Goal: Task Accomplishment & Management: Complete application form

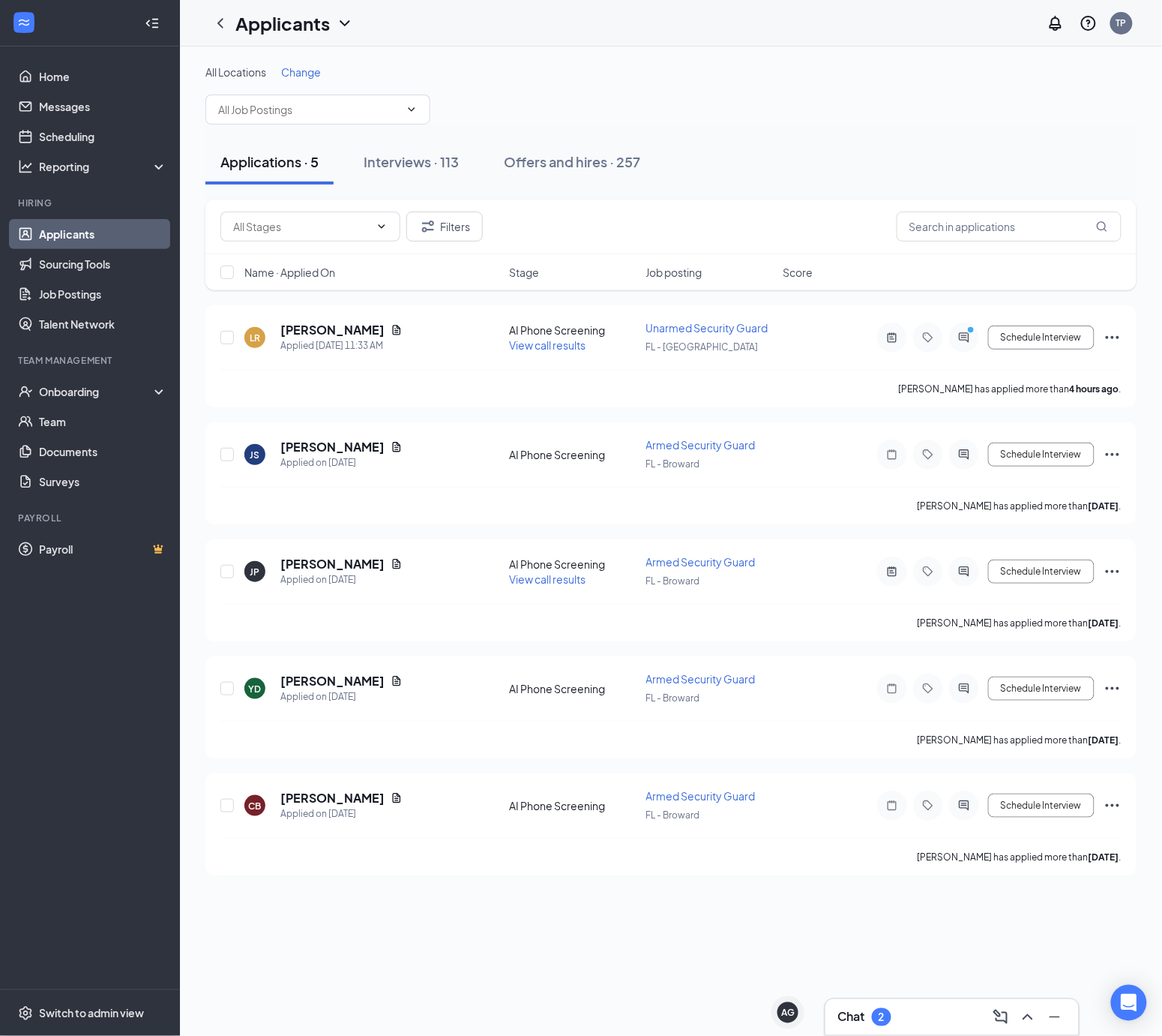
drag, startPoint x: 98, startPoint y: 237, endPoint x: 125, endPoint y: 236, distance: 27.0
click at [98, 237] on link "Applicants" at bounding box center [103, 233] width 128 height 30
drag, startPoint x: 559, startPoint y: 146, endPoint x: 753, endPoint y: 189, distance: 198.7
click at [562, 146] on button "Offers and hires · 257" at bounding box center [572, 162] width 166 height 45
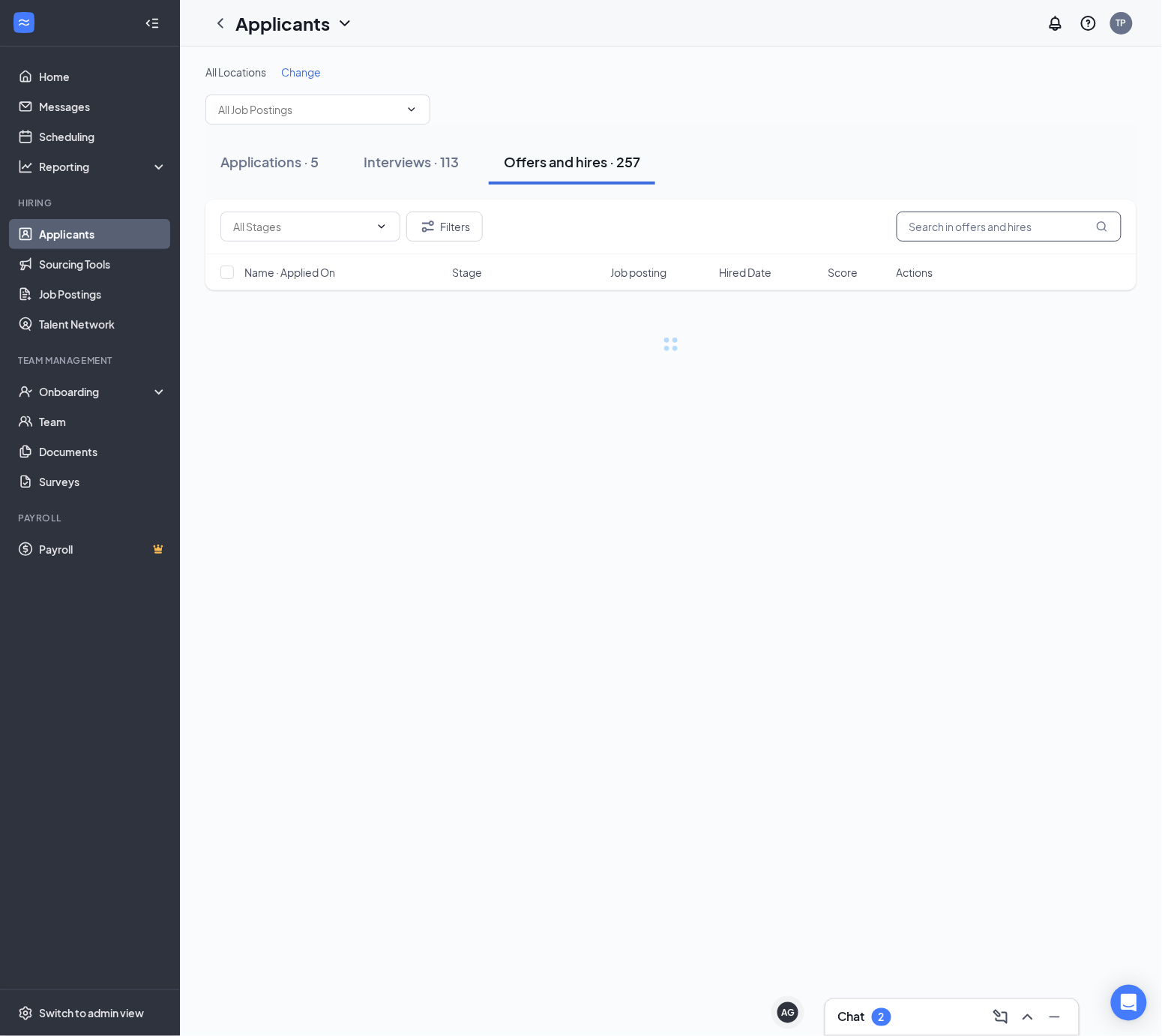
click at [973, 230] on input "text" at bounding box center [1009, 226] width 225 height 30
paste input "[PERSON_NAME]"
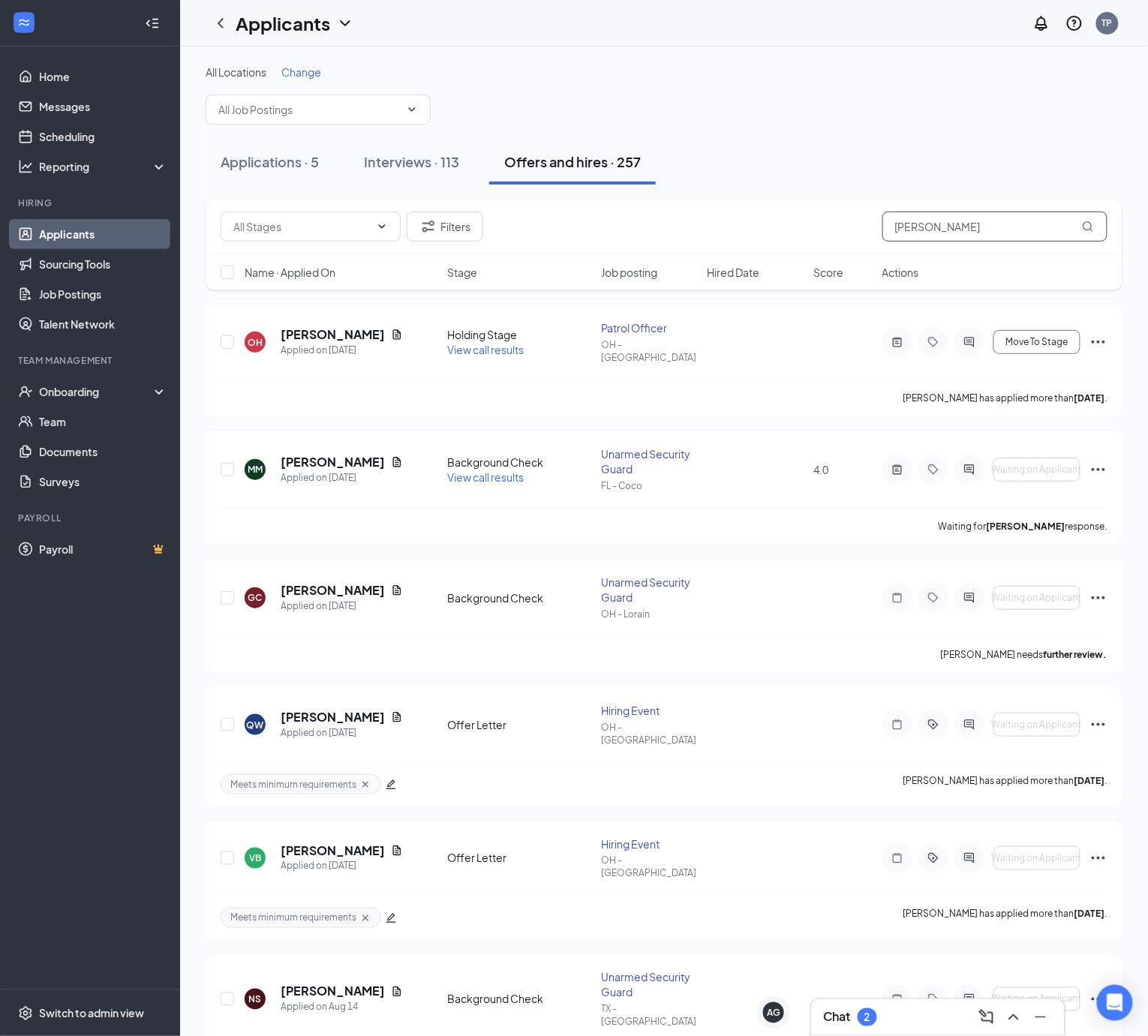
type input "[PERSON_NAME]"
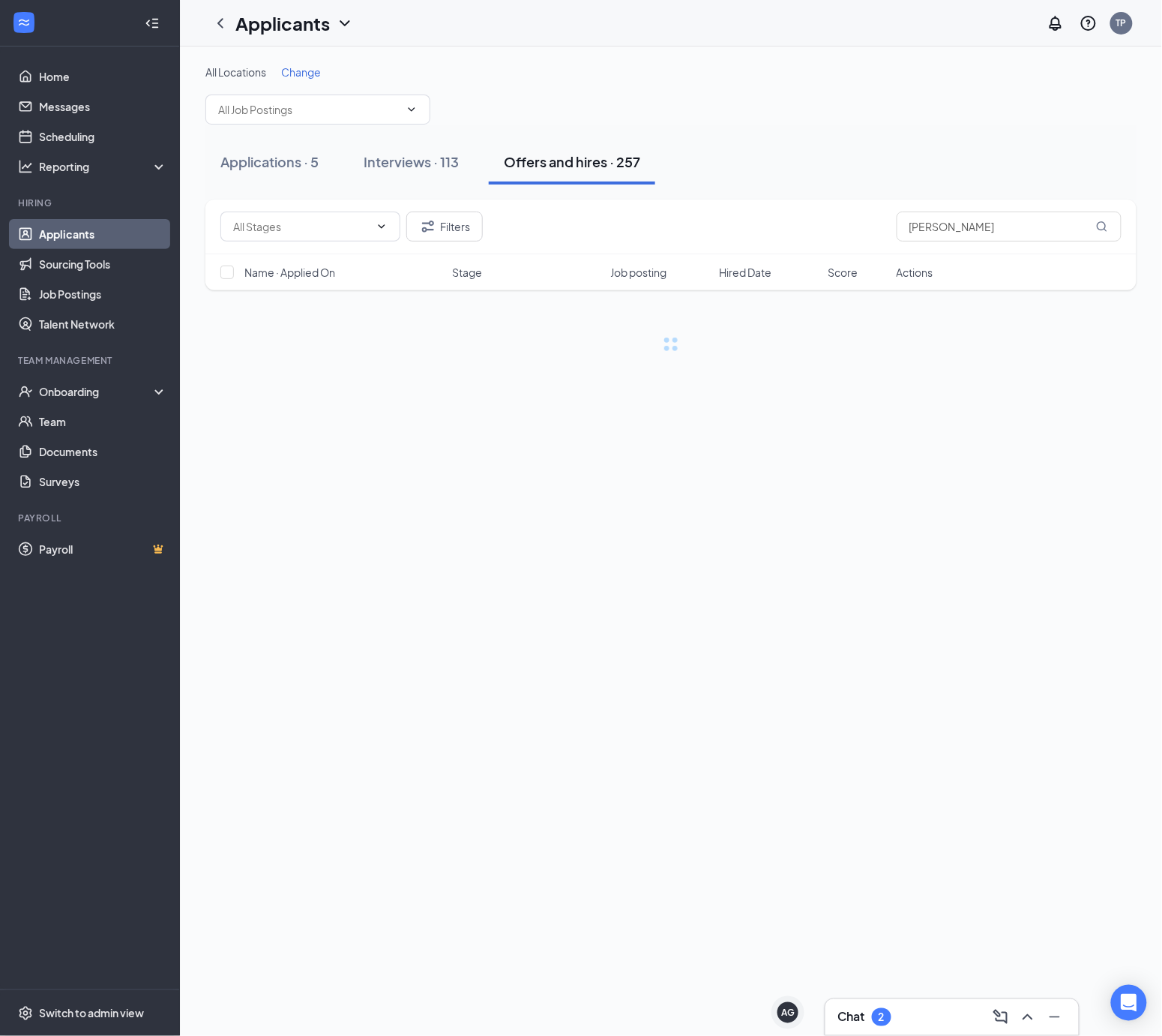
click at [898, 1027] on div "Chat 2" at bounding box center [953, 1017] width 229 height 24
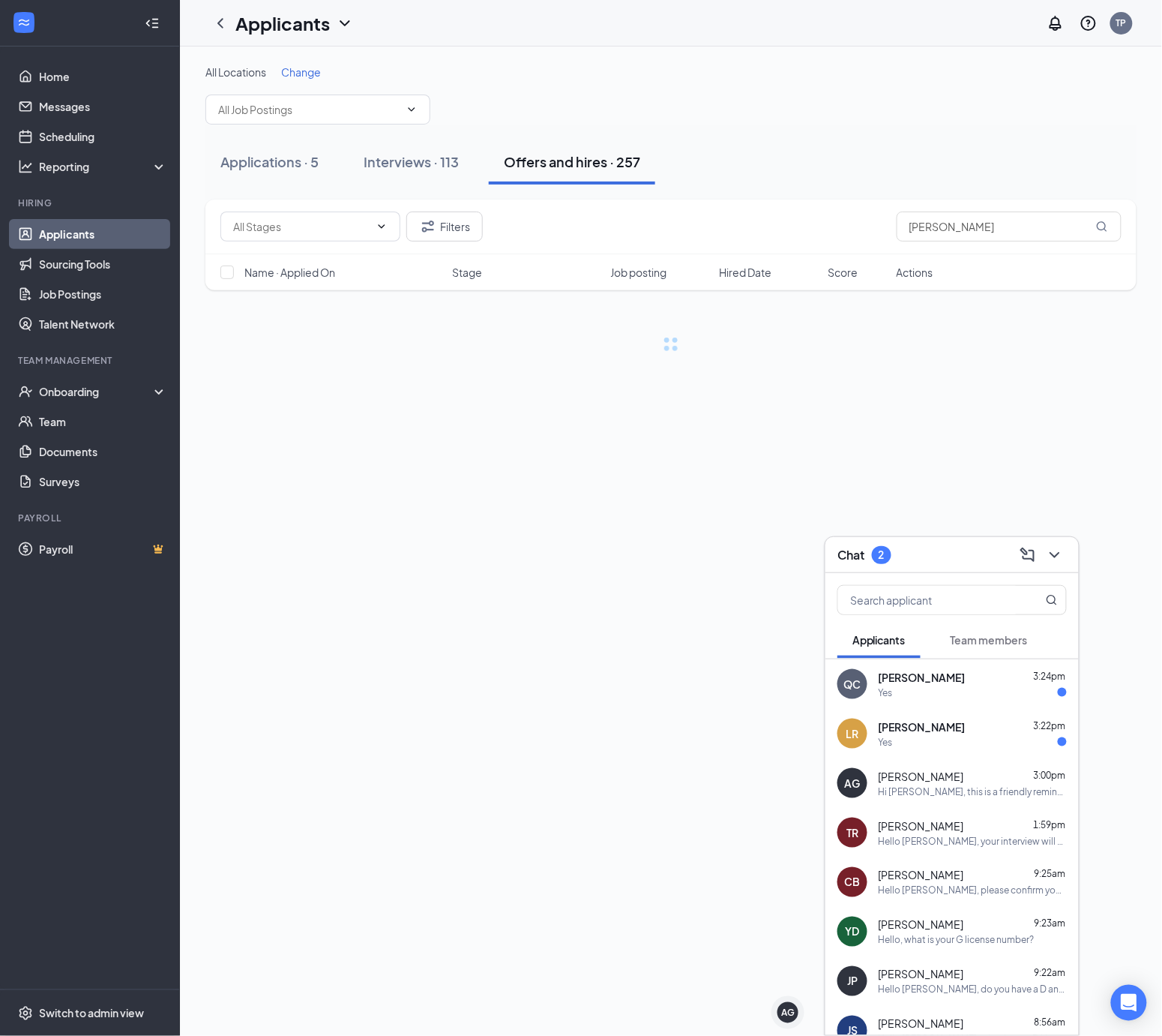
click at [985, 726] on div "[PERSON_NAME] 3:22pm" at bounding box center [973, 726] width 188 height 15
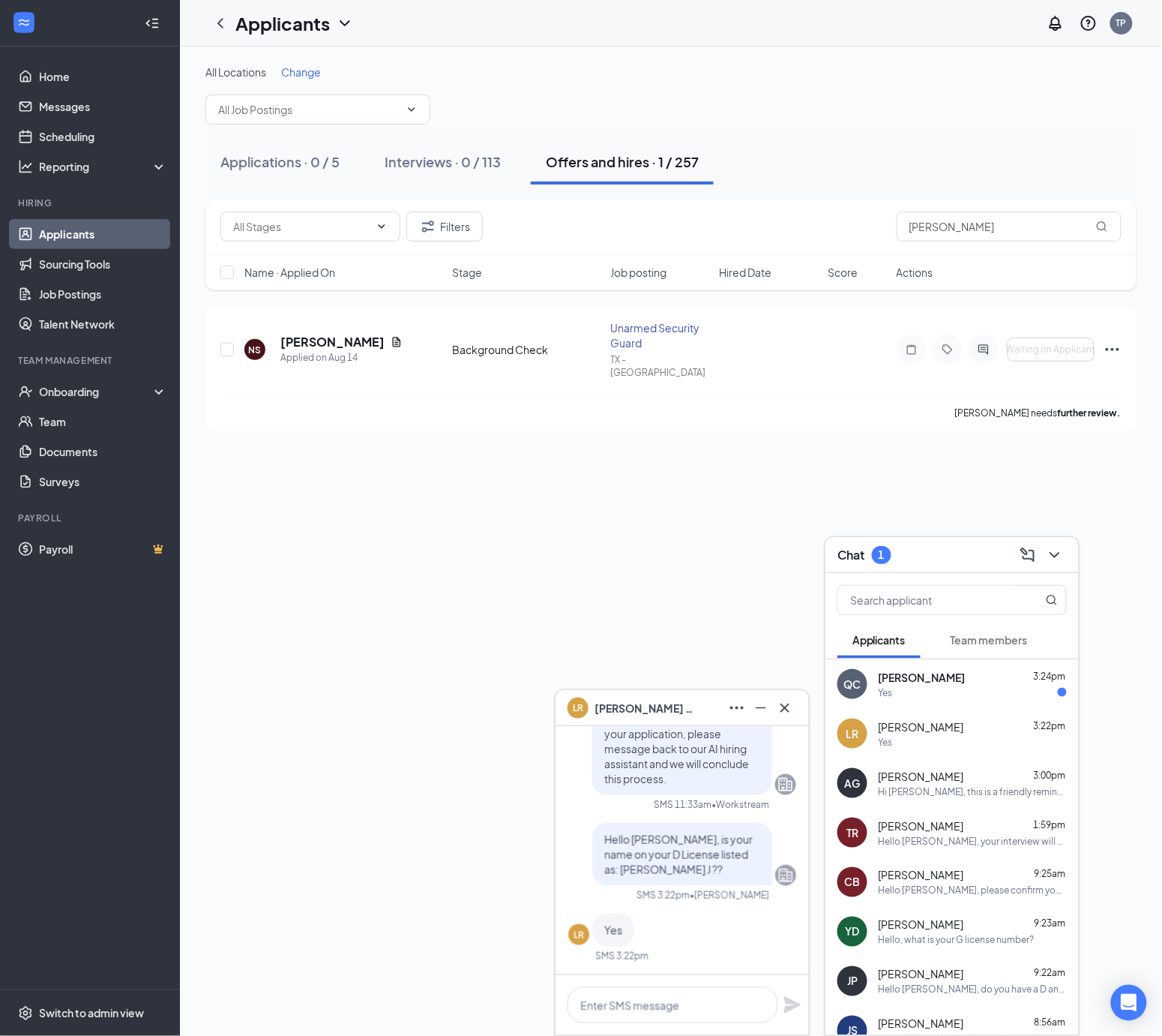
click at [960, 682] on div "[PERSON_NAME] 3:24pm" at bounding box center [973, 676] width 188 height 15
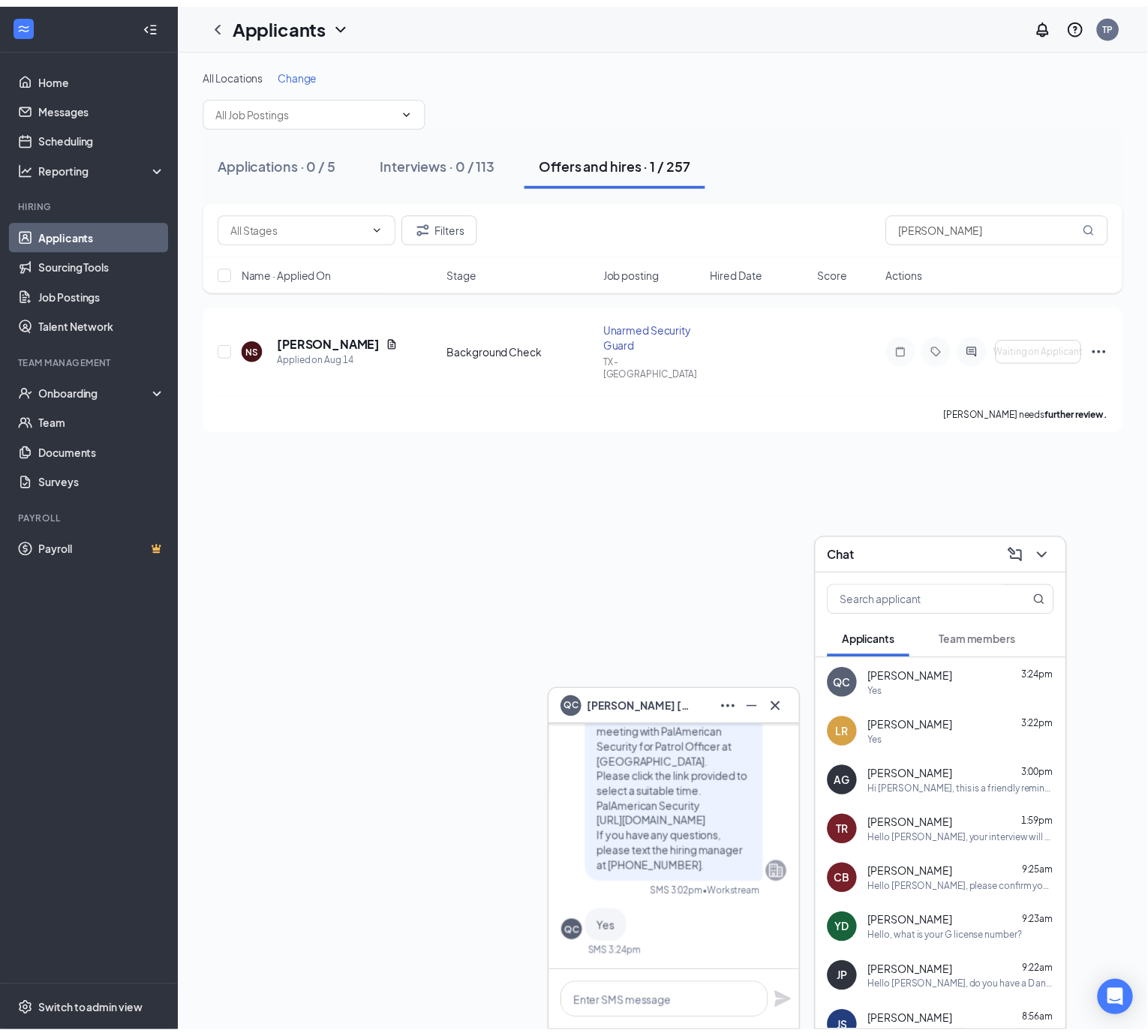
scroll to position [1, 0]
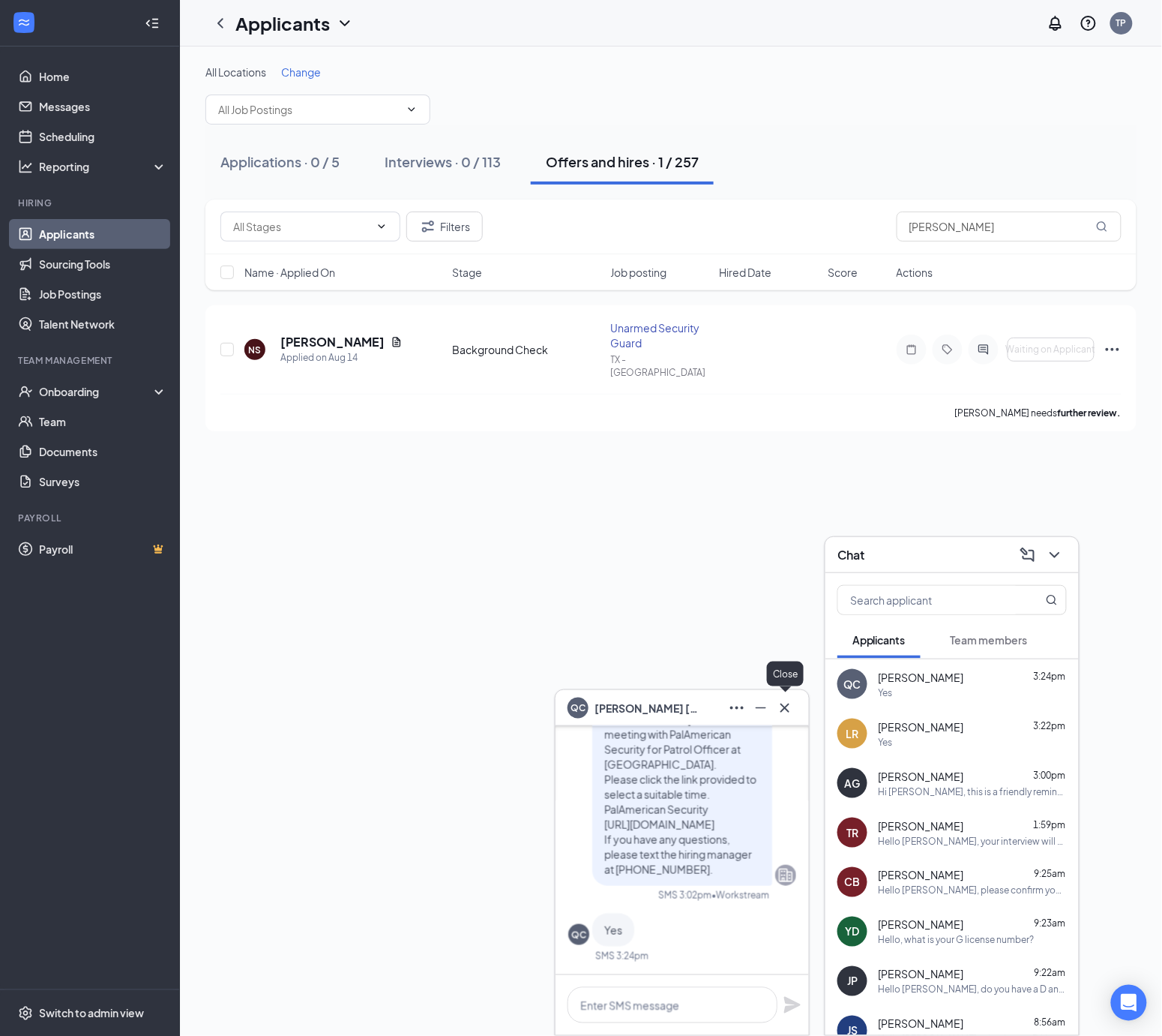
click at [783, 714] on icon "Cross" at bounding box center [785, 707] width 18 height 18
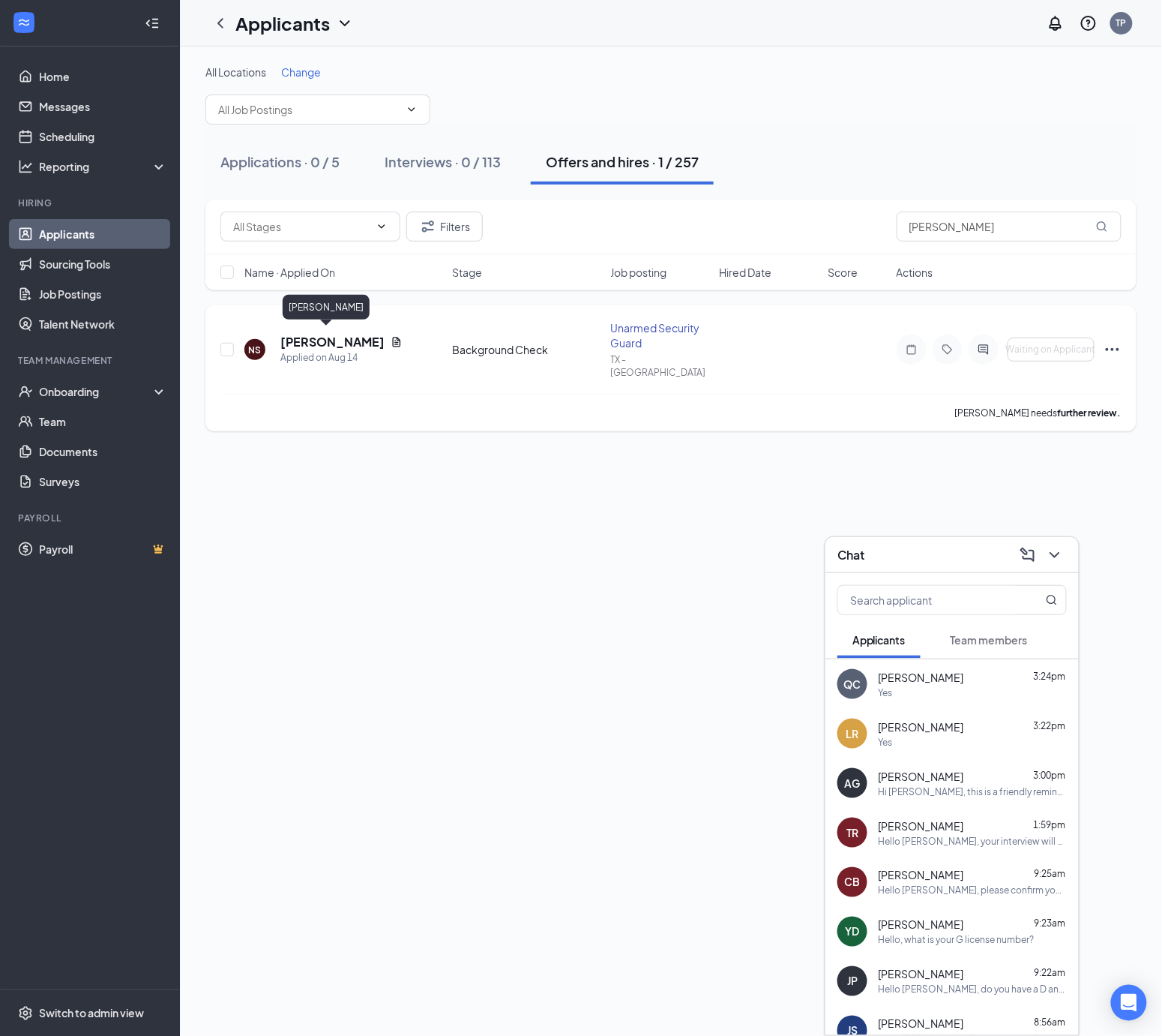
click at [321, 337] on h5 "[PERSON_NAME]" at bounding box center [332, 341] width 104 height 16
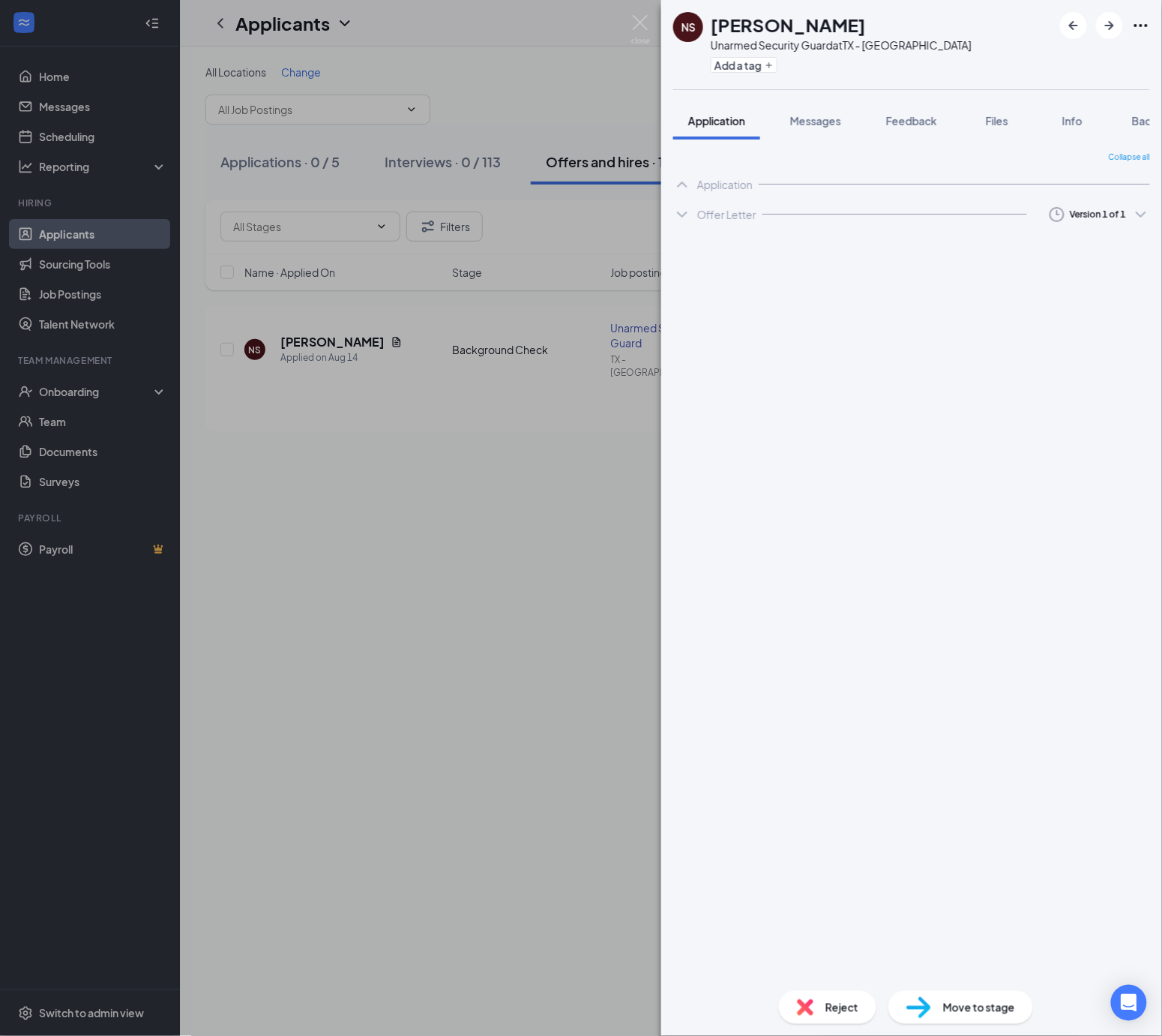
click at [970, 1009] on span "Move to stage" at bounding box center [979, 1007] width 72 height 16
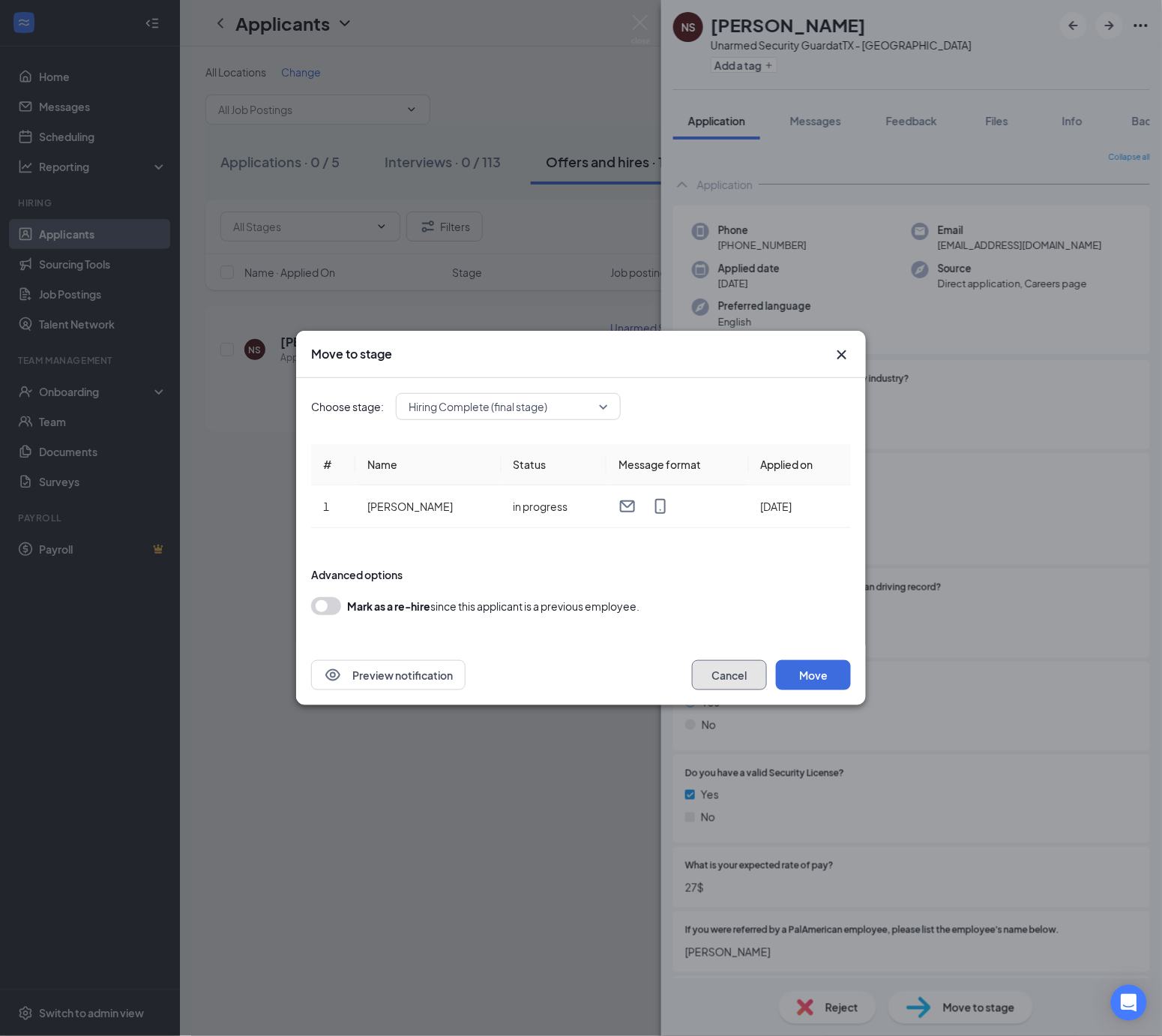
click at [708, 679] on button "Cancel" at bounding box center [729, 675] width 75 height 30
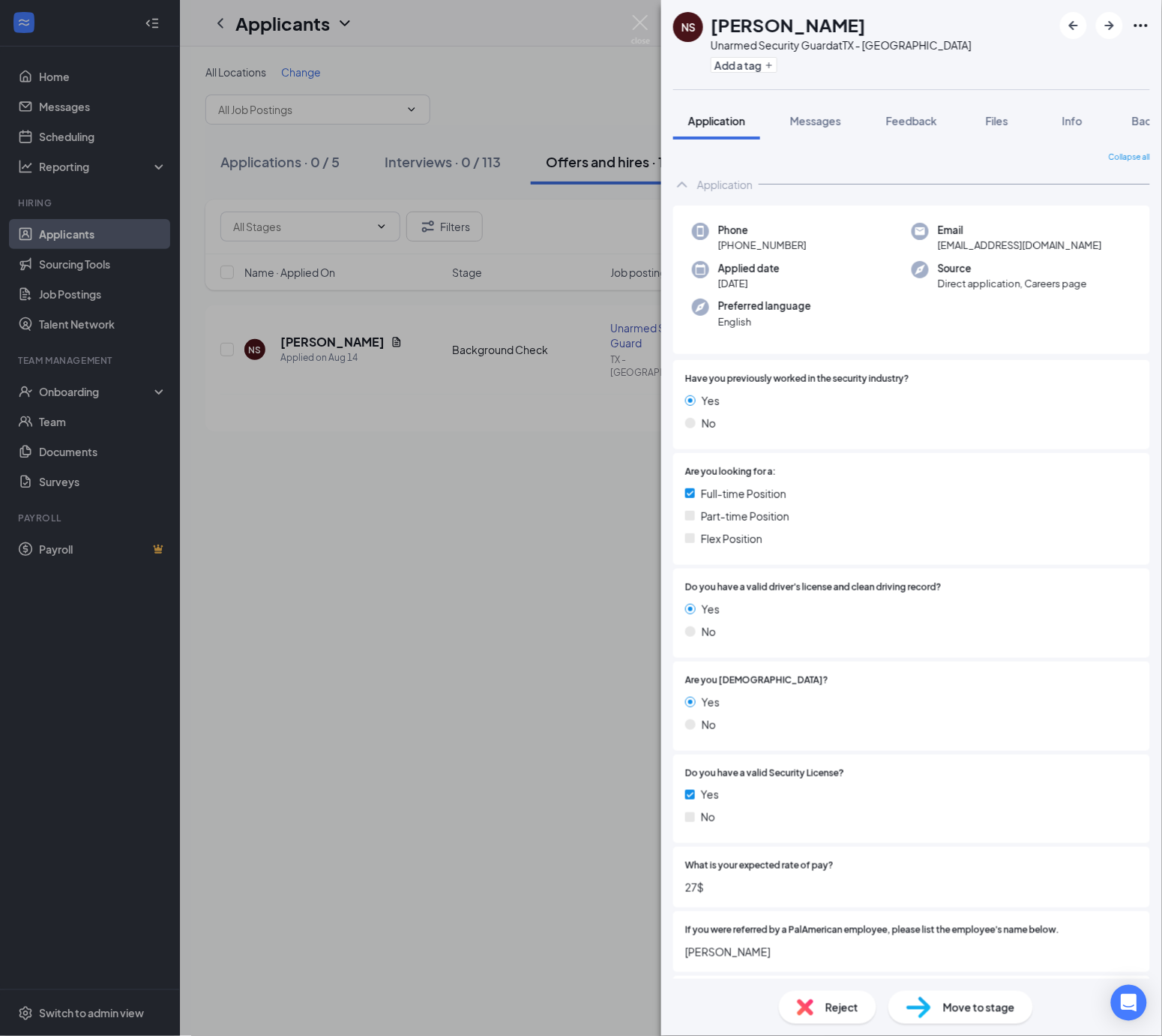
click at [979, 1011] on span "Move to stage" at bounding box center [979, 1007] width 72 height 16
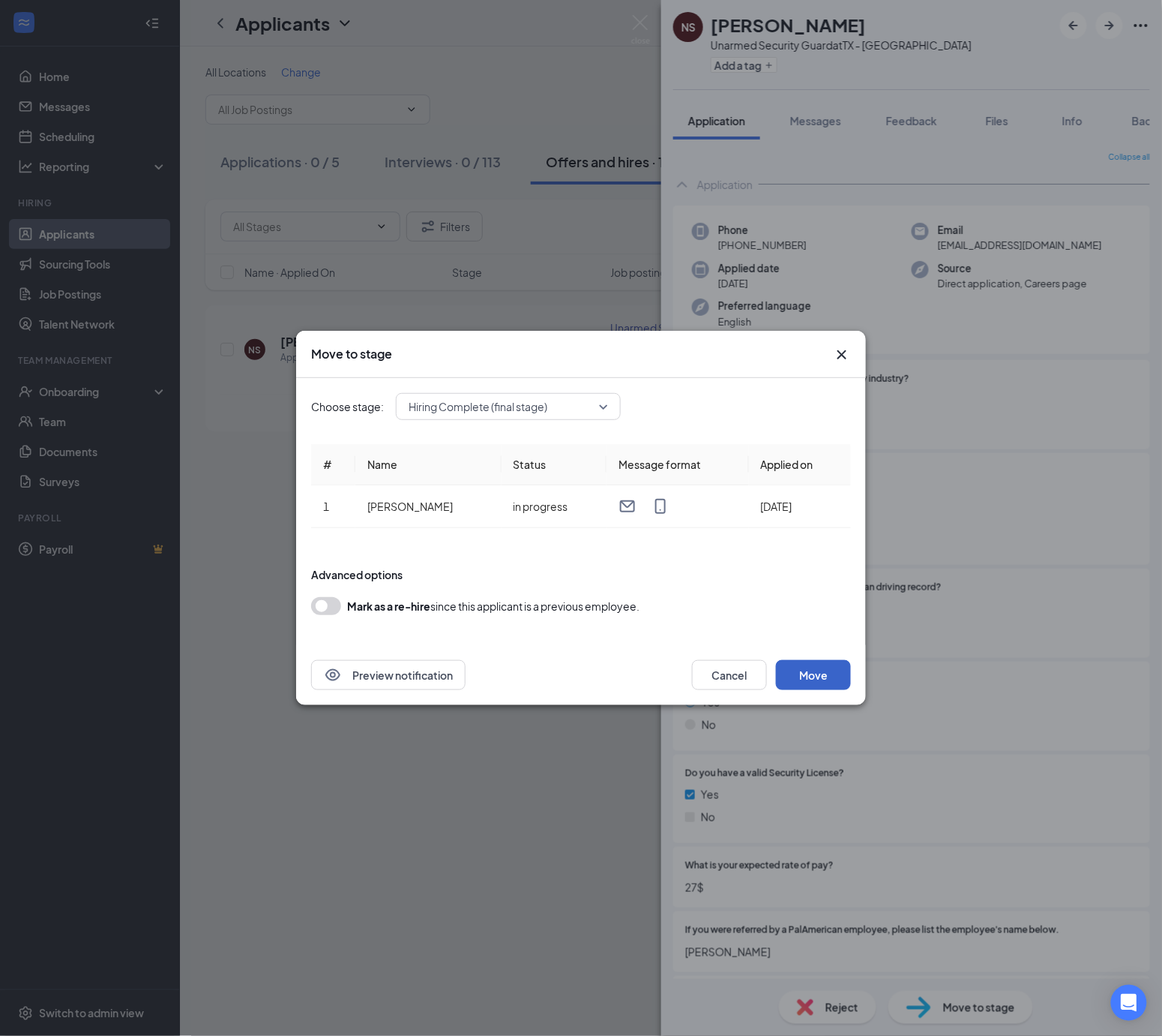
click at [829, 682] on button "Move" at bounding box center [813, 675] width 75 height 30
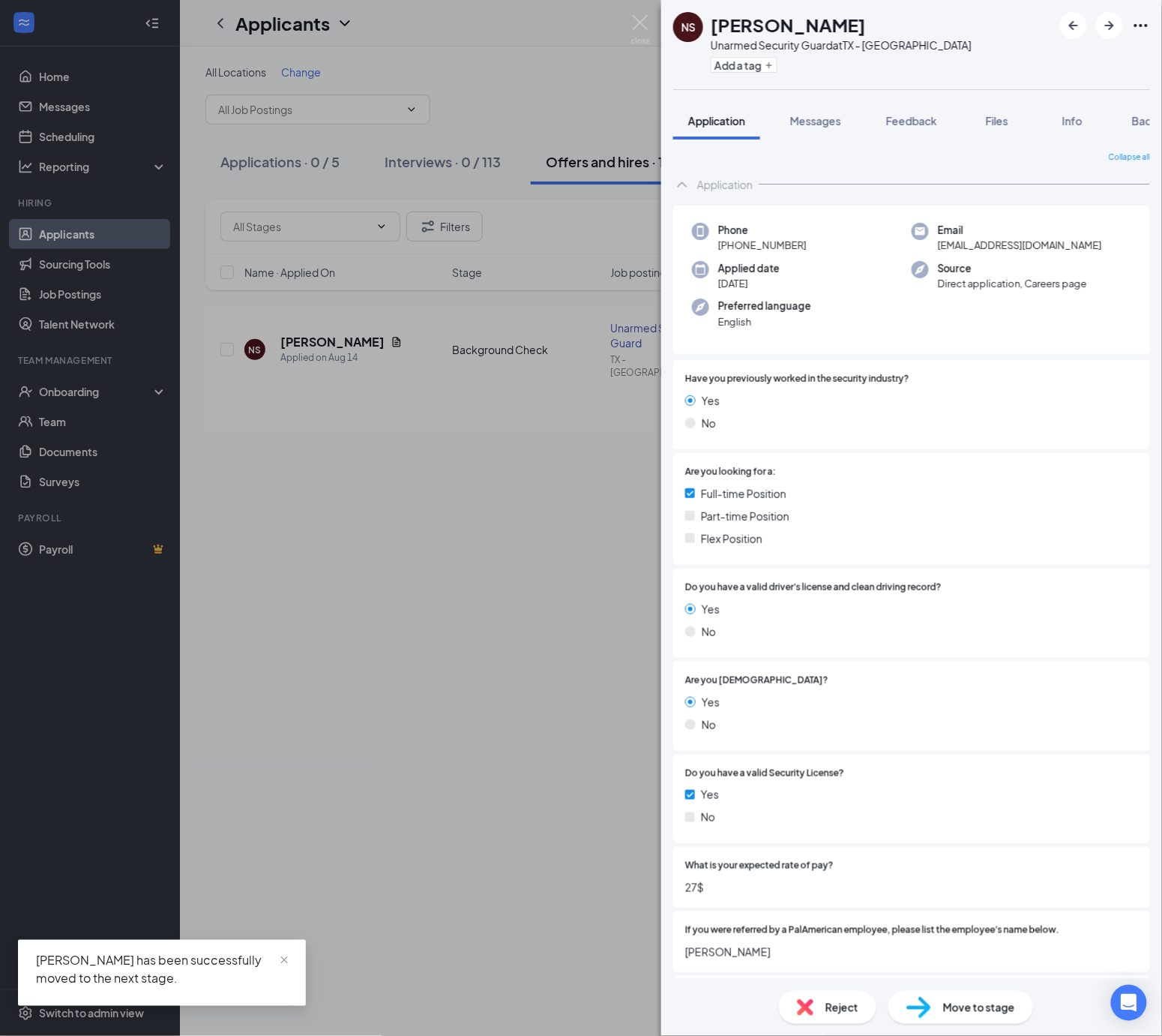
drag, startPoint x: 429, startPoint y: 567, endPoint x: 142, endPoint y: 497, distance: 295.4
click at [421, 565] on div "NS [PERSON_NAME] Unarmed Security Guard at [GEOGRAPHIC_DATA] - Sweetwater Add a…" at bounding box center [581, 518] width 1162 height 1036
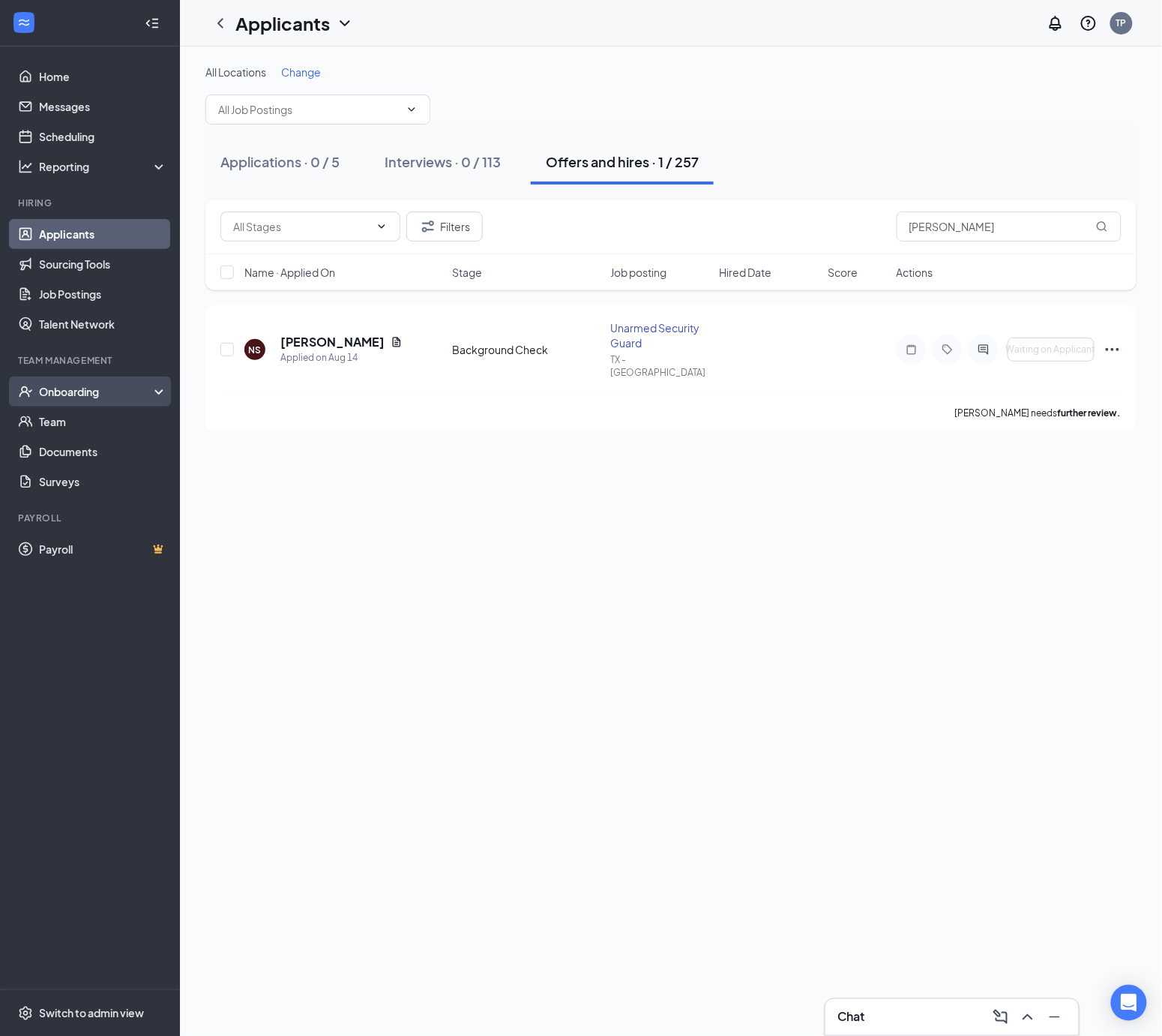
click at [82, 391] on div "Onboarding" at bounding box center [97, 391] width 116 height 15
click at [85, 421] on link "Overview" at bounding box center [103, 421] width 128 height 30
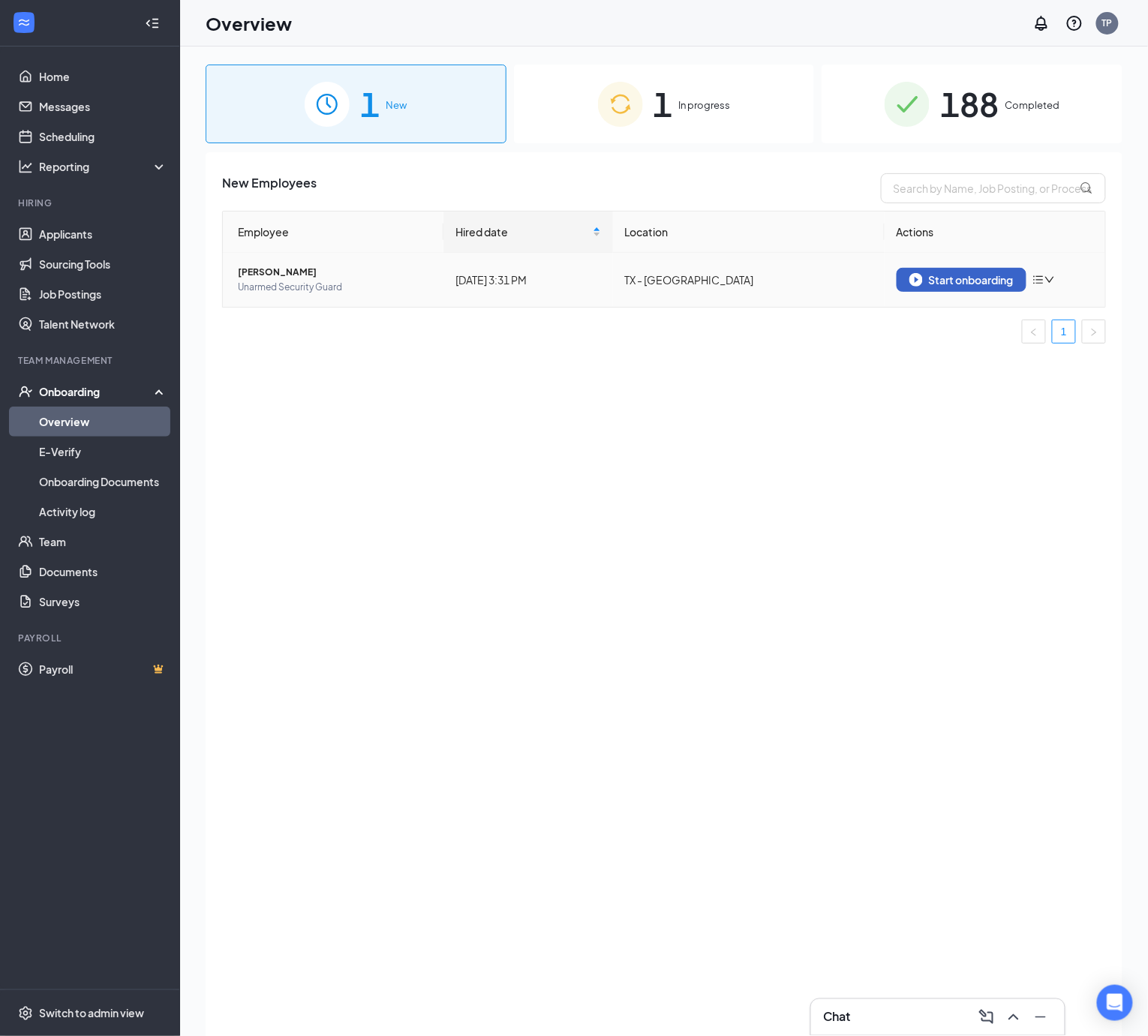
click at [942, 280] on div "Start onboarding" at bounding box center [961, 280] width 104 height 14
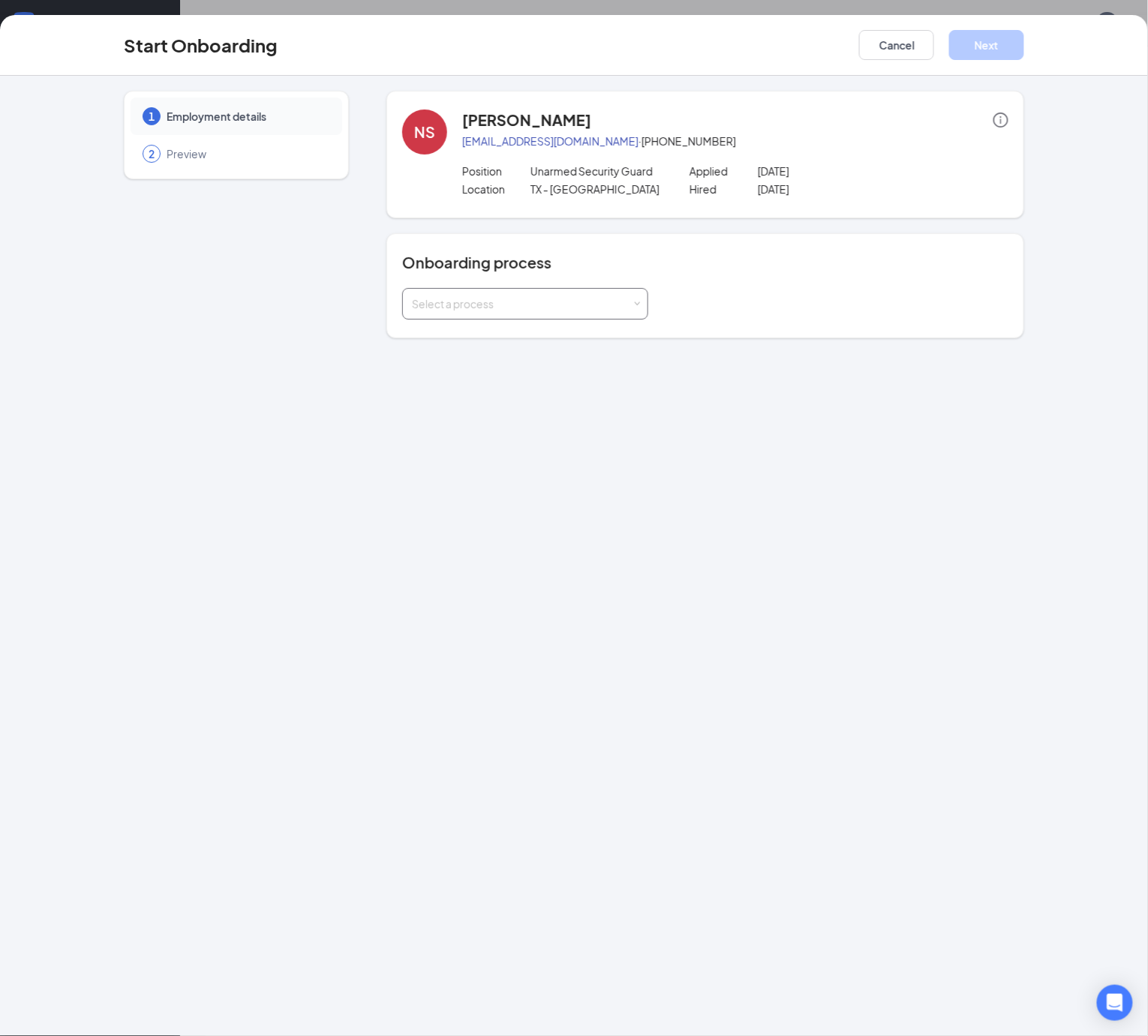
click at [510, 301] on div "Select a process" at bounding box center [522, 303] width 220 height 15
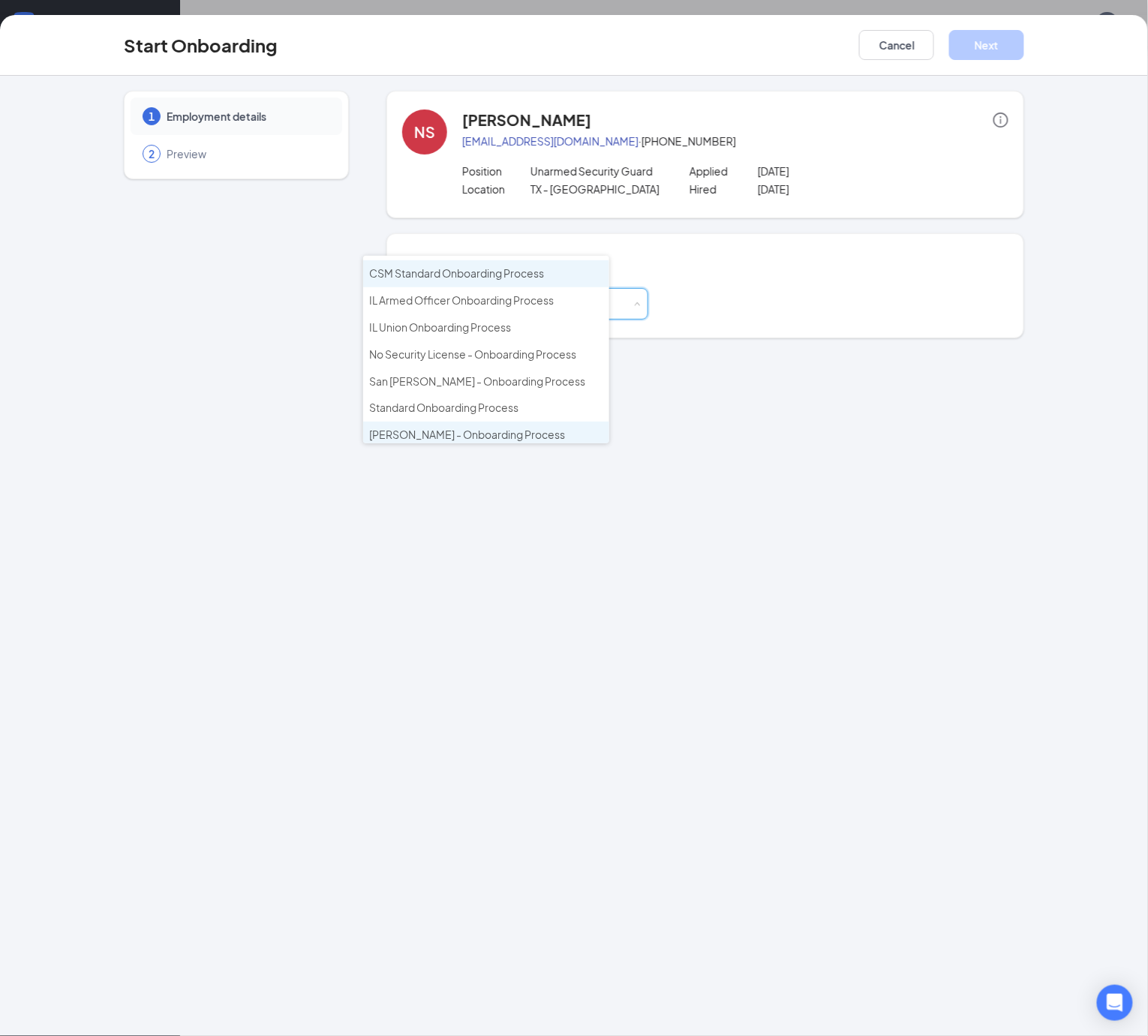
scroll to position [238, 0]
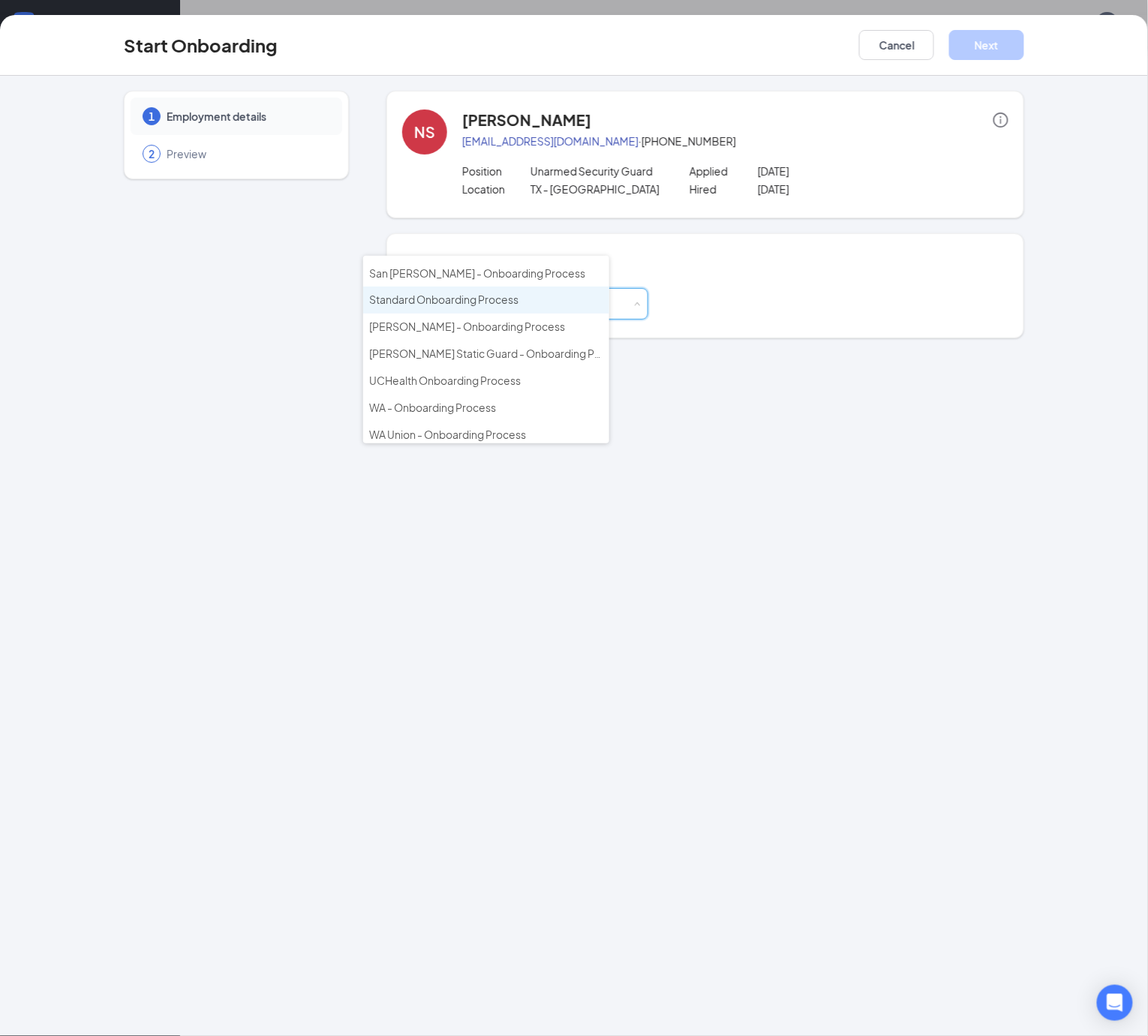
click at [439, 293] on span "Standard Onboarding Process" at bounding box center [444, 300] width 149 height 14
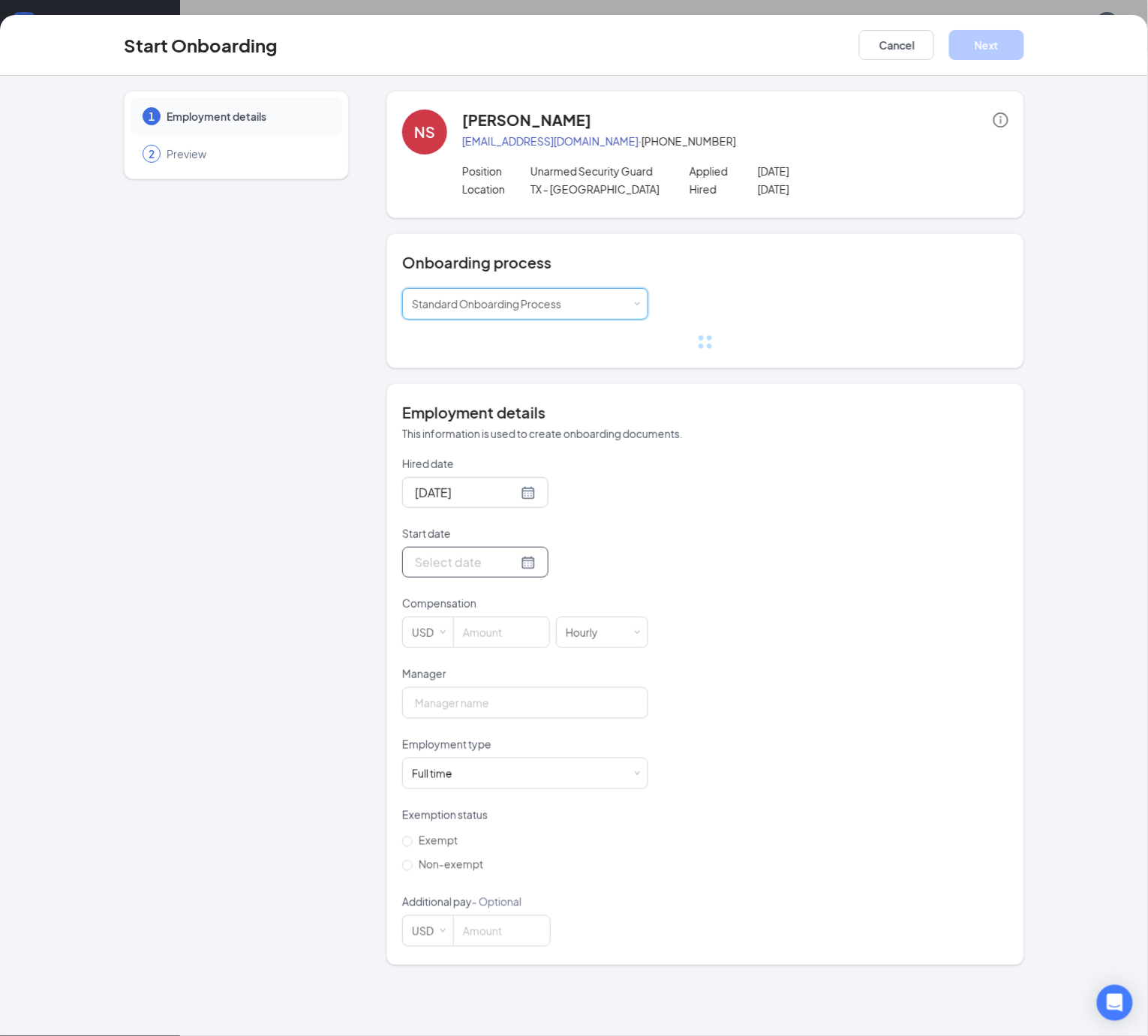
click at [482, 567] on div at bounding box center [475, 562] width 121 height 18
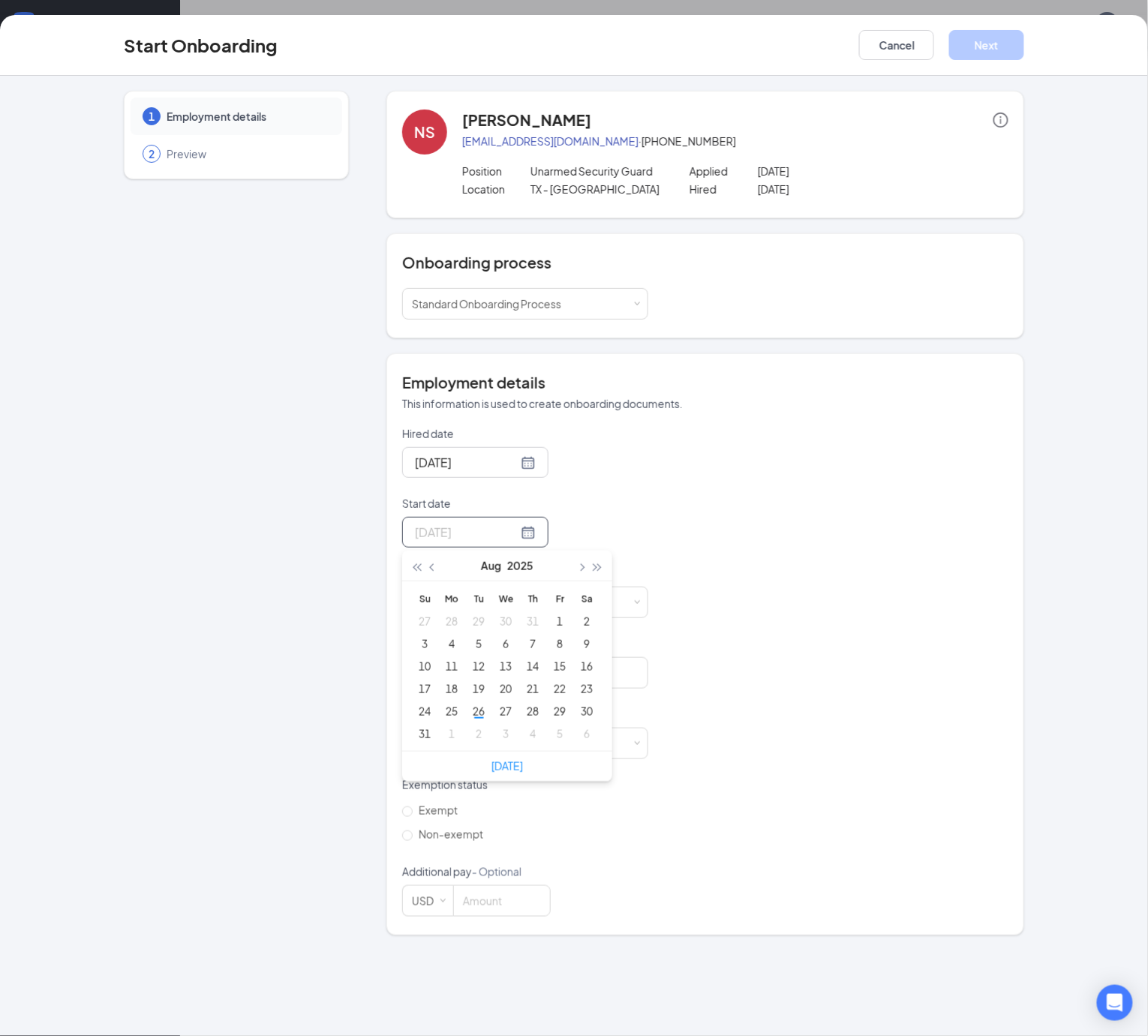
type input "[DATE]"
click at [469, 720] on div "26" at bounding box center [478, 710] width 18 height 18
click at [454, 606] on input at bounding box center [502, 602] width 96 height 30
type input "25.98"
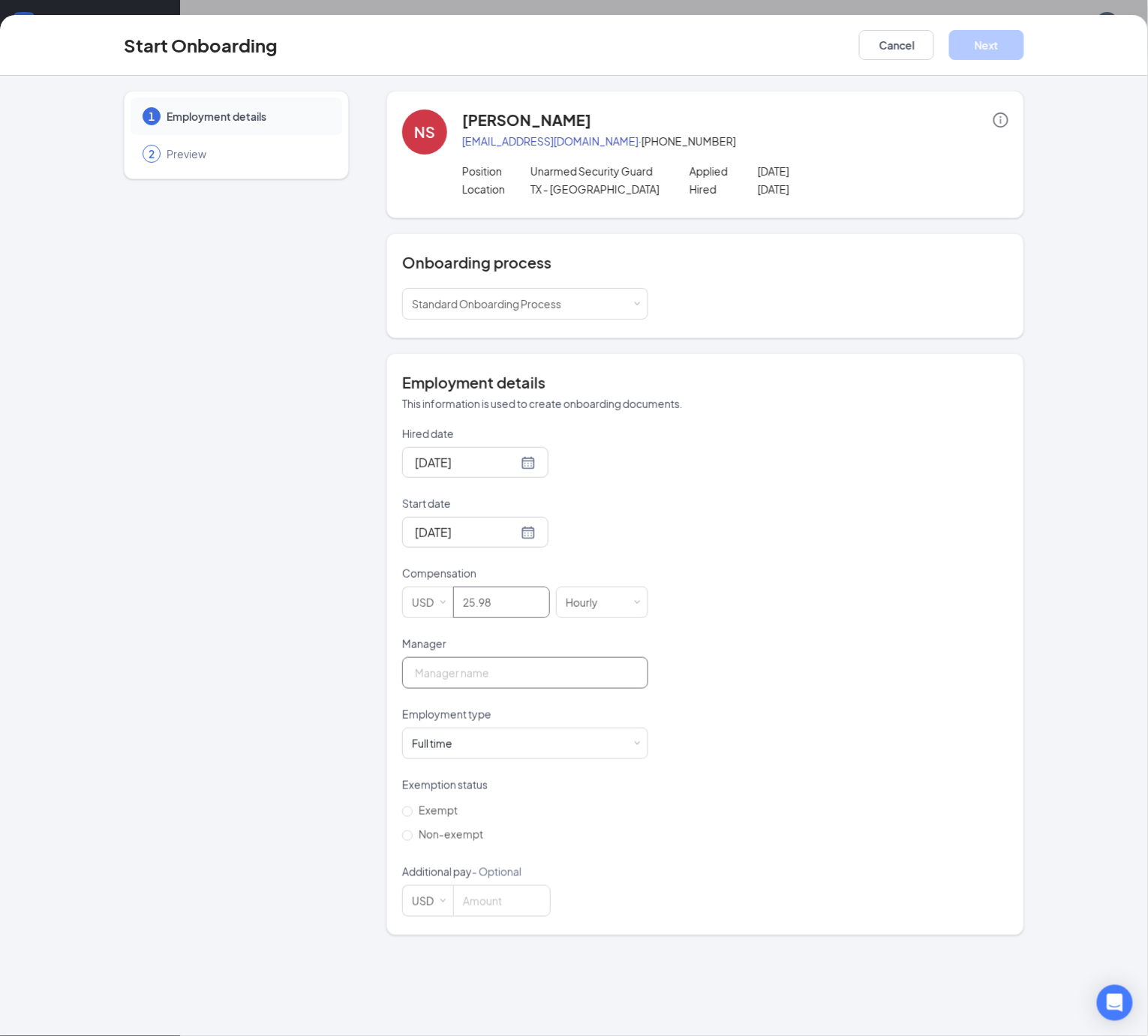
click at [439, 678] on input "Manager" at bounding box center [525, 672] width 246 height 32
type input "[PERSON_NAME]"
click at [453, 744] on div "Full time Works 30+ hours per week and is reasonably expected to work" at bounding box center [525, 743] width 227 height 30
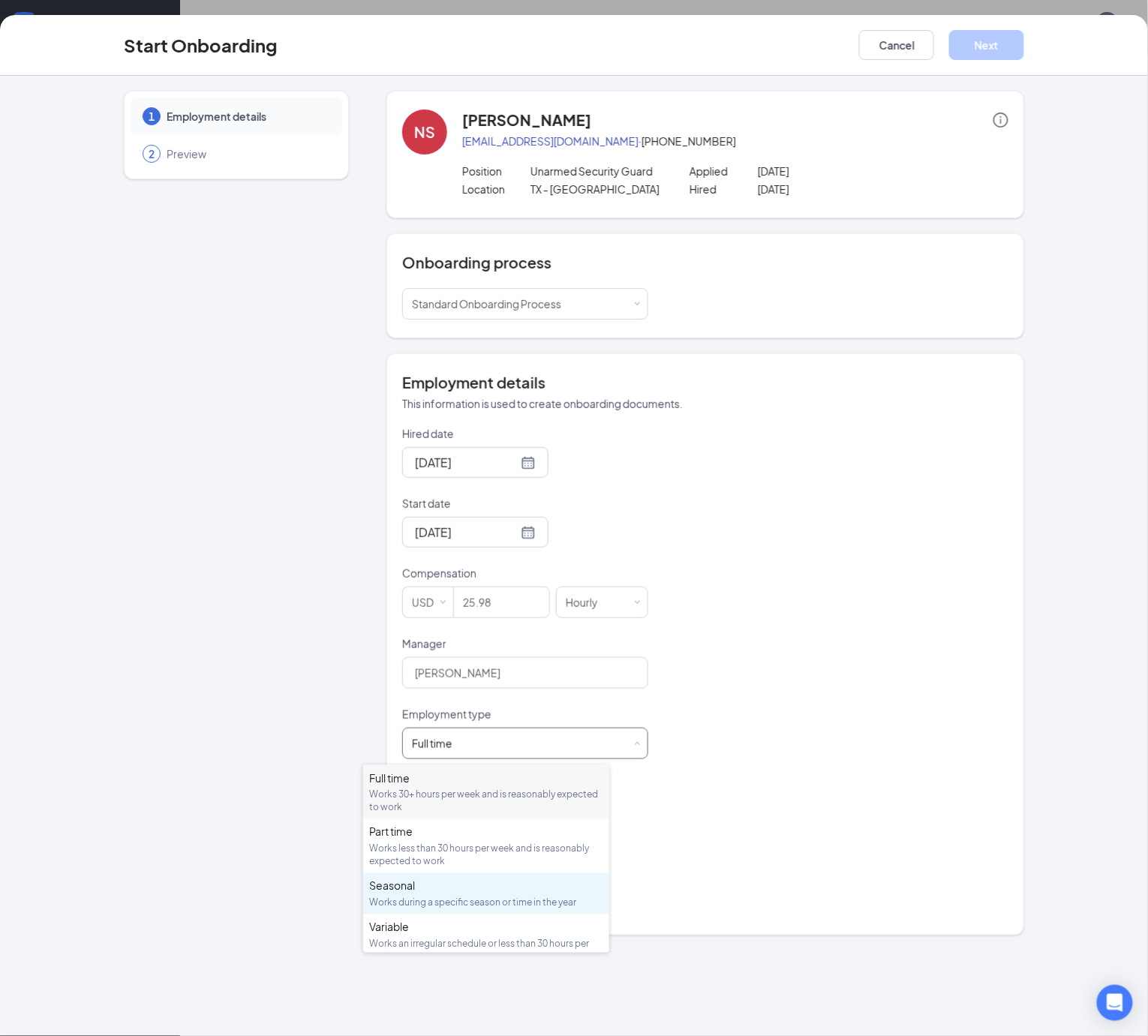
click at [438, 897] on div "Works during a specific season or time in the year" at bounding box center [486, 902] width 234 height 13
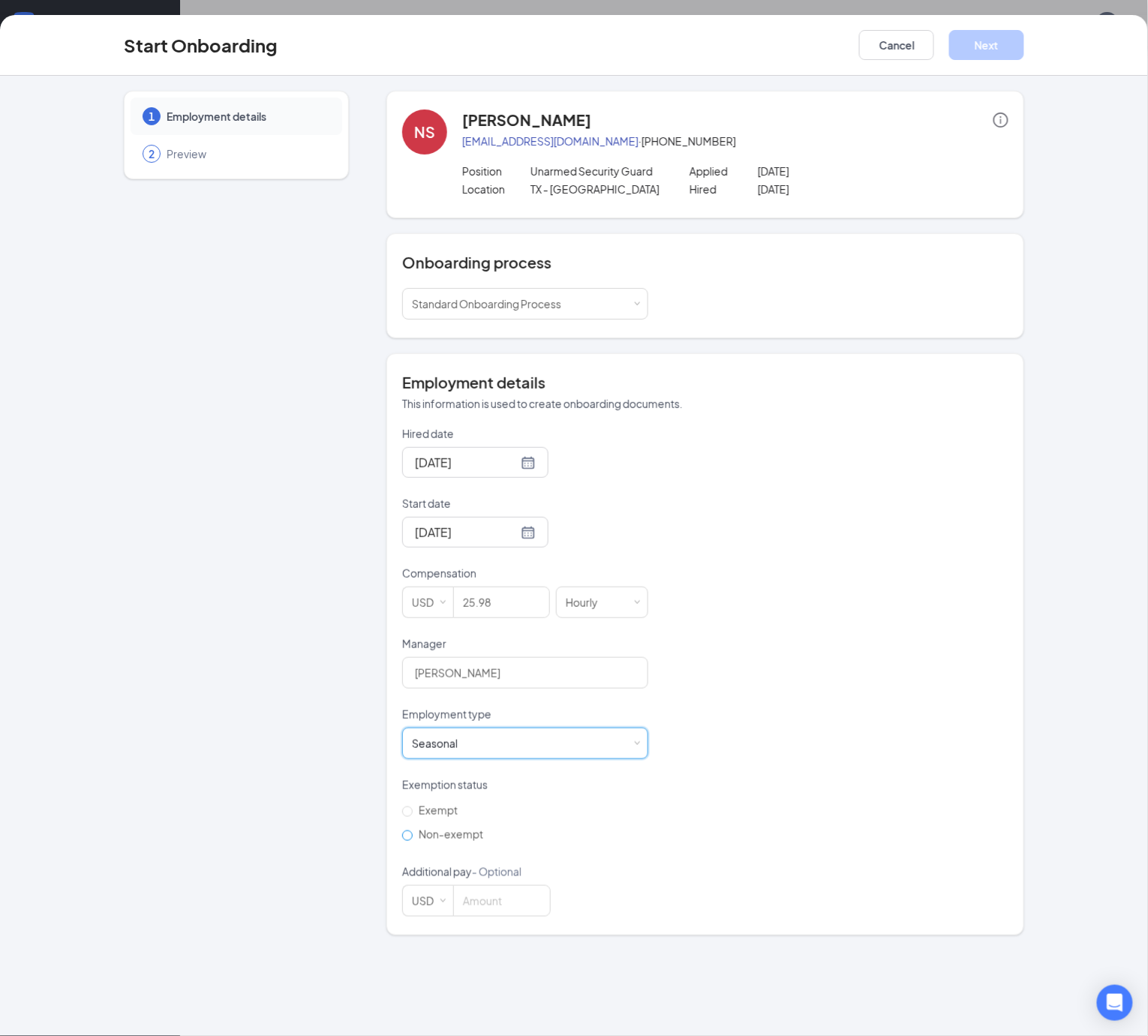
click at [412, 835] on span "Non-exempt" at bounding box center [450, 834] width 76 height 14
click at [411, 835] on input "Non-exempt" at bounding box center [408, 836] width 11 height 11
radio input "true"
click at [1101, 30] on div "Start Onboarding Cancel Next" at bounding box center [574, 45] width 1148 height 61
click at [1024, 31] on button "Next" at bounding box center [986, 45] width 75 height 30
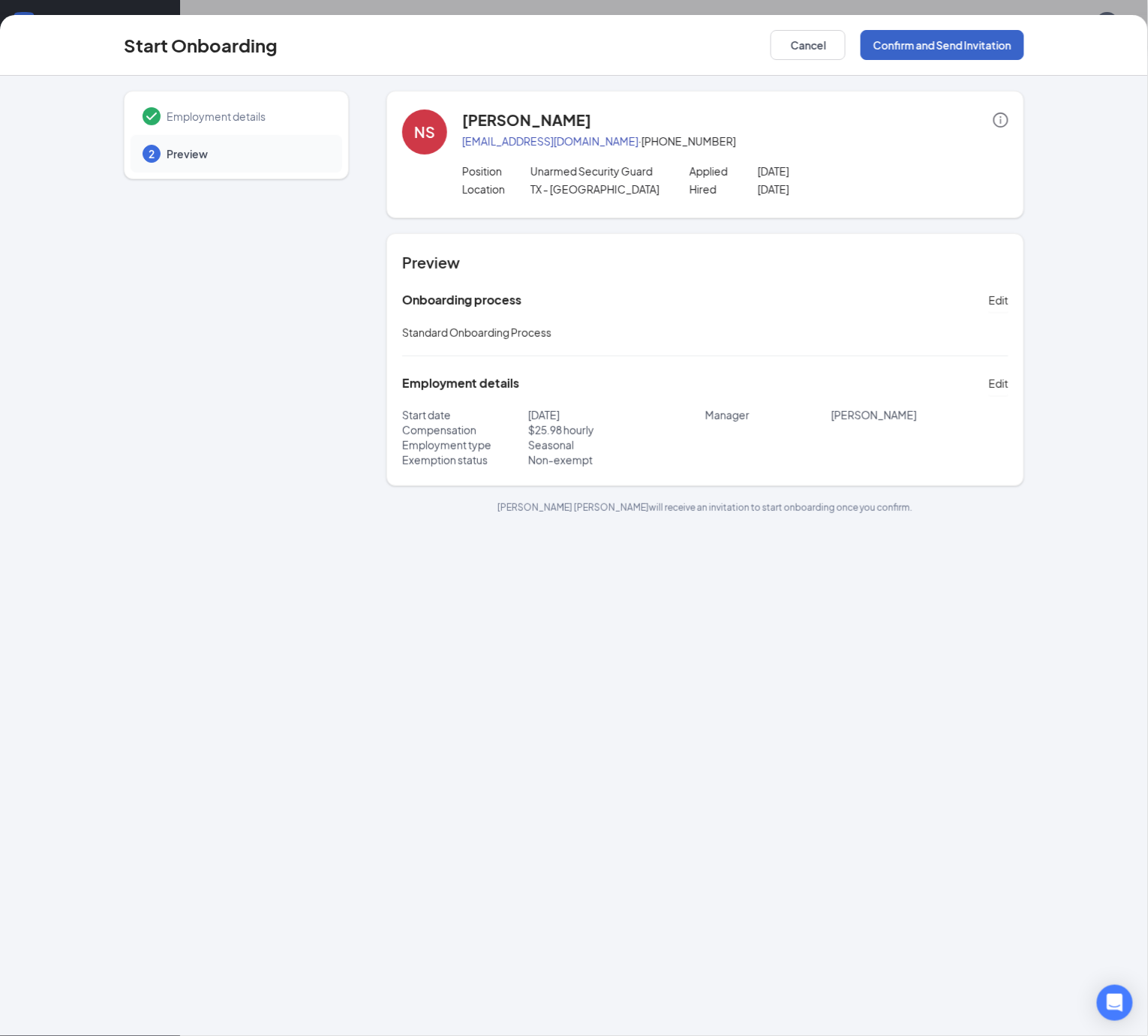
click at [1024, 51] on button "Confirm and Send Invitation" at bounding box center [942, 45] width 163 height 30
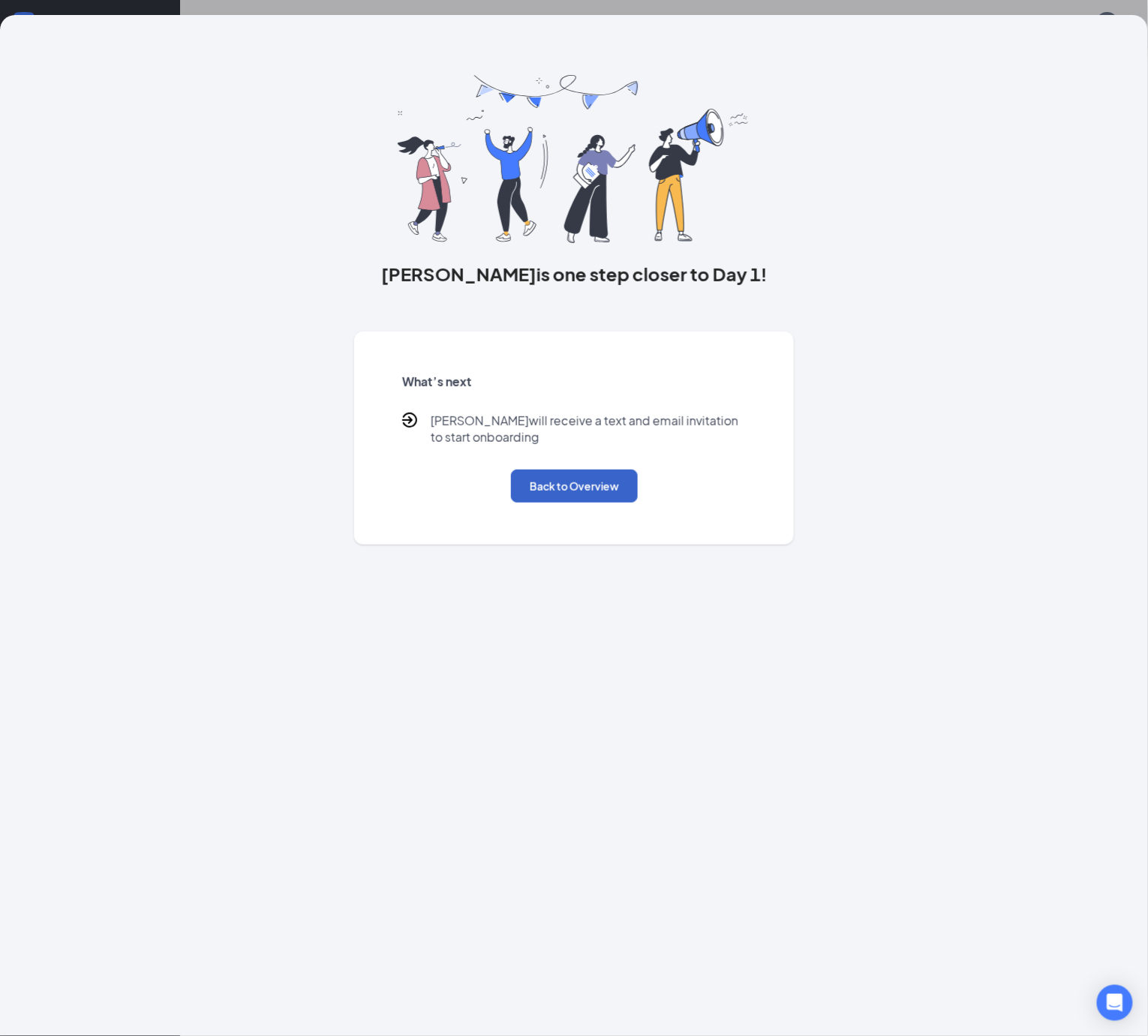
click at [595, 502] on button "Back to Overview" at bounding box center [574, 485] width 127 height 33
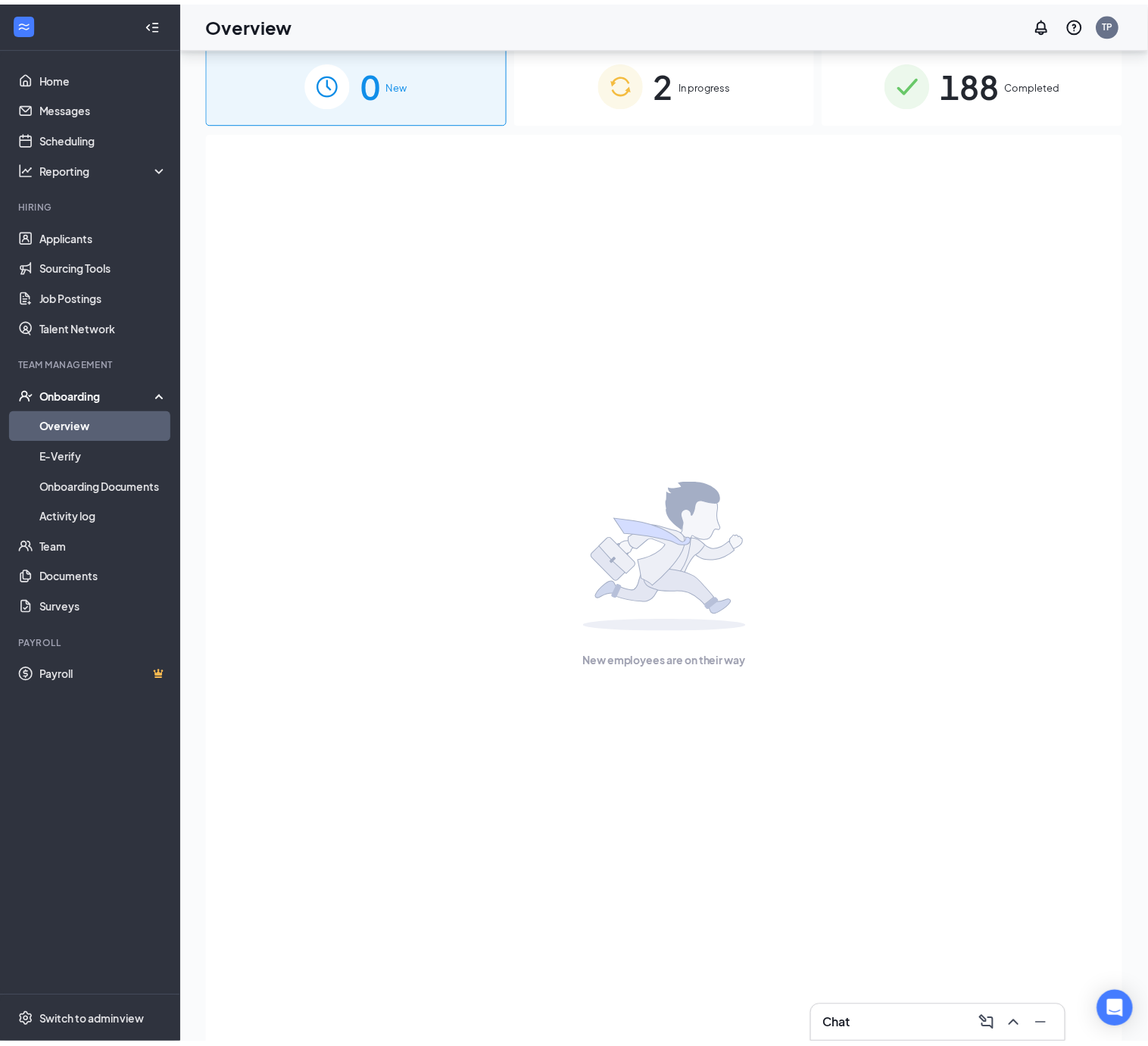
scroll to position [0, 0]
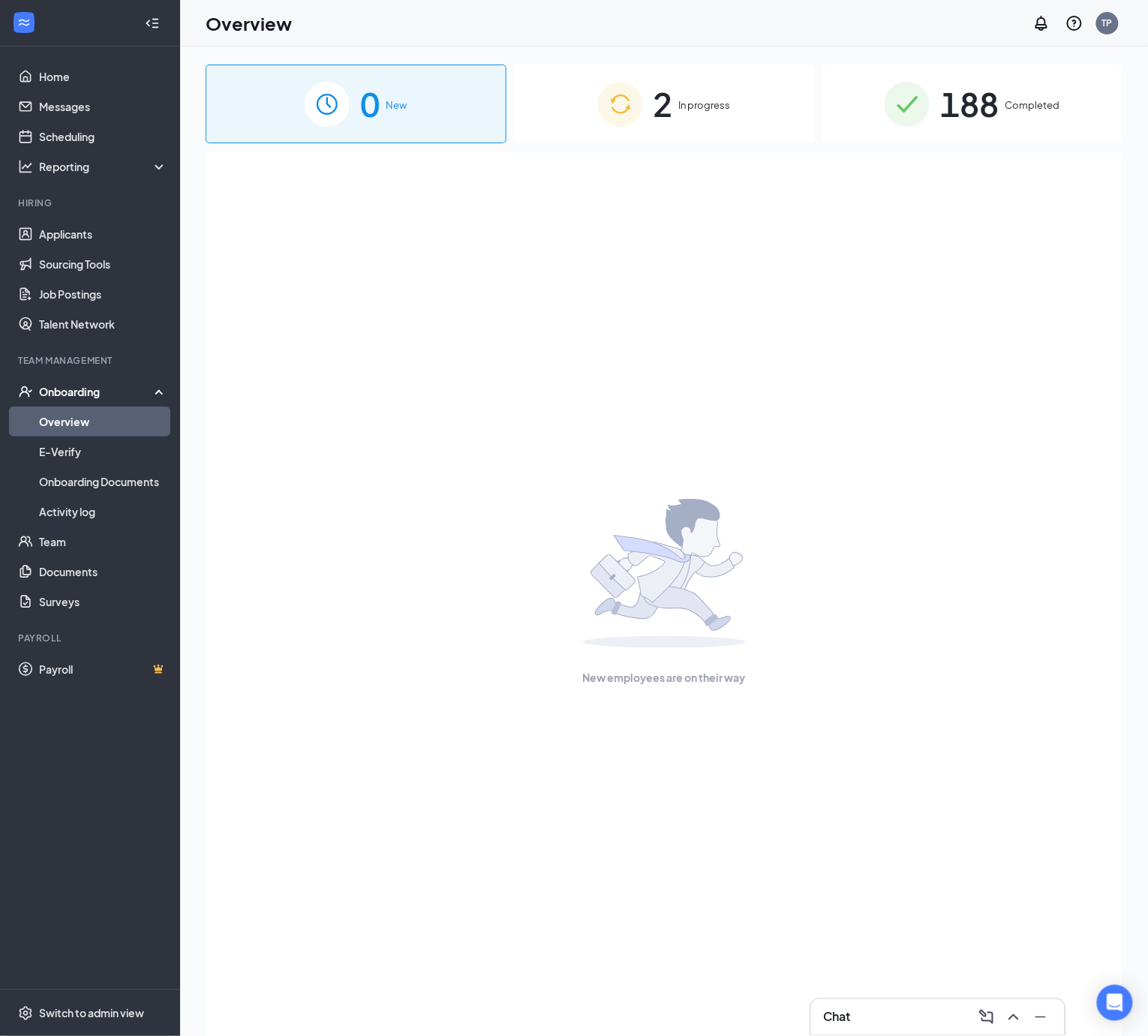
click at [689, 111] on span "In progress" at bounding box center [704, 105] width 52 height 15
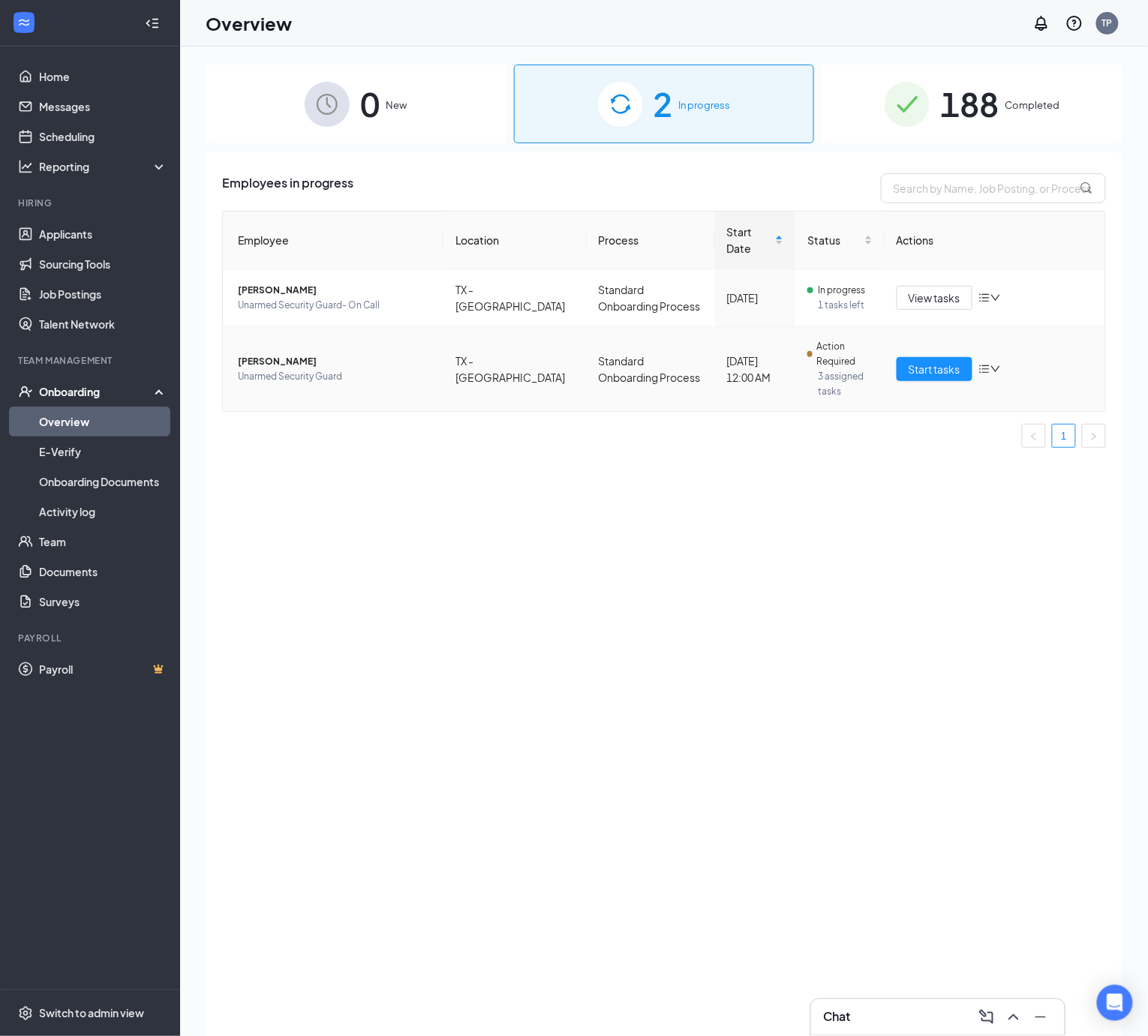
click at [247, 354] on span "[PERSON_NAME]" at bounding box center [334, 361] width 193 height 15
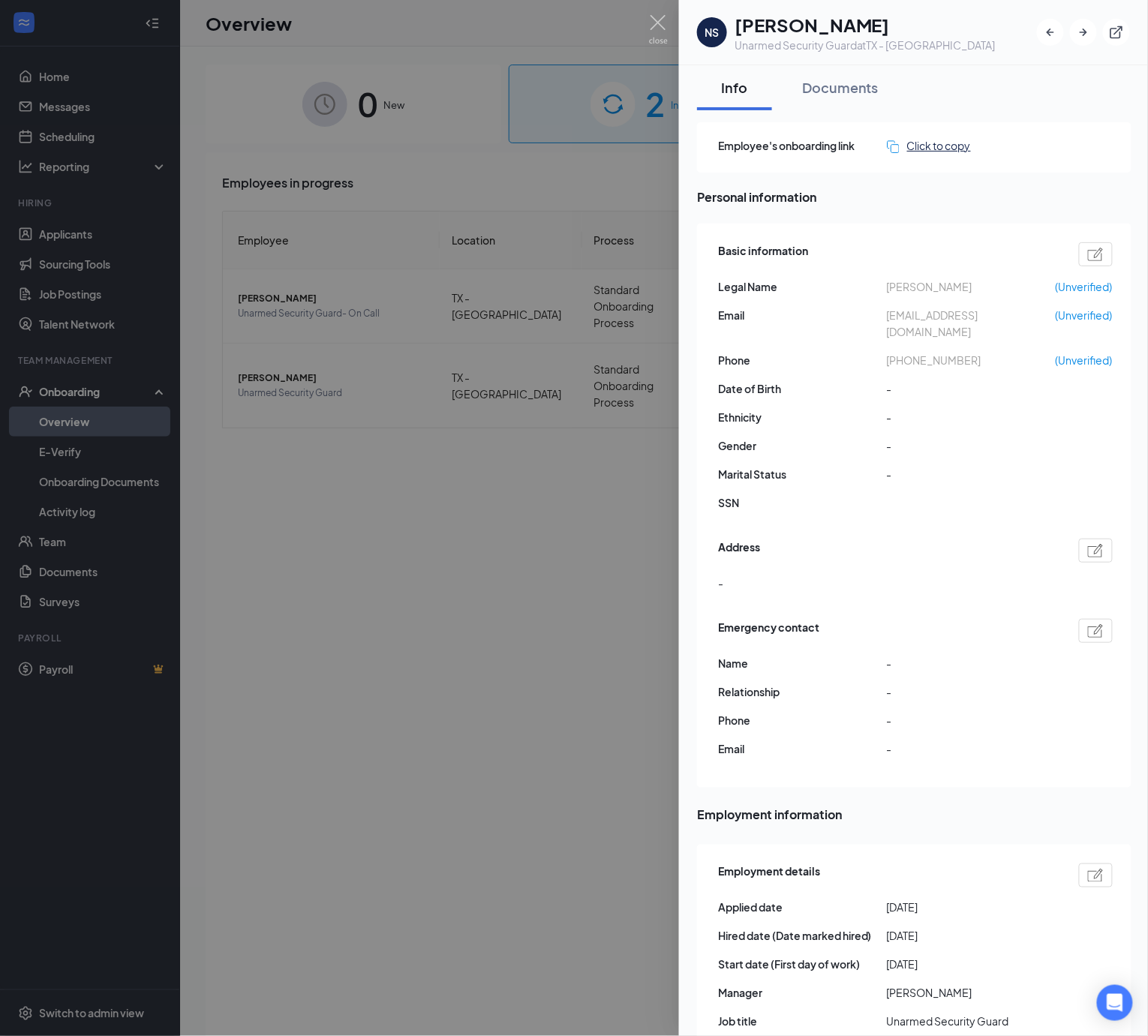
click at [925, 138] on div "Click to copy" at bounding box center [928, 145] width 84 height 16
click at [1036, 124] on div "Employee's onboarding link Click to copy" at bounding box center [914, 147] width 435 height 50
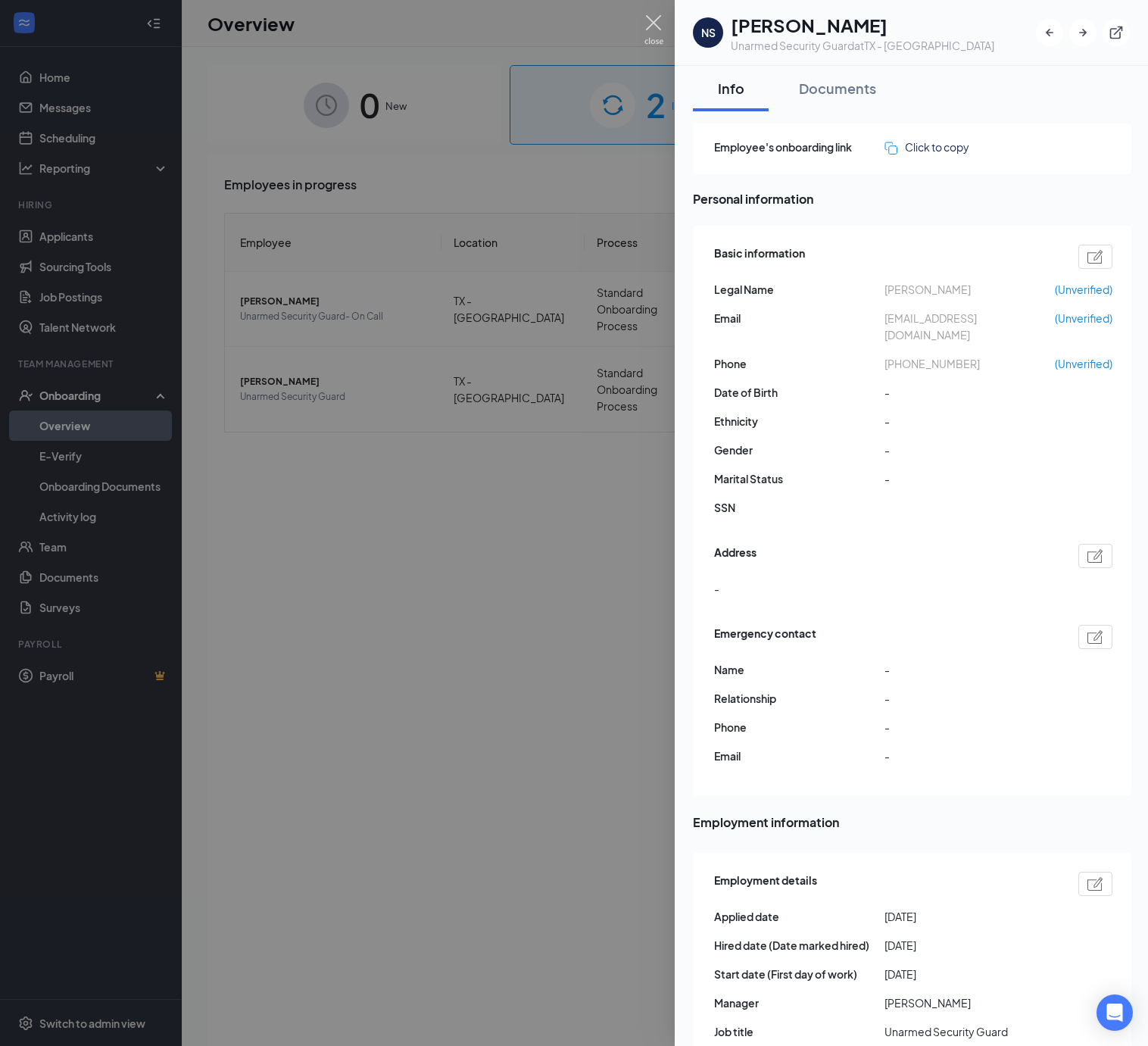
click at [646, 26] on img at bounding box center [654, 30] width 19 height 30
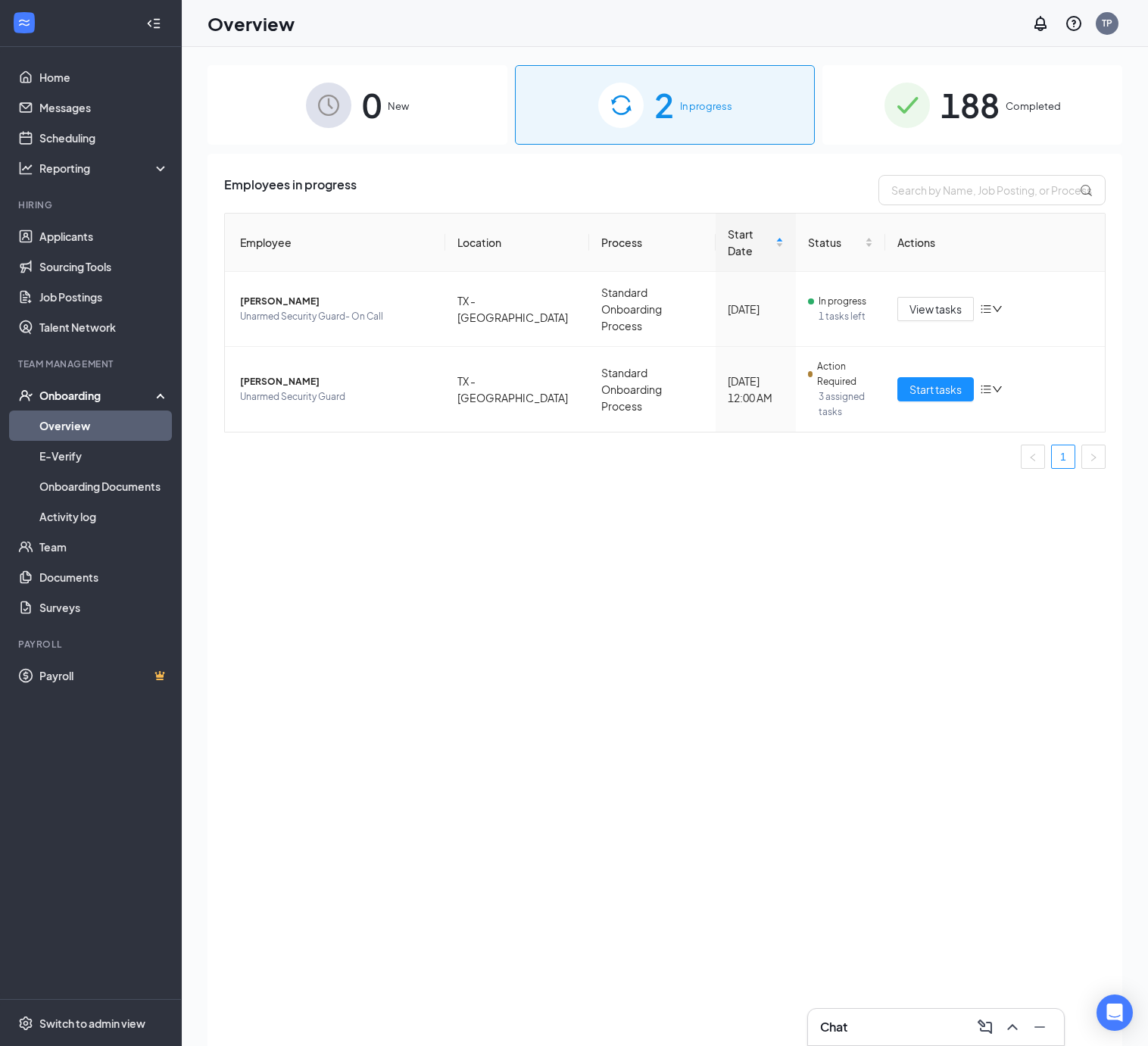
click at [409, 98] on div "0 New" at bounding box center [358, 105] width 300 height 79
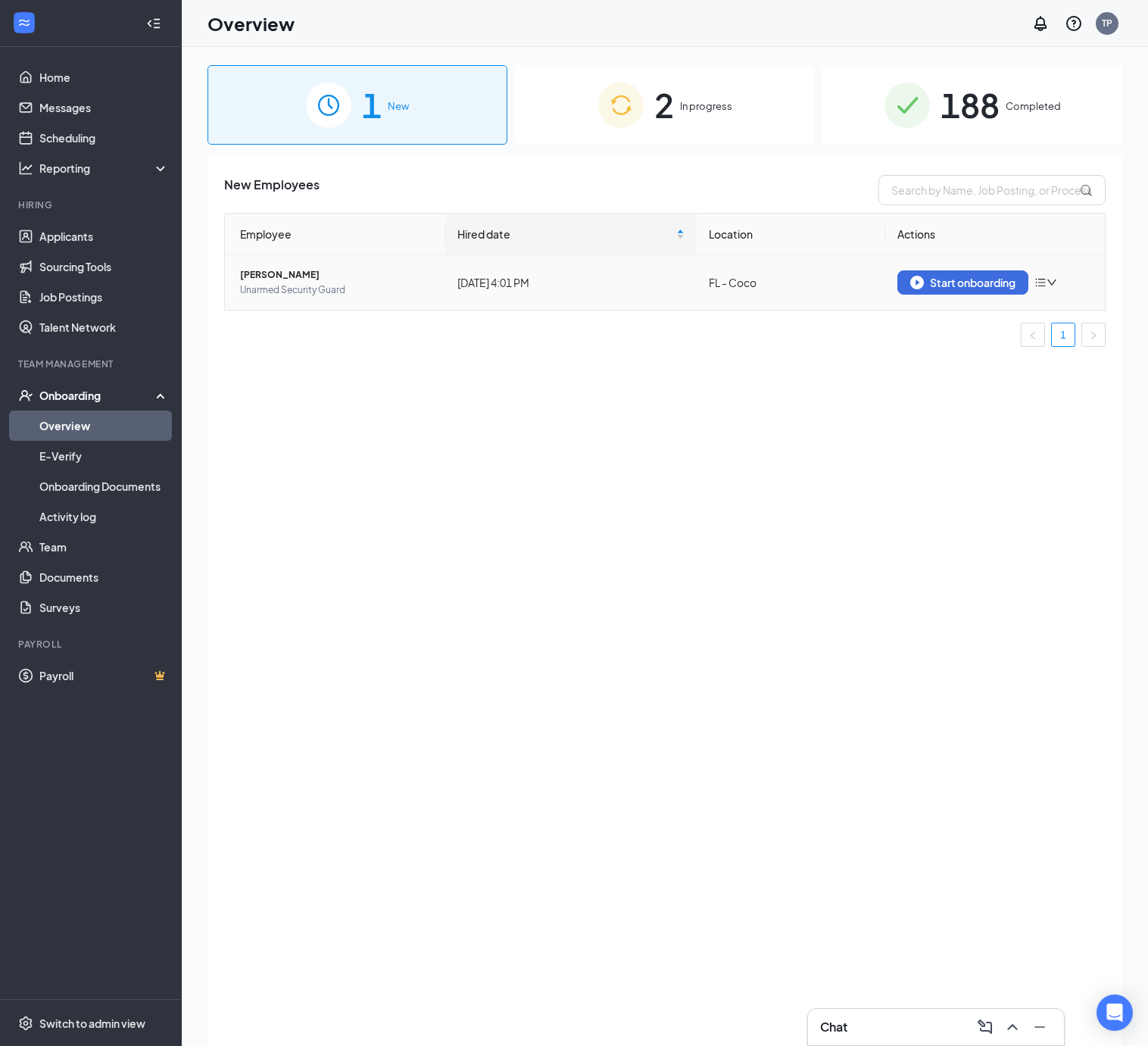
drag, startPoint x: 324, startPoint y: 273, endPoint x: 240, endPoint y: 275, distance: 84.0
click at [240, 275] on span "[PERSON_NAME]" at bounding box center [337, 275] width 193 height 15
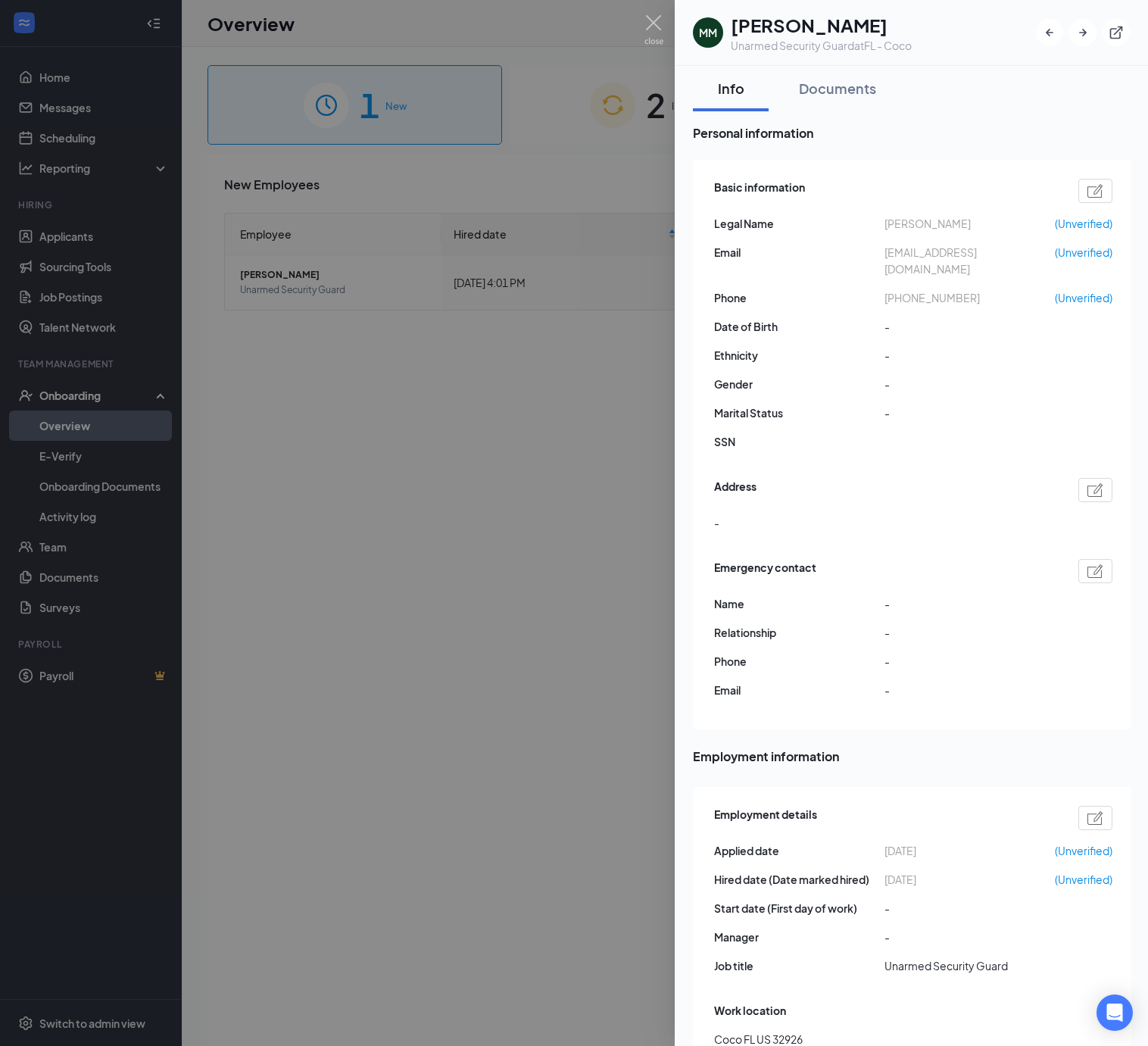
drag, startPoint x: 854, startPoint y: 26, endPoint x: 736, endPoint y: 31, distance: 118.1
click at [736, 31] on h1 "[PERSON_NAME]" at bounding box center [821, 25] width 181 height 26
copy h1 "[PERSON_NAME]"
click at [659, 28] on img at bounding box center [654, 30] width 19 height 30
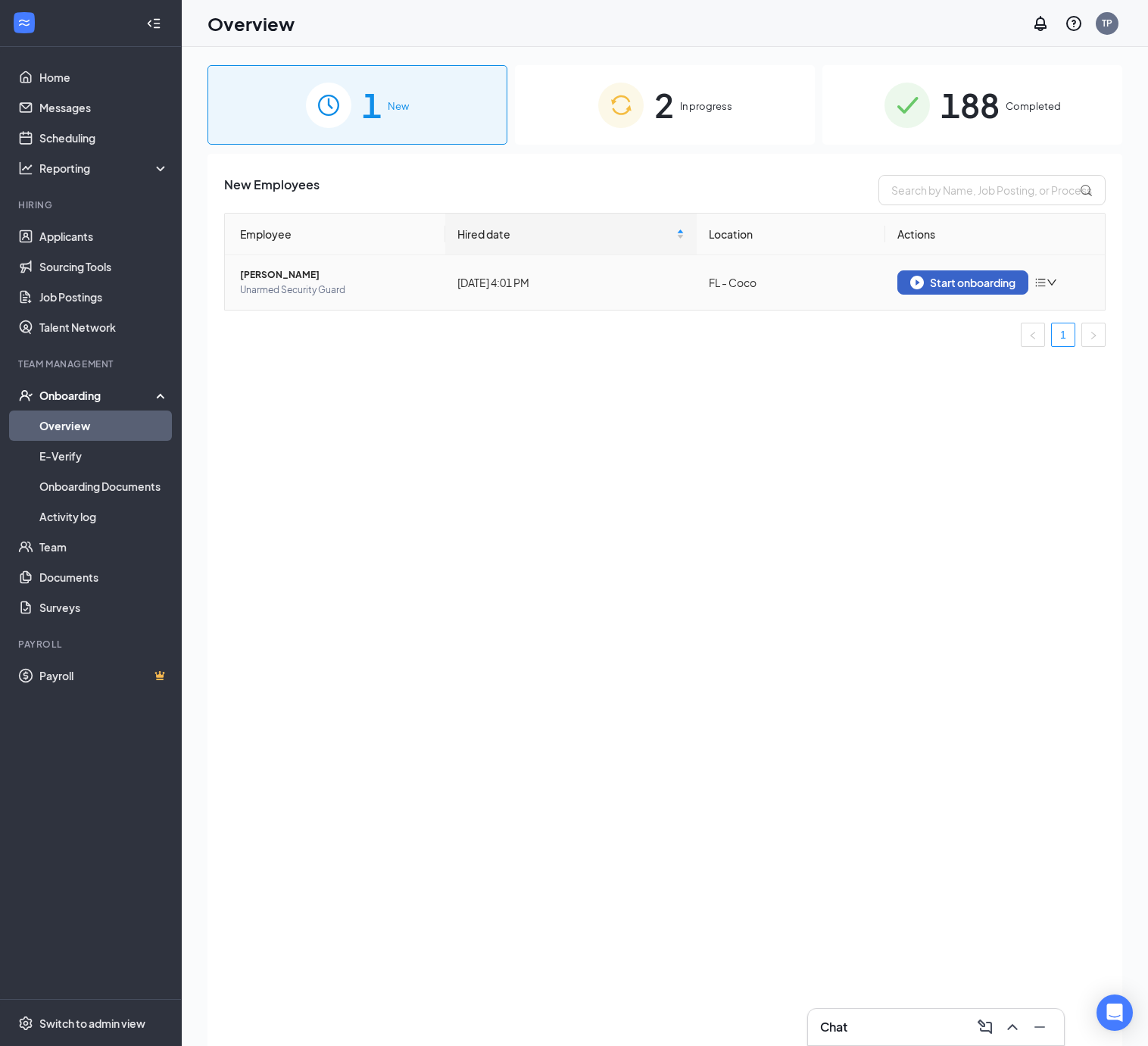
click at [946, 277] on div "Start onboarding" at bounding box center [962, 282] width 105 height 14
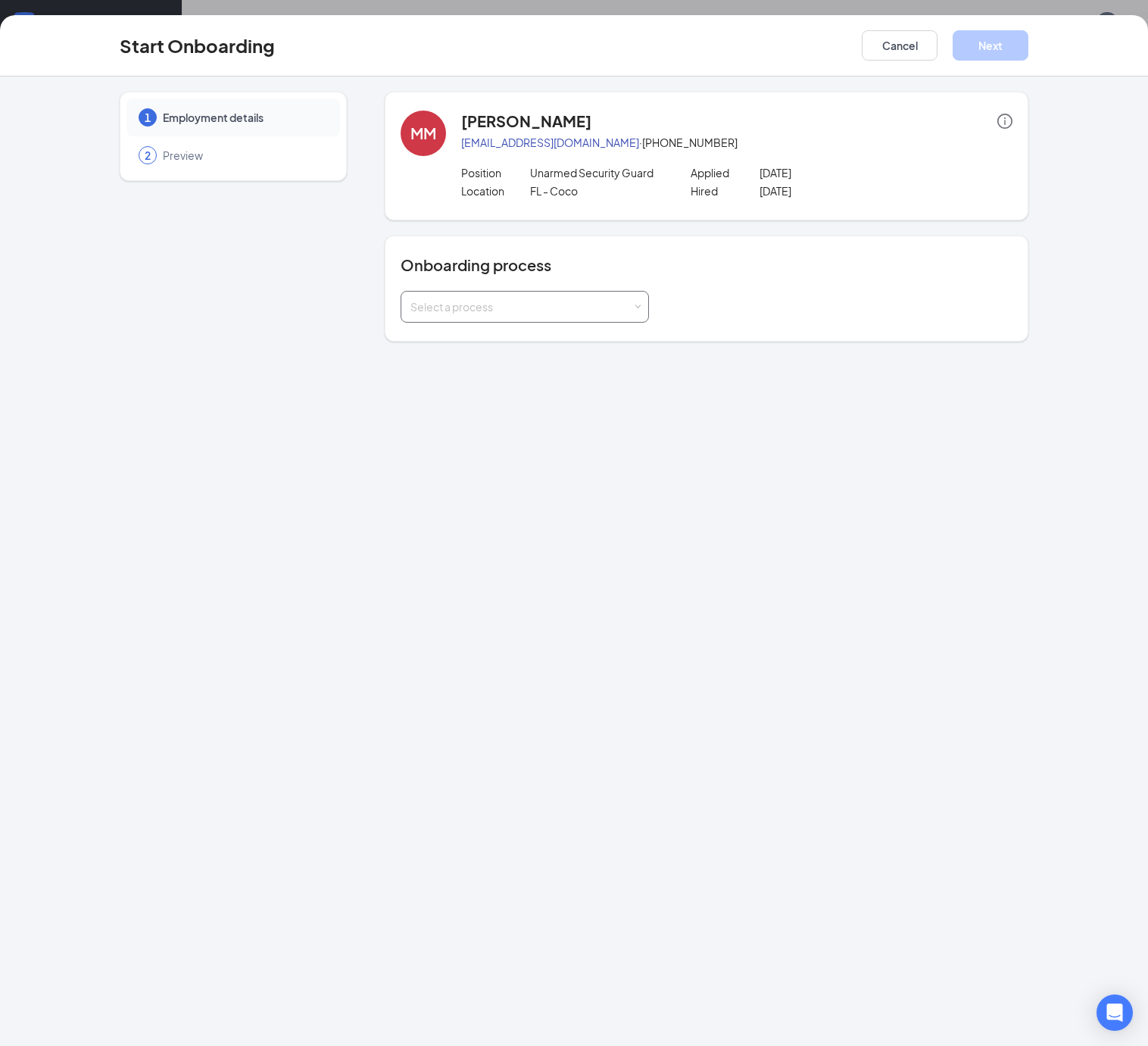
click at [446, 312] on div "Select a process" at bounding box center [521, 306] width 222 height 15
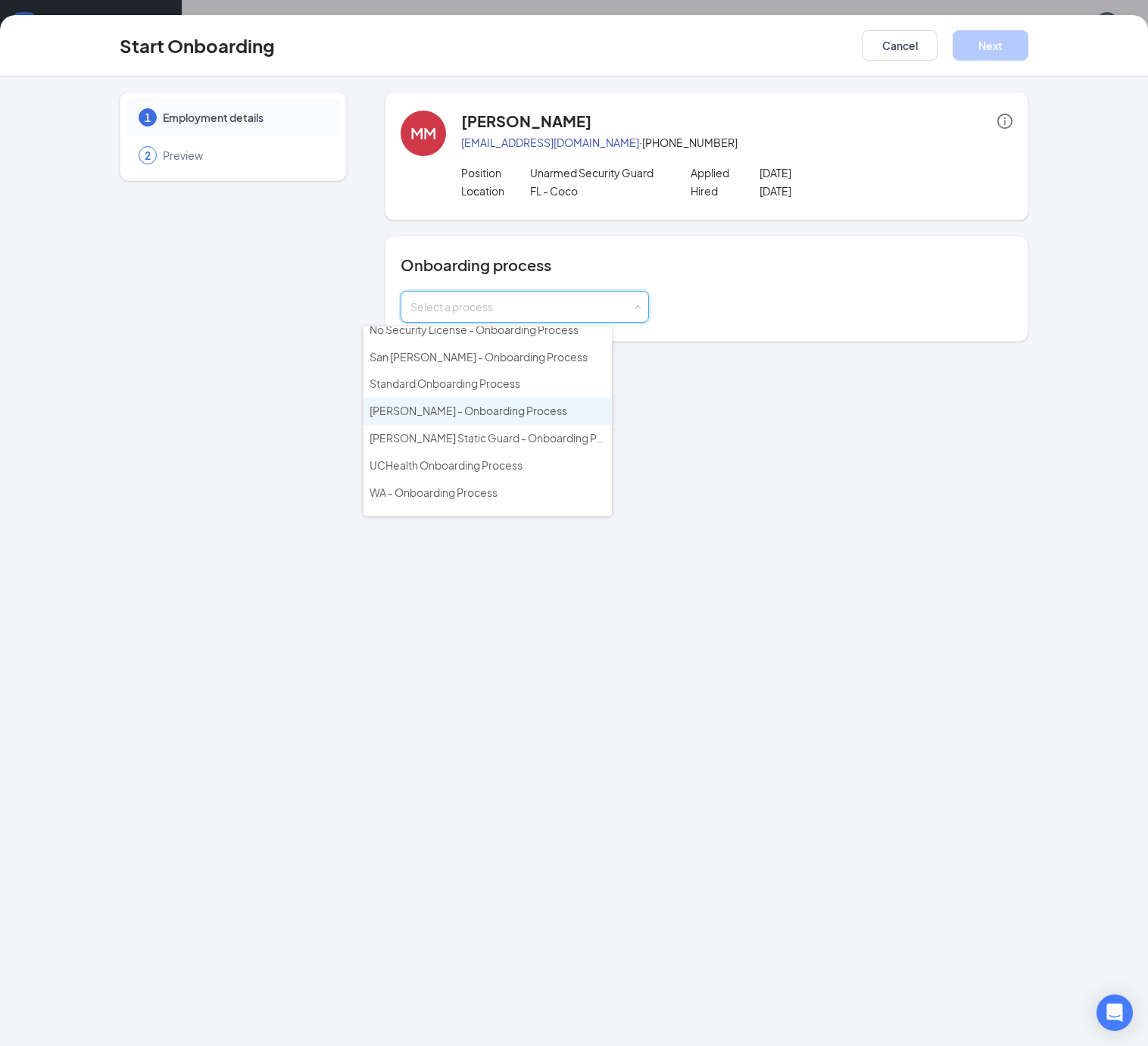
scroll to position [240, 0]
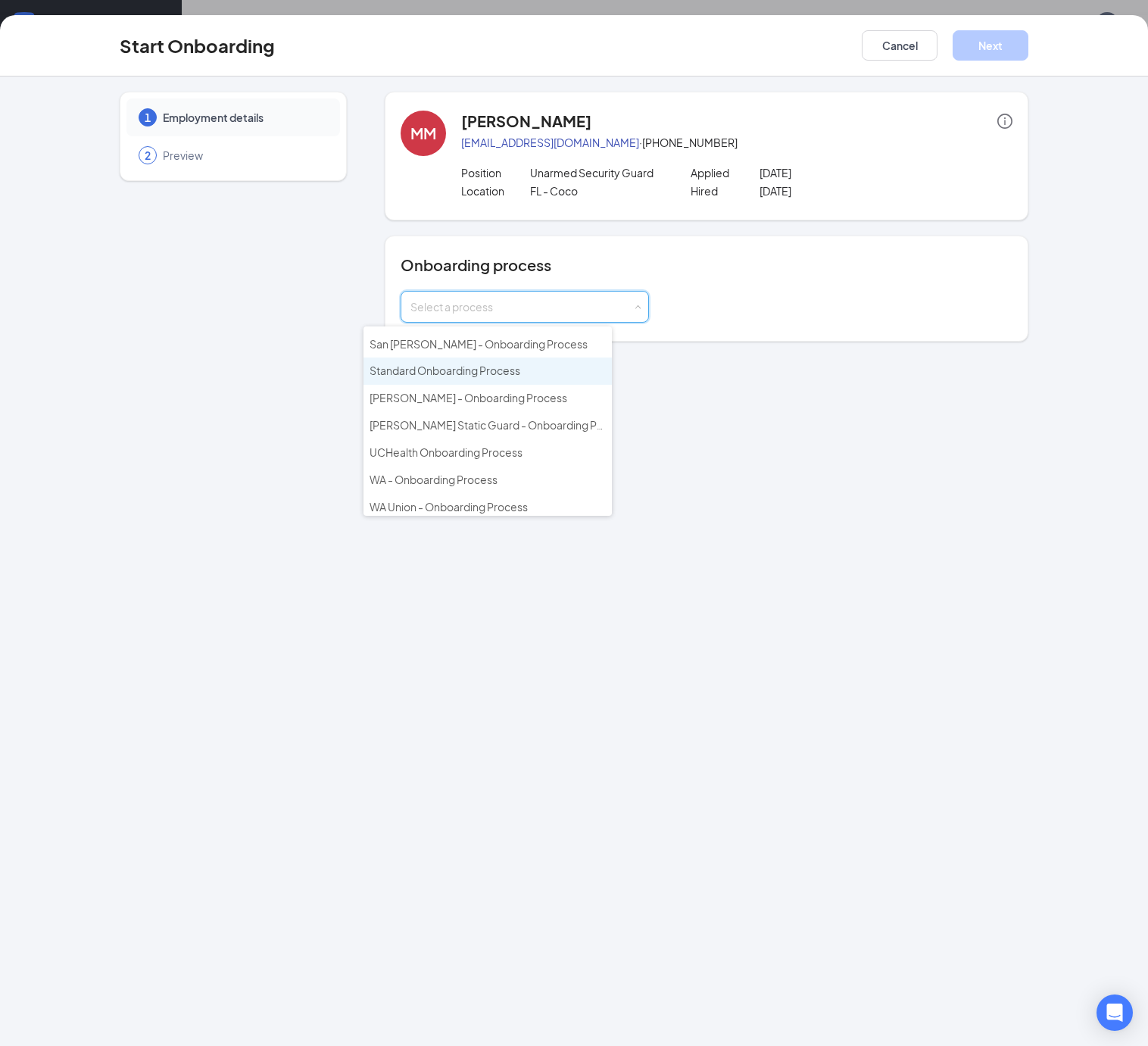
click at [457, 373] on span "Standard Onboarding Process" at bounding box center [445, 370] width 151 height 14
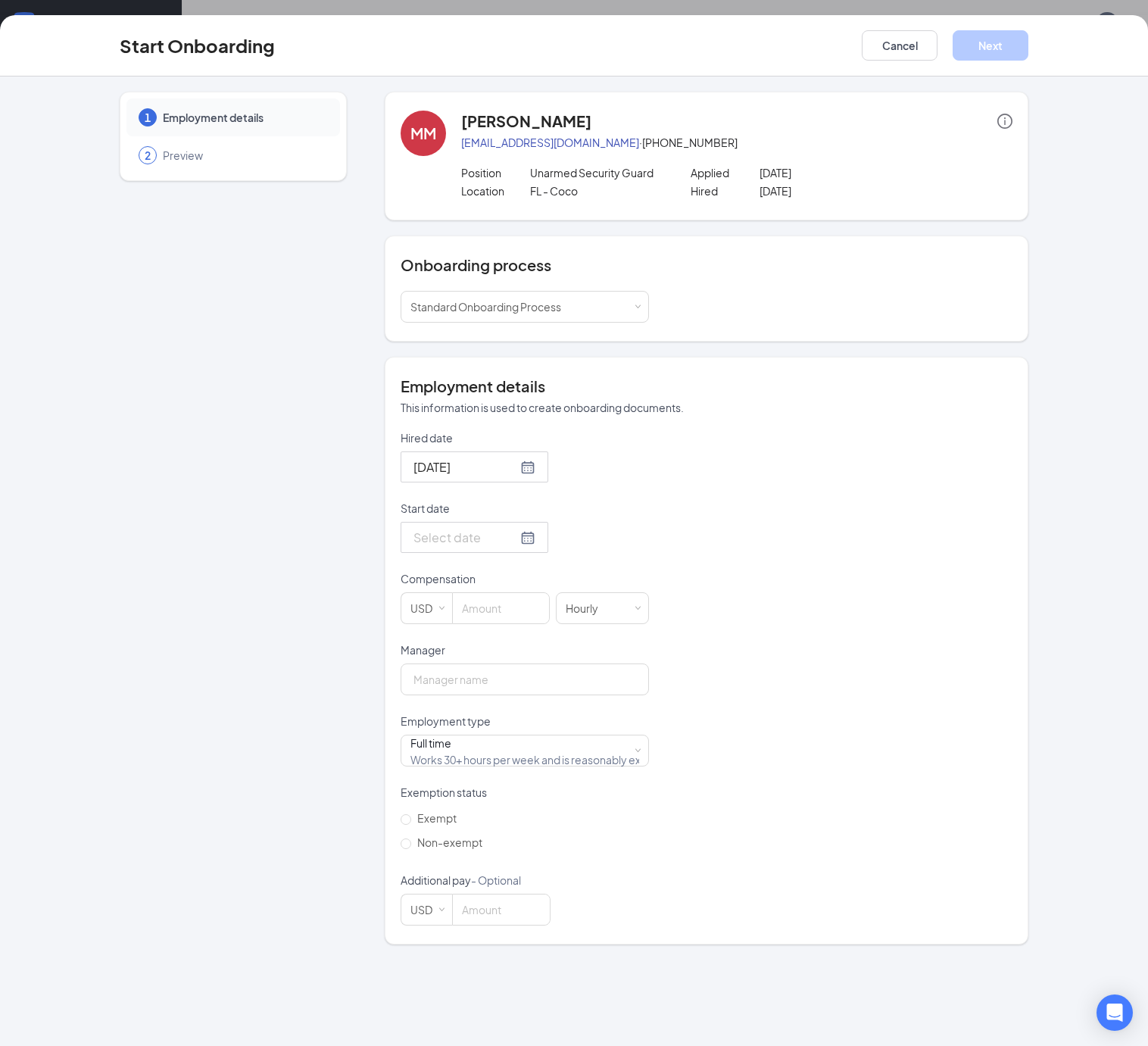
click at [481, 533] on div at bounding box center [474, 537] width 122 height 19
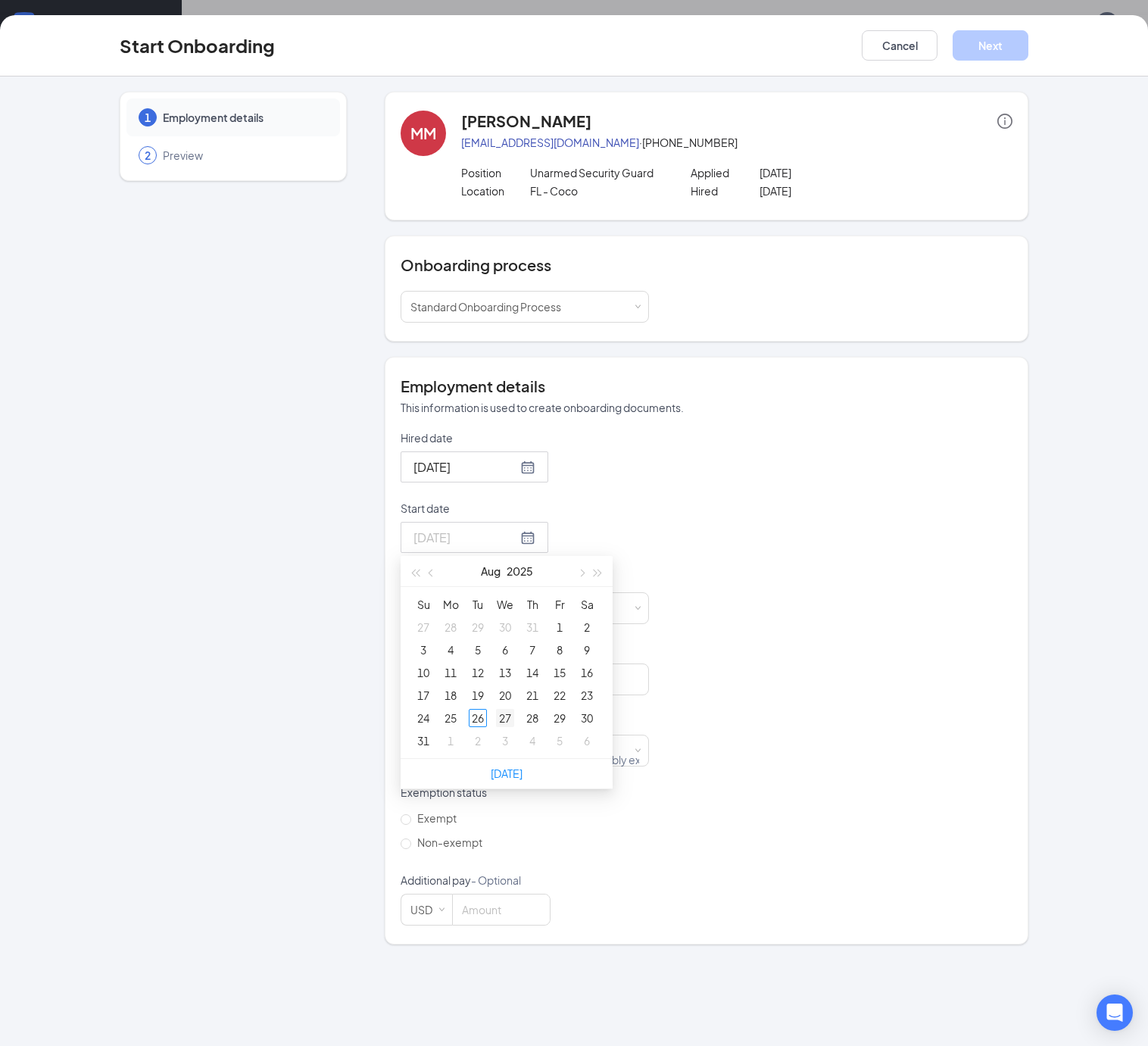
type input "[DATE]"
click at [496, 721] on div "27" at bounding box center [505, 717] width 18 height 18
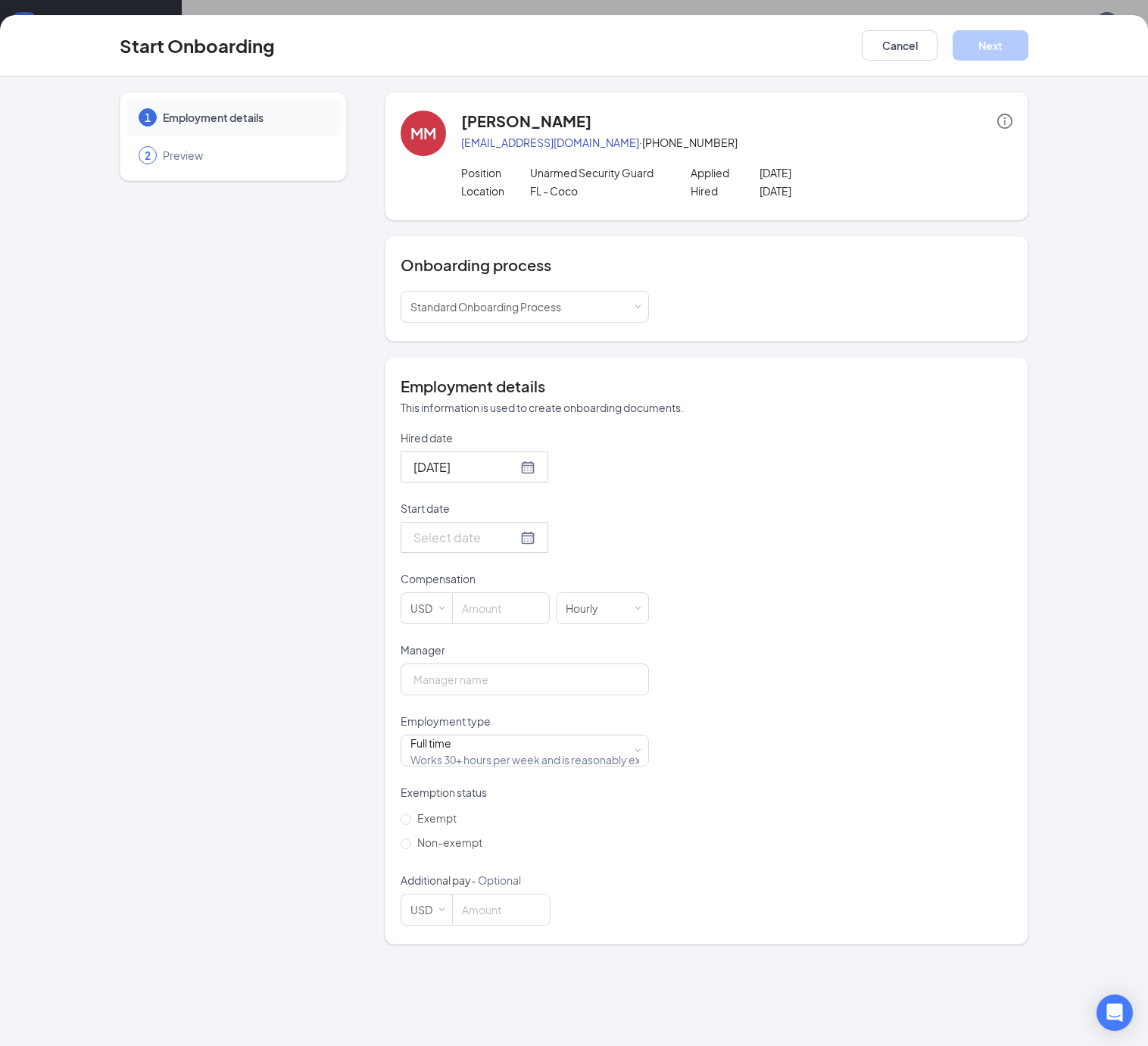
click at [479, 542] on div at bounding box center [474, 537] width 122 height 19
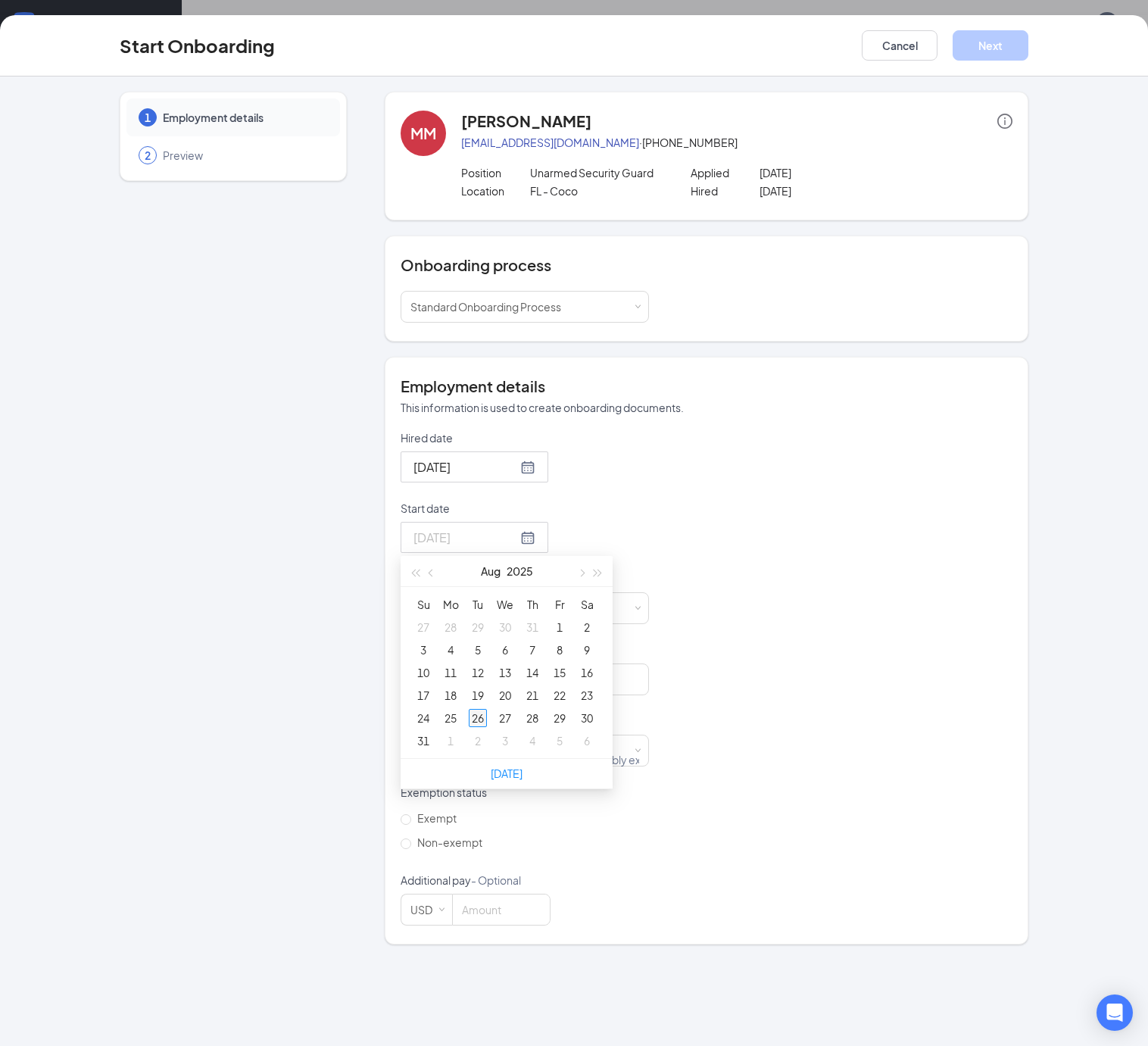
type input "[DATE]"
click at [469, 722] on div "26" at bounding box center [478, 717] width 18 height 18
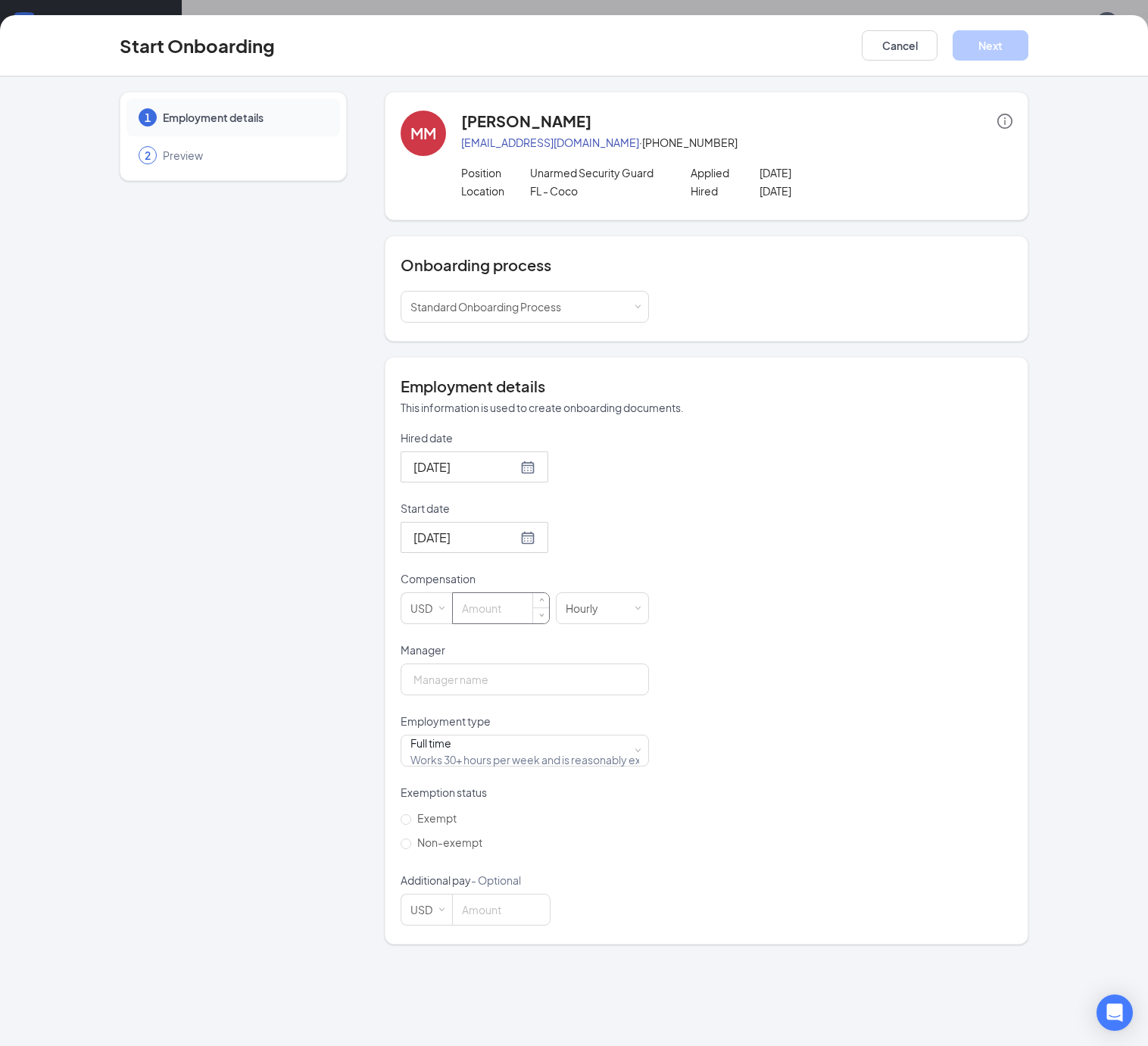
click at [455, 612] on input at bounding box center [501, 607] width 96 height 30
type input "17.5"
click at [471, 679] on input "Manager" at bounding box center [524, 679] width 248 height 32
type input "[PERSON_NAME]"
click at [465, 765] on div "Full time Works 30+ hours per week and is reasonably expected to work" at bounding box center [525, 750] width 229 height 30
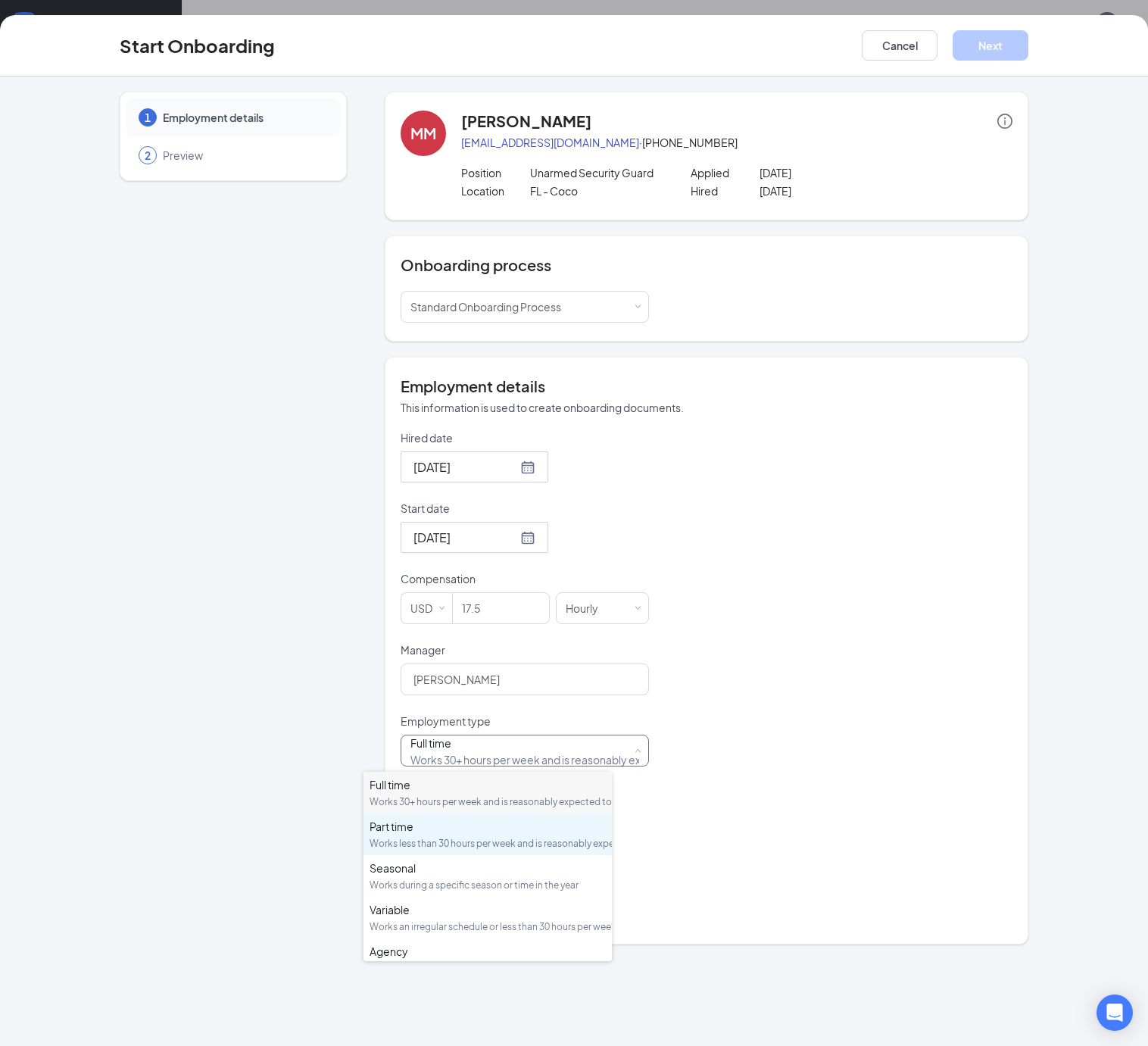
click at [408, 834] on div "Part time" at bounding box center [488, 825] width 236 height 15
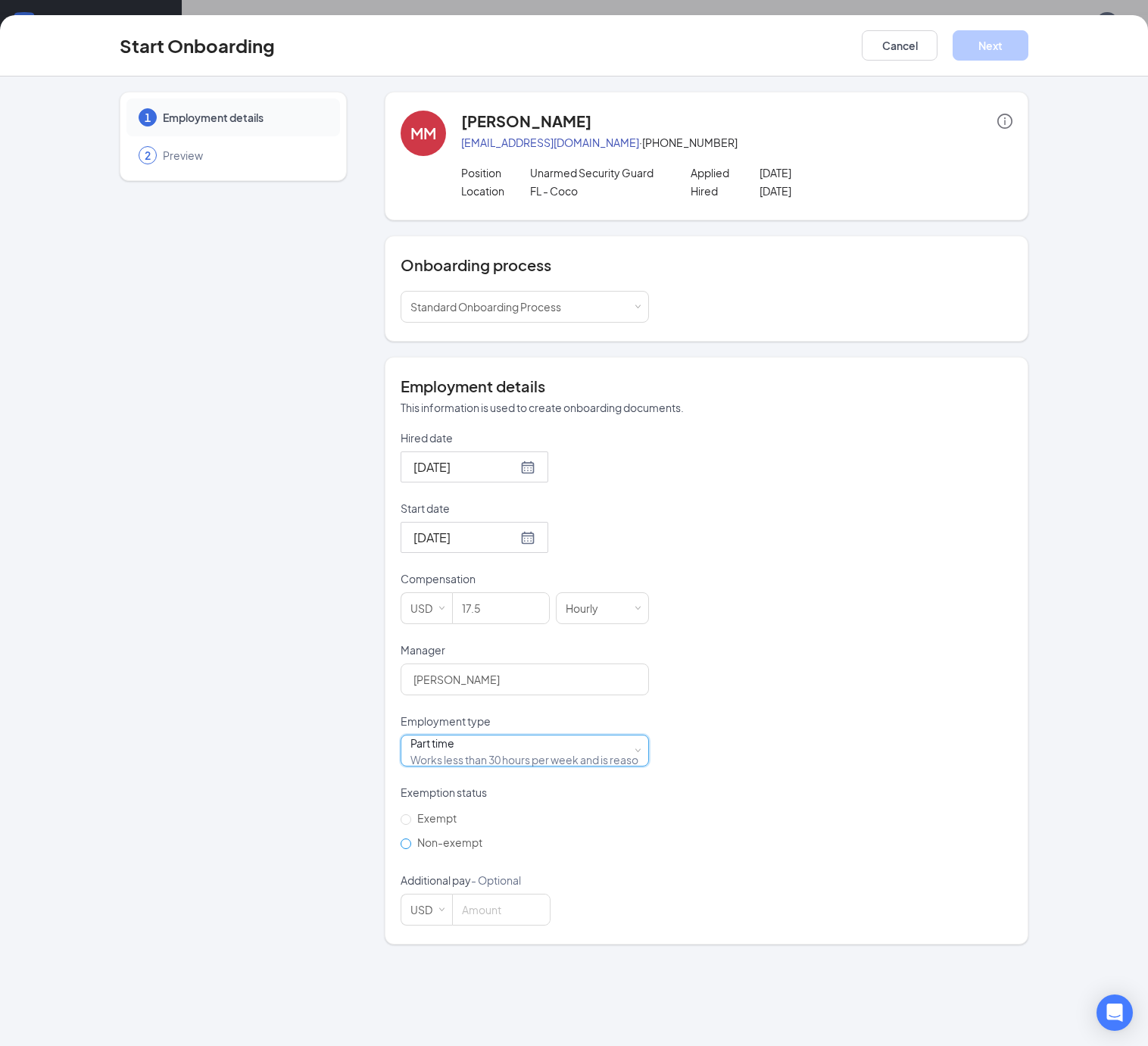
click at [416, 845] on span "Non-exempt" at bounding box center [450, 842] width 77 height 14
click at [411, 845] on input "Non-exempt" at bounding box center [406, 844] width 11 height 11
radio input "true"
click at [455, 913] on input at bounding box center [501, 909] width 97 height 30
type input "d"
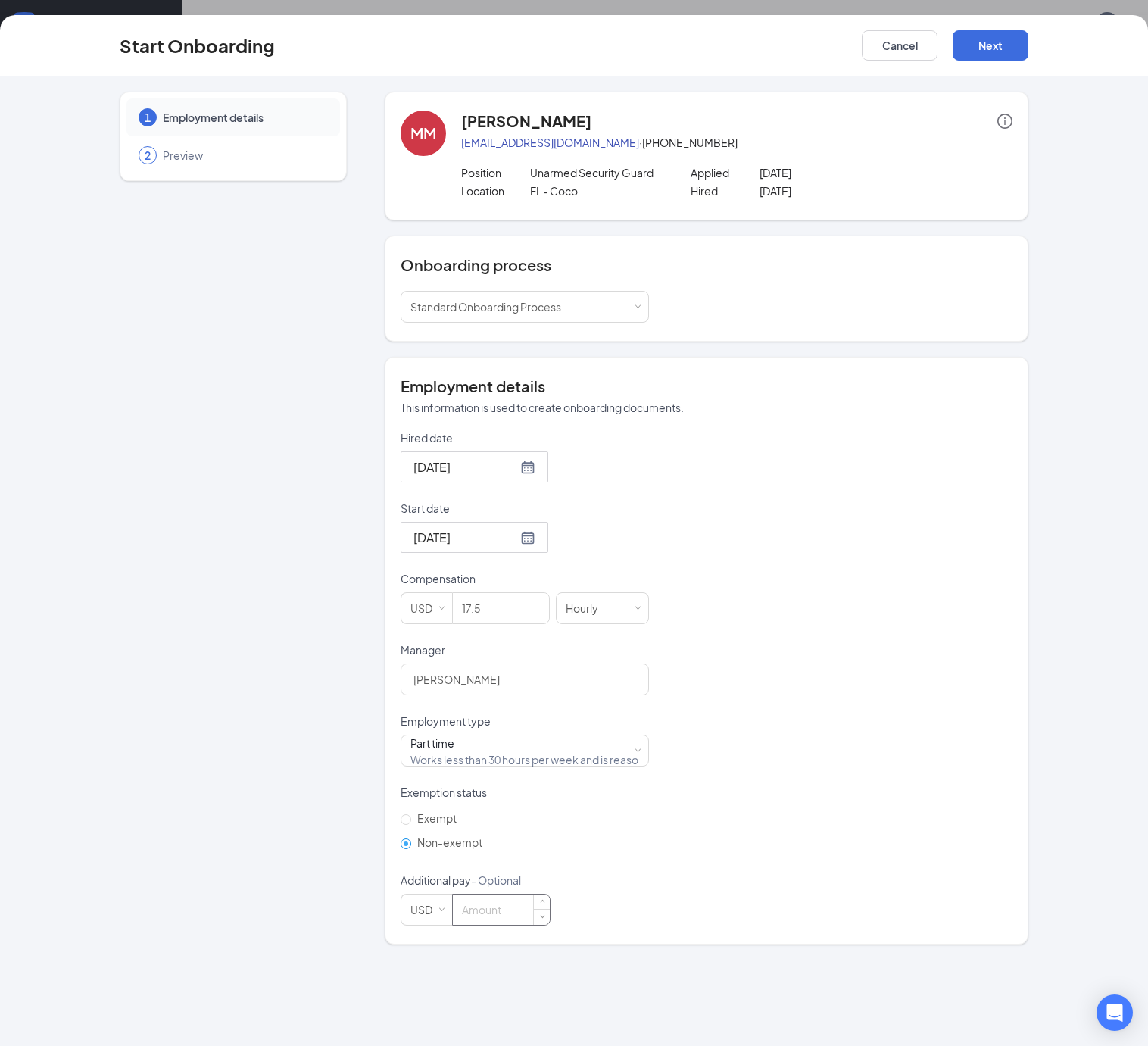
drag, startPoint x: 684, startPoint y: 918, endPoint x: 482, endPoint y: 921, distance: 202.0
click at [639, 918] on div "Hired date [DATE] Start date [DATE] [DATE] Su Mo Tu We Th Fr Sa 27 28 29 30 31 …" at bounding box center [706, 677] width 612 height 495
click at [453, 921] on input at bounding box center [501, 909] width 97 height 30
paste input "92923"
type input "92923"
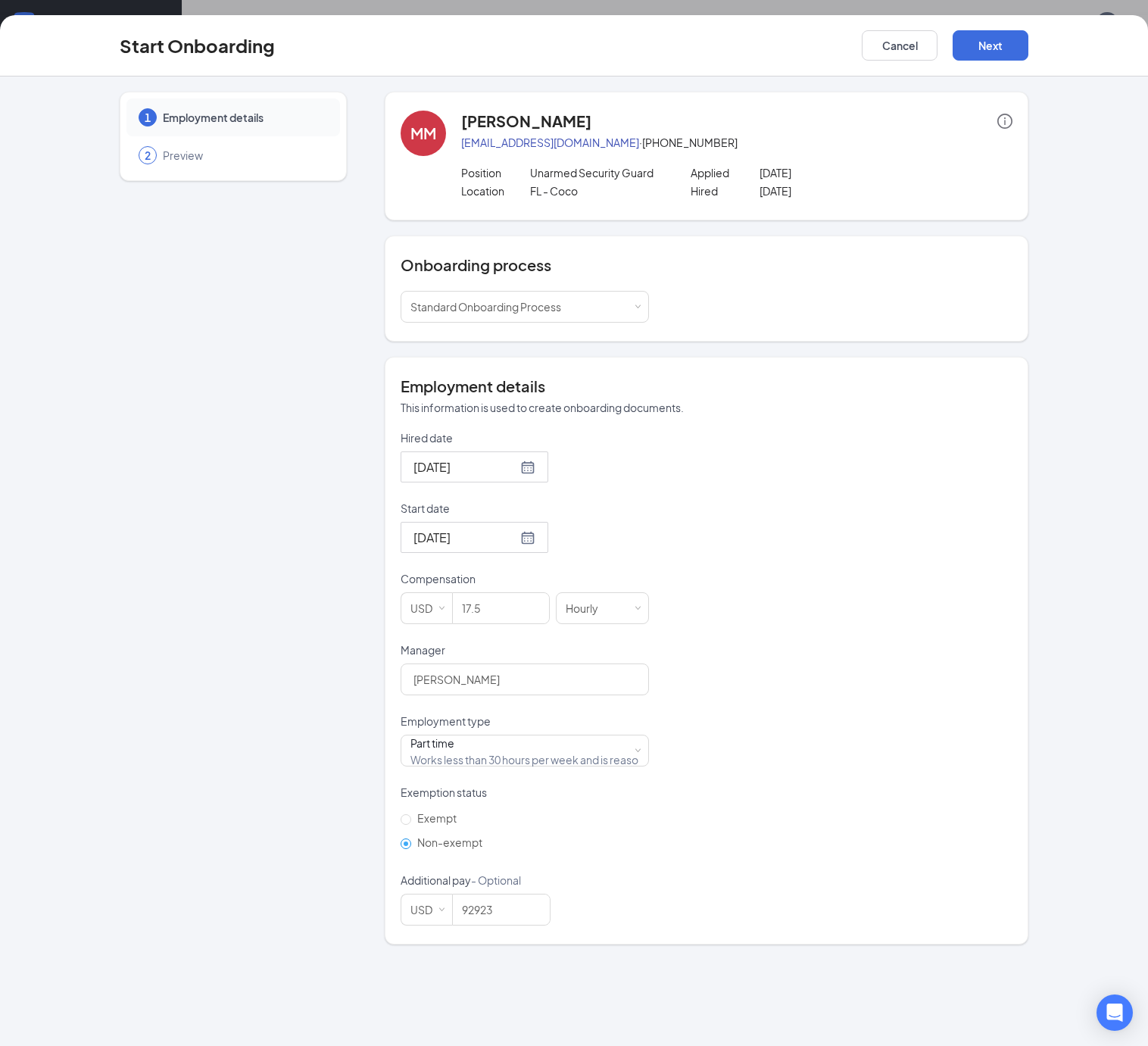
click at [641, 870] on div "Hired date [DATE] Start date [DATE] [DATE] Su Mo Tu We Th Fr Sa 27 28 29 30 31 …" at bounding box center [706, 677] width 612 height 495
click at [1028, 52] on button "Next" at bounding box center [990, 45] width 75 height 30
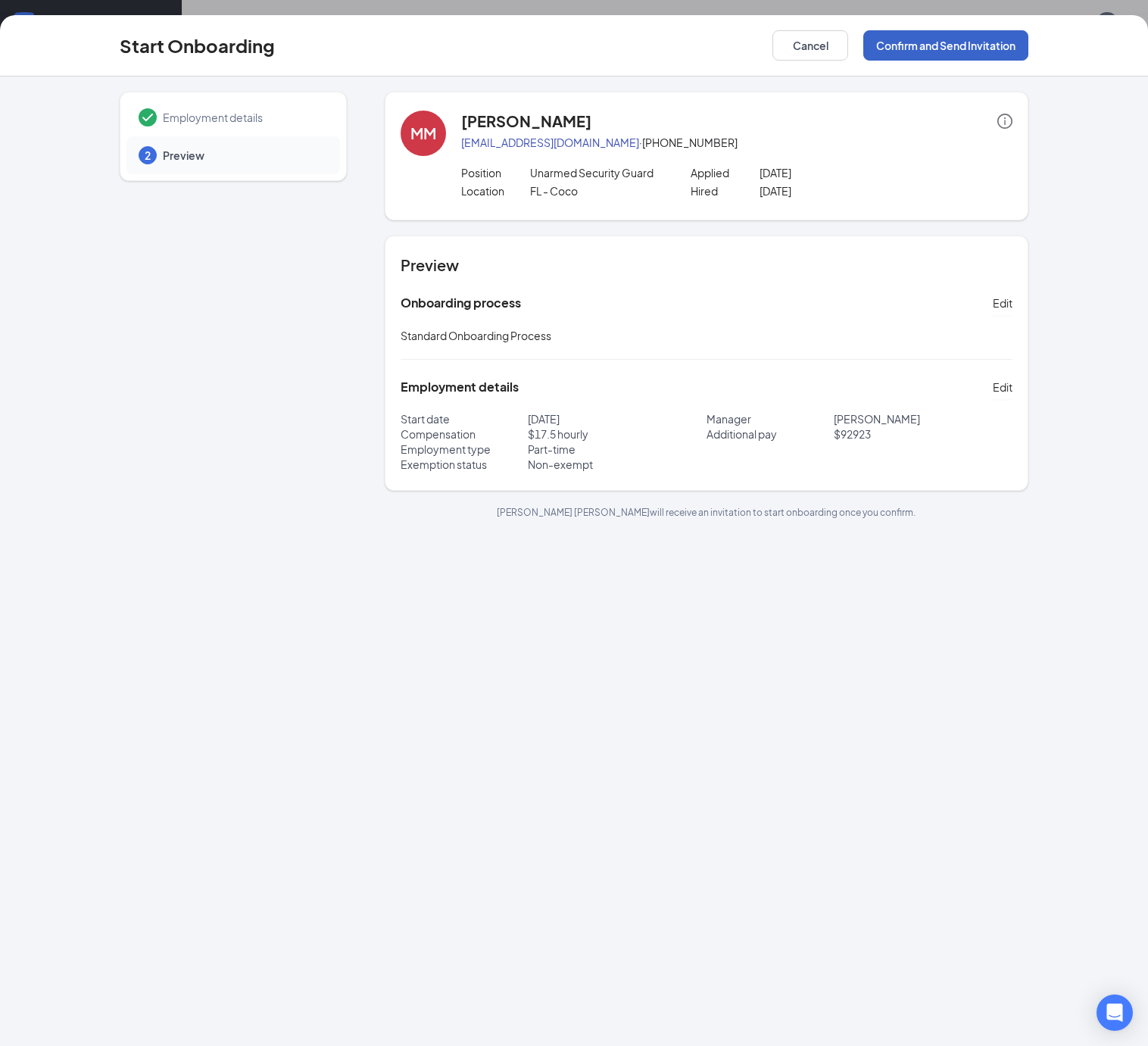
click at [1015, 47] on button "Confirm and Send Invitation" at bounding box center [946, 45] width 165 height 30
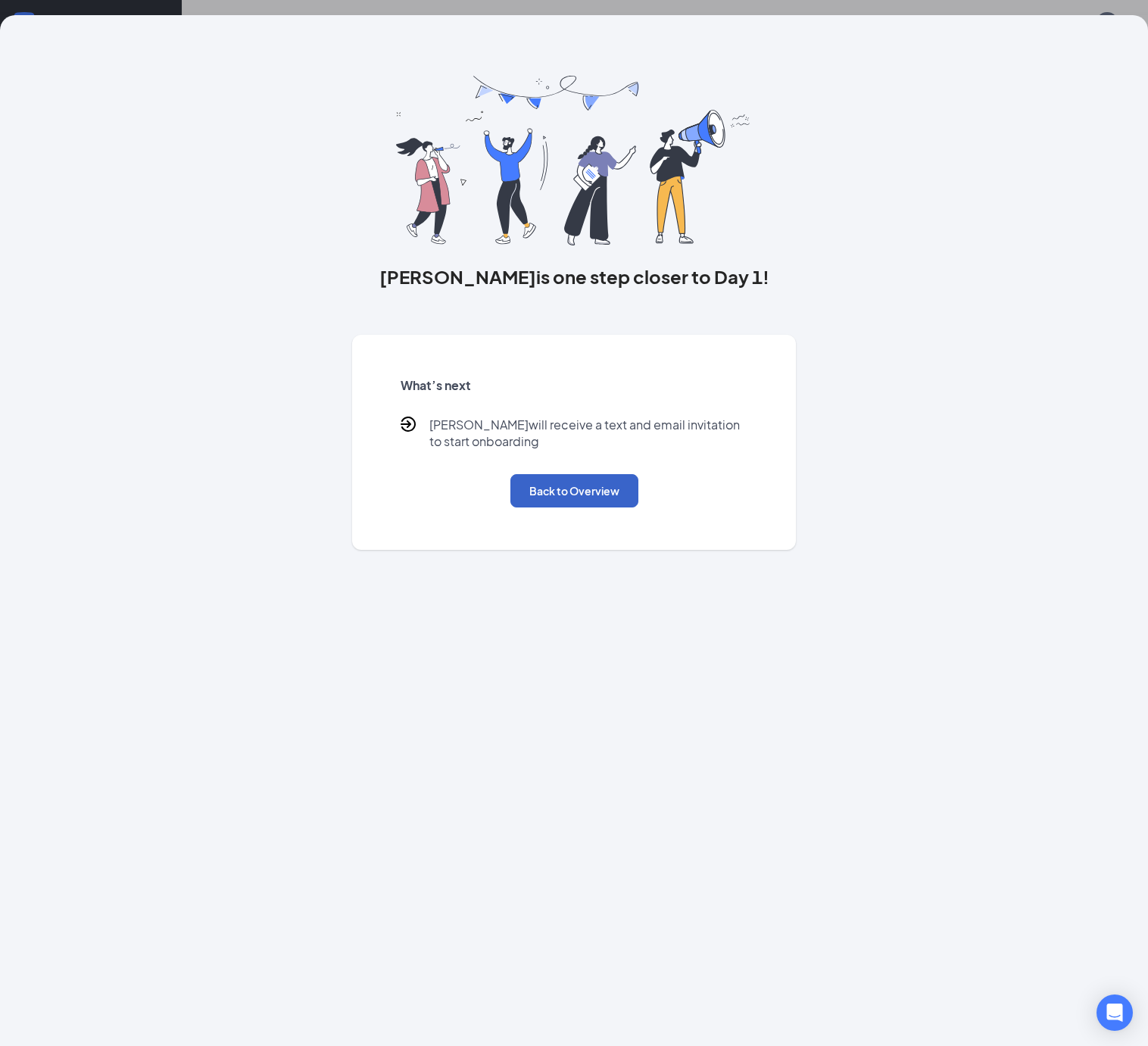
click at [590, 507] on button "Back to Overview" at bounding box center [574, 490] width 128 height 33
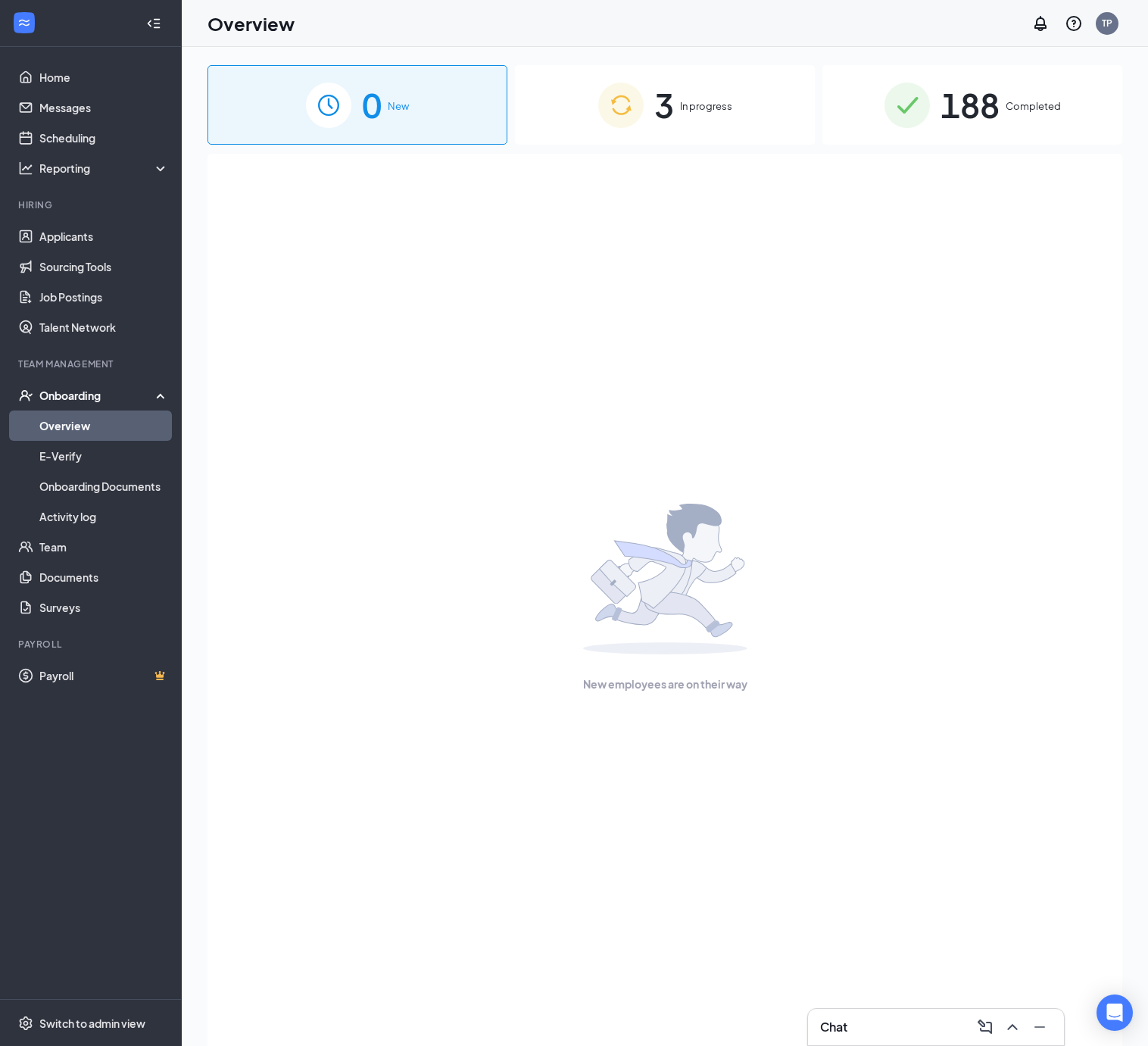
click at [700, 122] on div "3 In progress" at bounding box center [665, 105] width 300 height 79
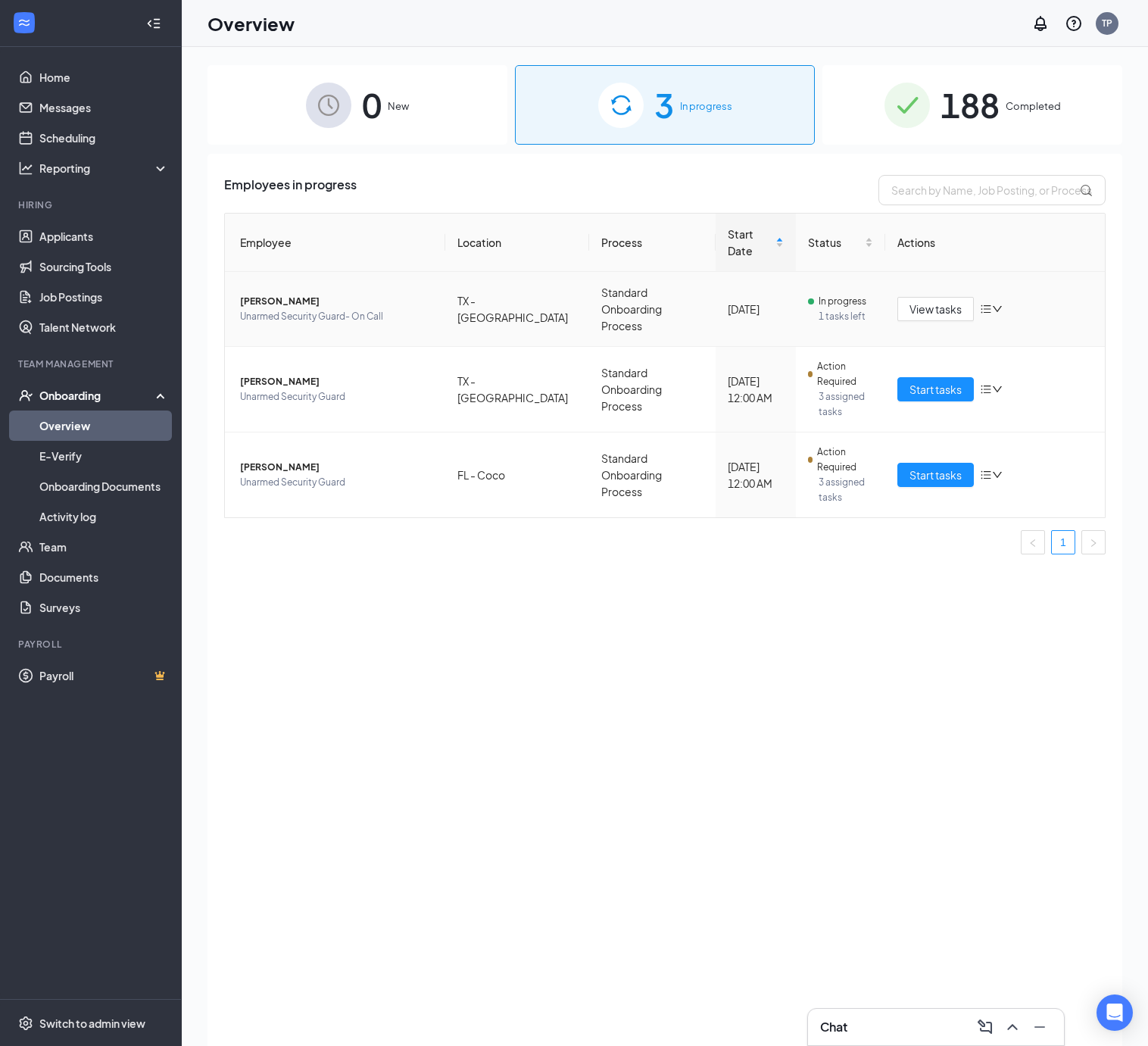
click at [327, 294] on span "[PERSON_NAME]" at bounding box center [337, 301] width 193 height 15
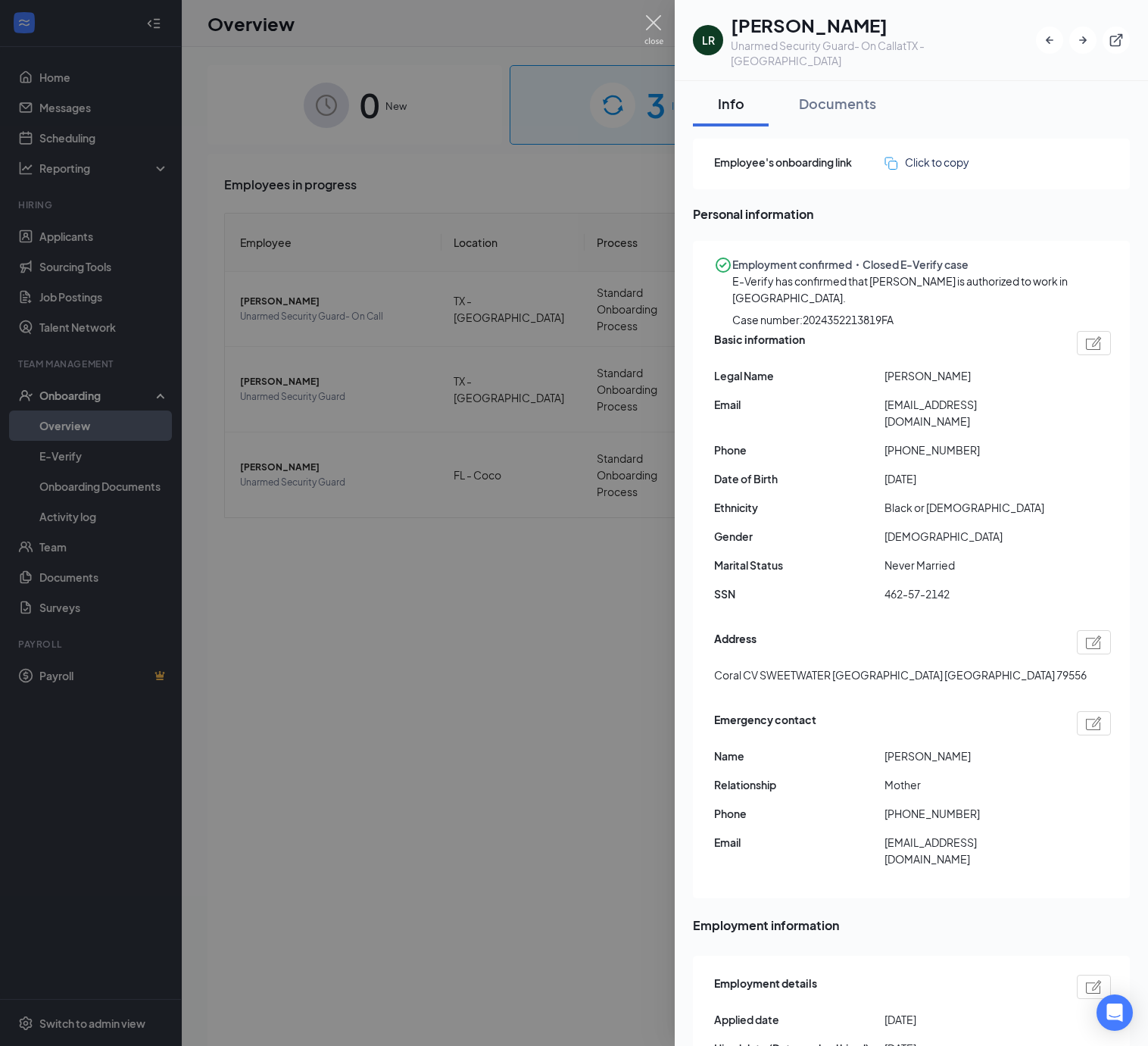
click at [649, 25] on img at bounding box center [654, 30] width 19 height 30
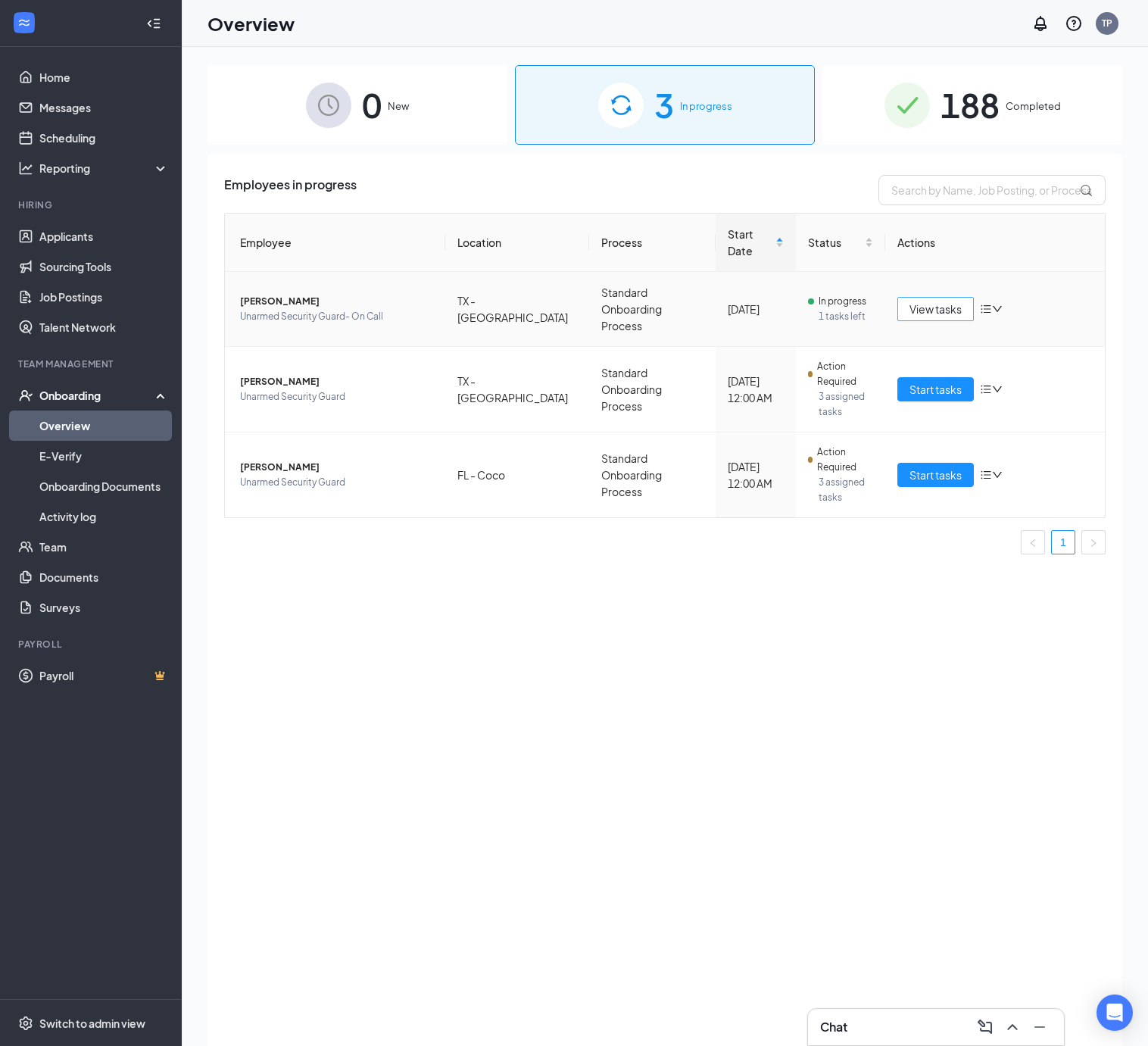
click at [900, 297] on button "View tasks" at bounding box center [936, 309] width 76 height 24
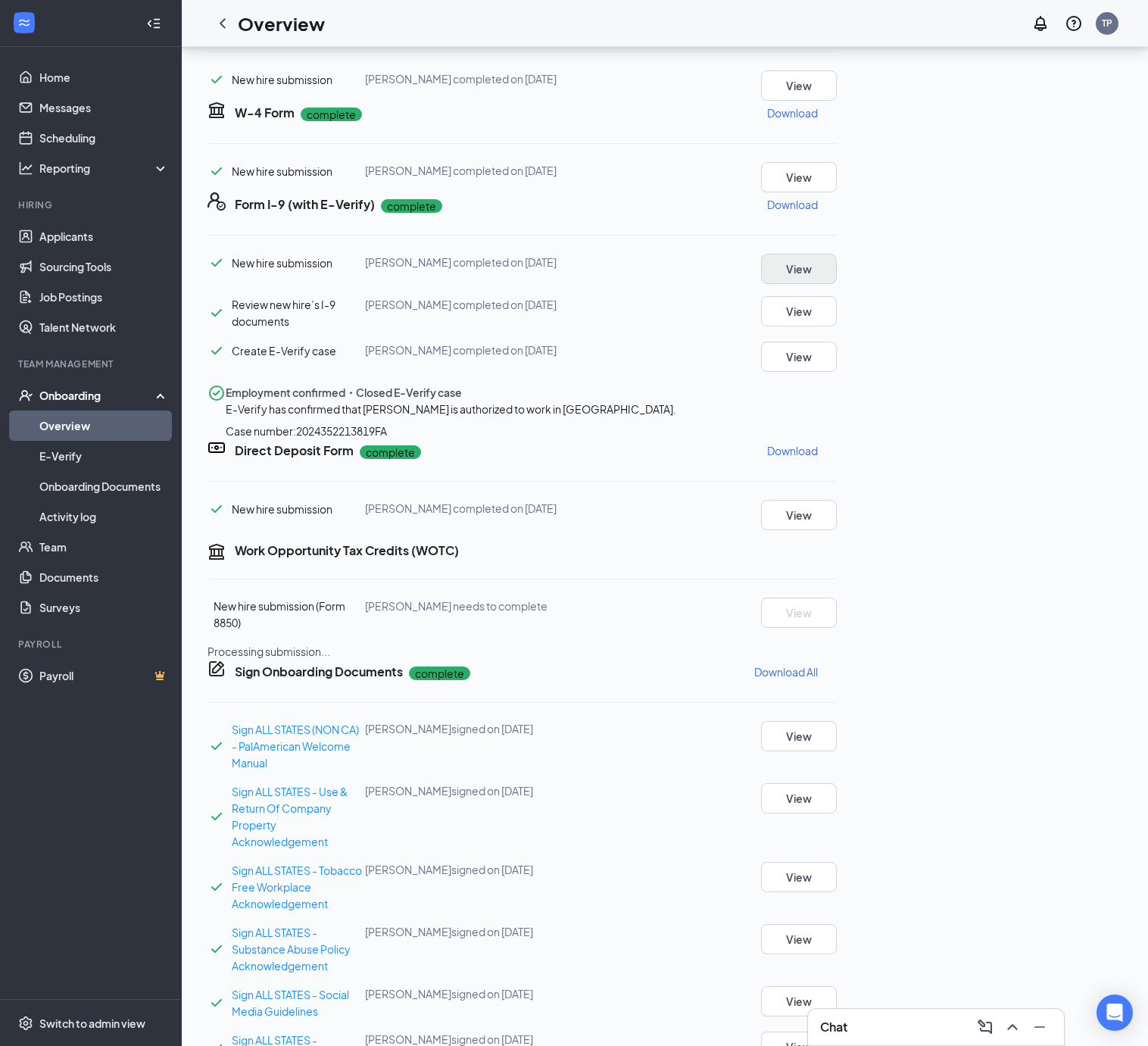
scroll to position [201, 0]
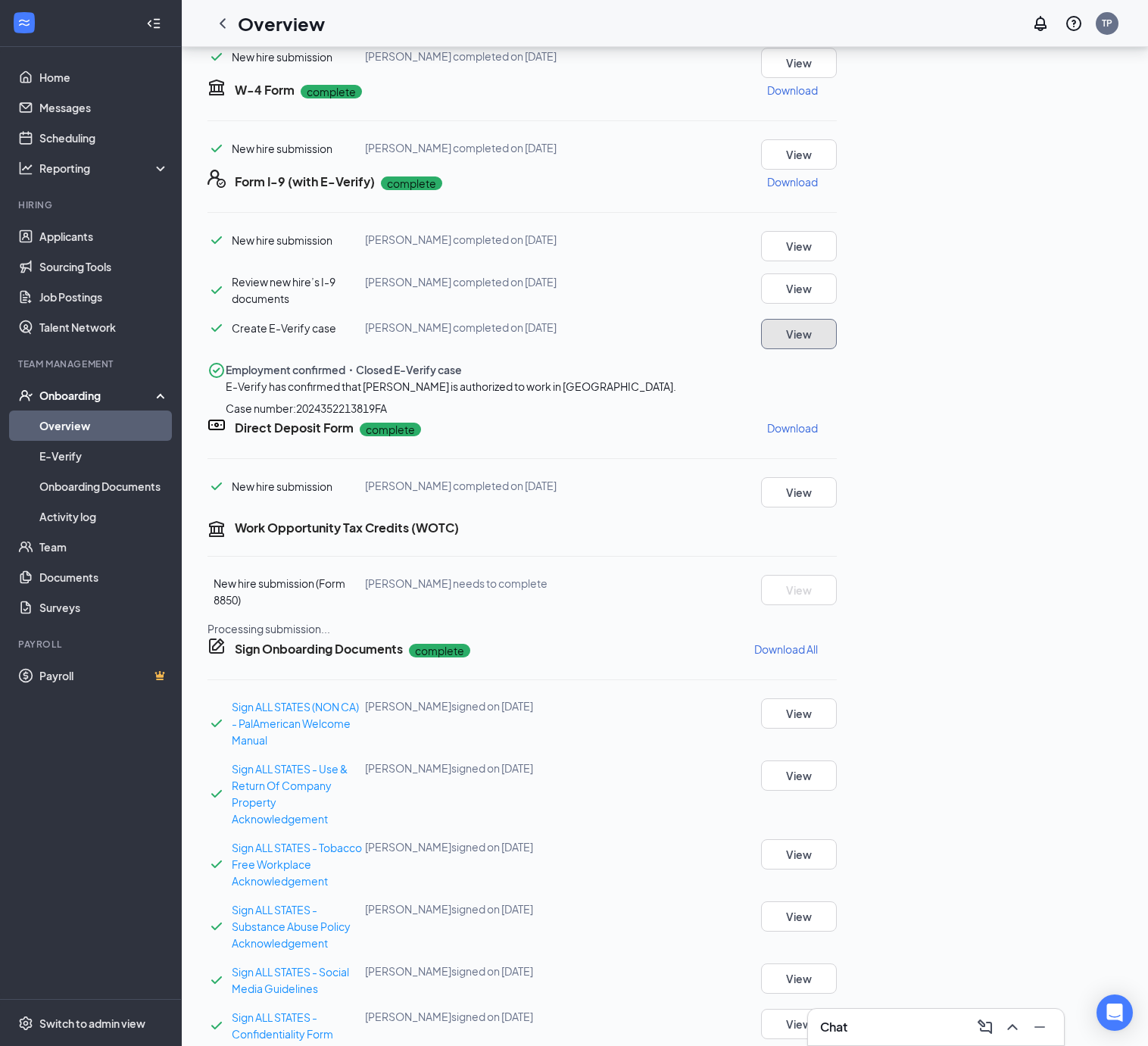
click at [837, 349] on button "View" at bounding box center [798, 334] width 75 height 30
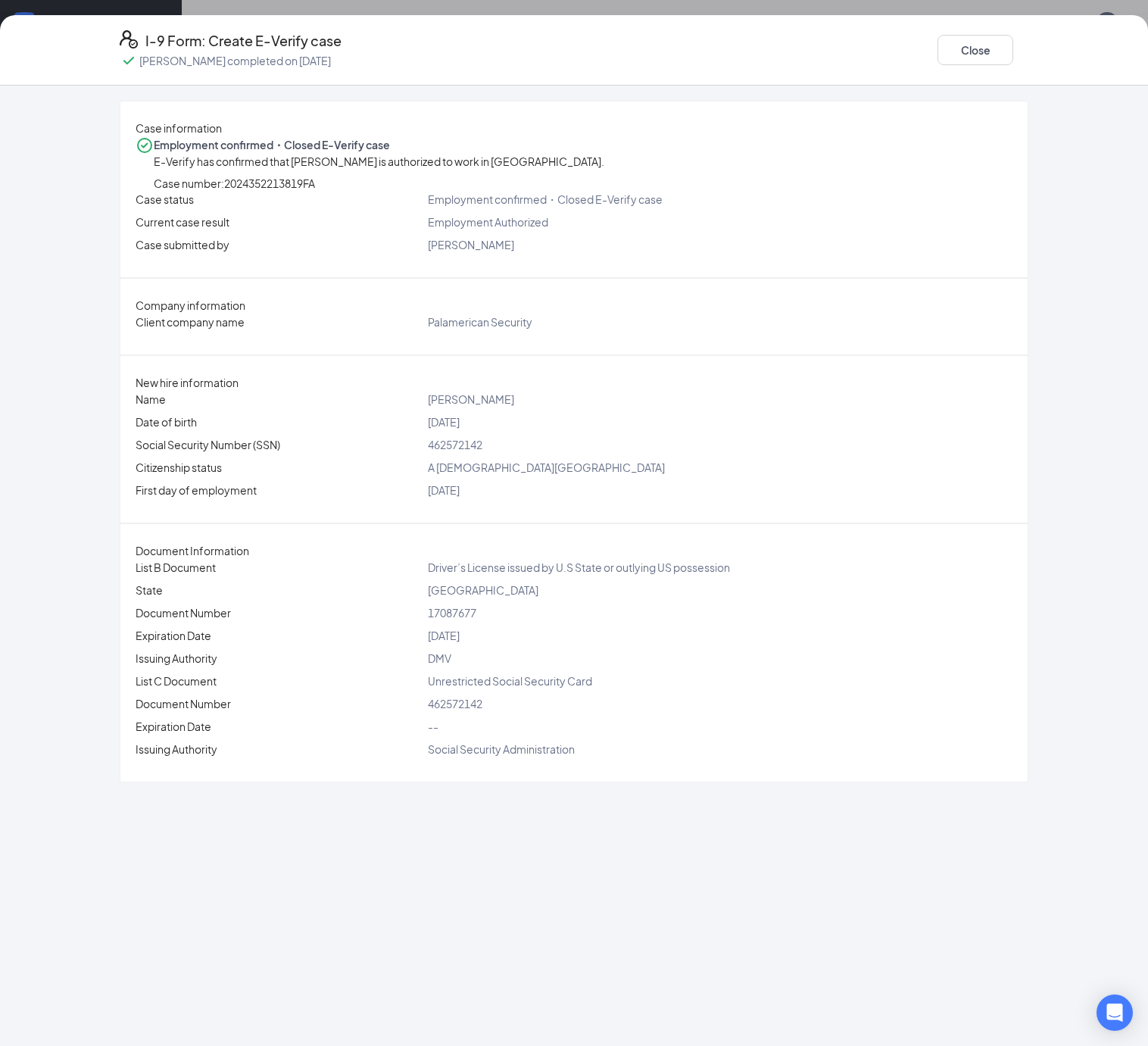
click at [1059, 47] on div "I-9 Form: Create E-Verify case [PERSON_NAME] completed on [DATE] Close" at bounding box center [574, 50] width 969 height 40
click at [1045, 58] on icon "Ellipses" at bounding box center [1038, 59] width 14 height 3
click at [1027, 240] on div "Case information Employment confirmed・Closed E-Verify case E-Verify has confirm…" at bounding box center [574, 189] width 907 height 176
click at [1013, 53] on button "Close" at bounding box center [975, 50] width 75 height 30
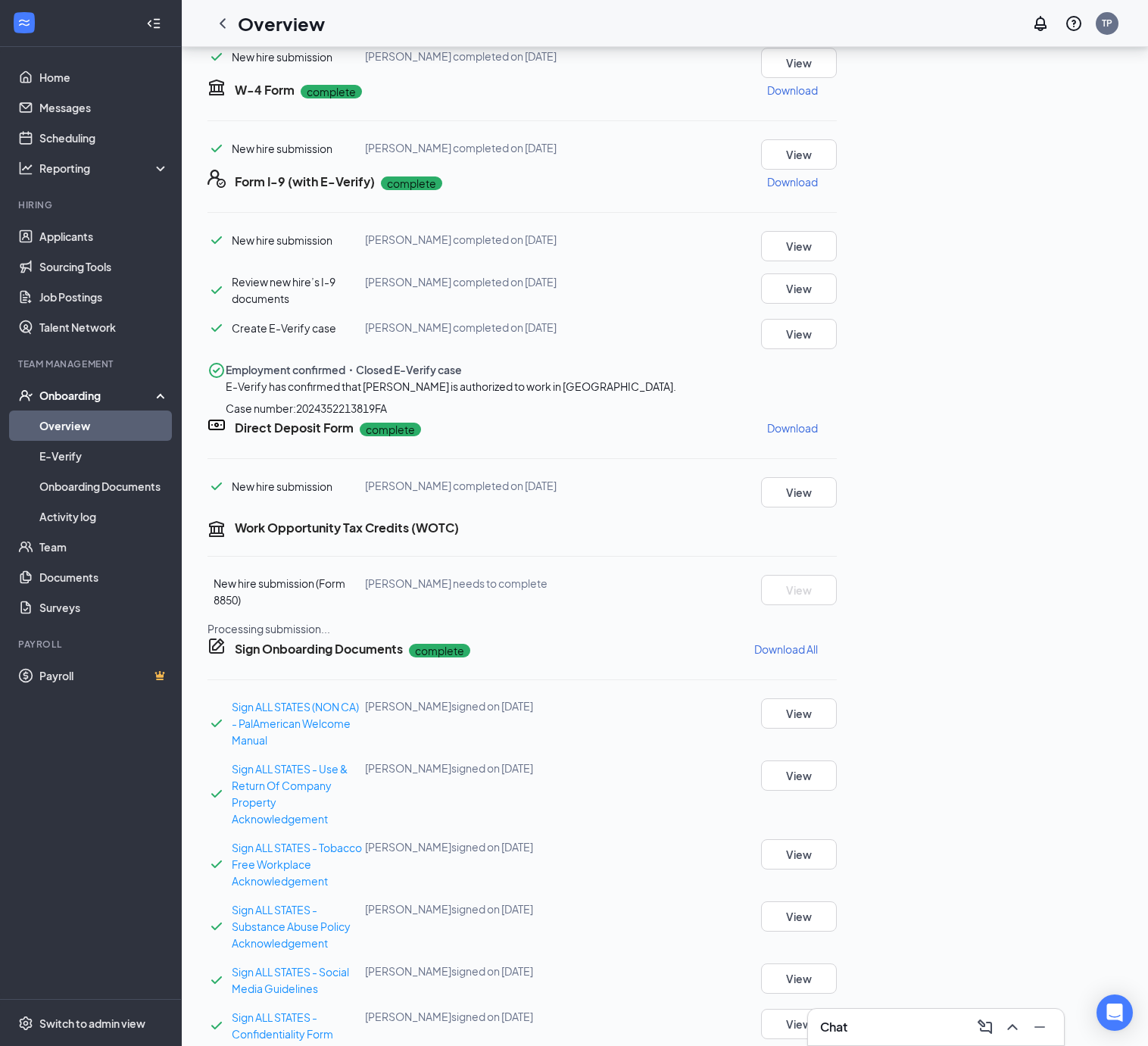
click at [837, 182] on icon "Ellipses" at bounding box center [837, 182] width 0 height 0
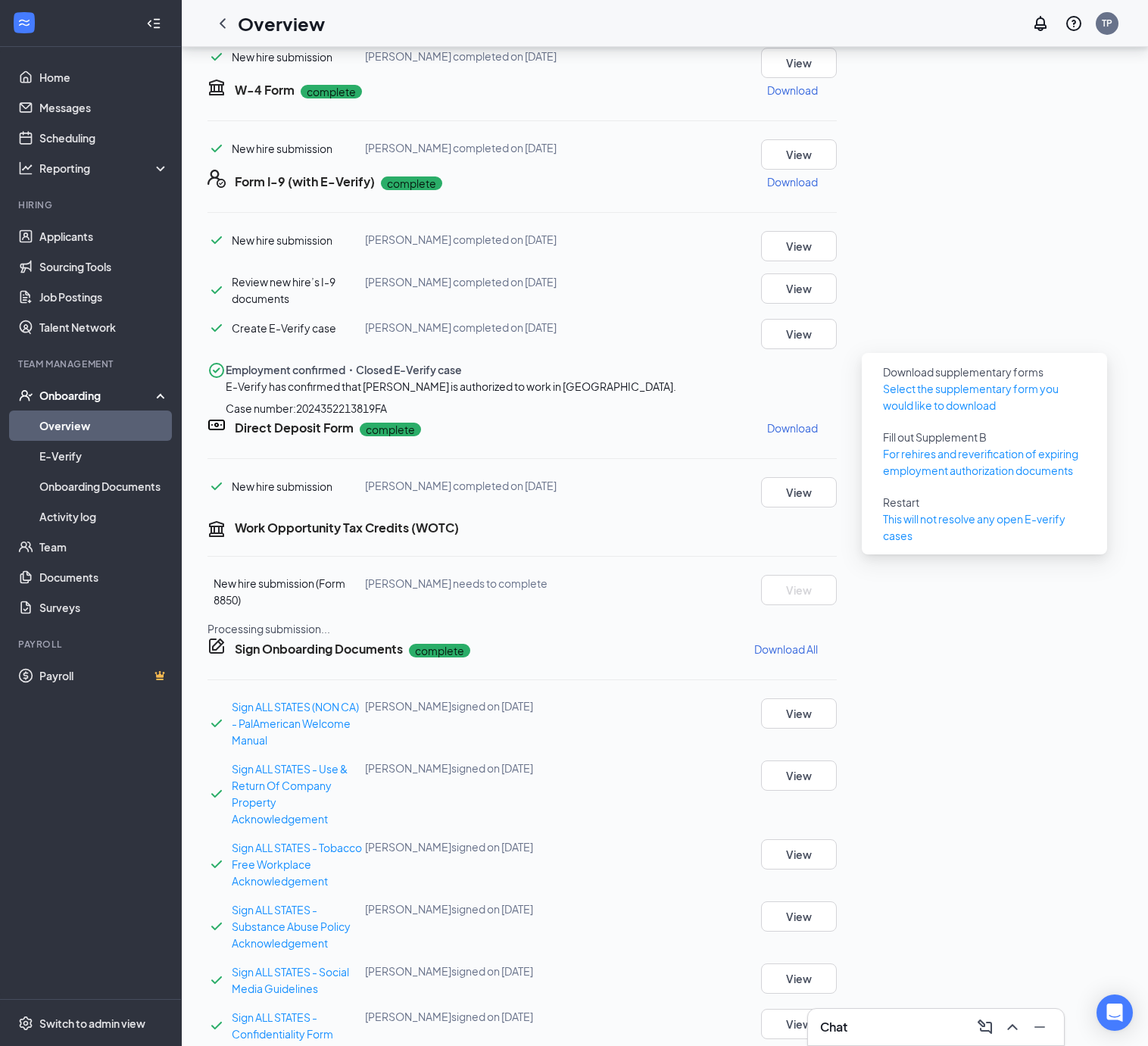
click at [837, 440] on div "Direct Deposit Form complete Download" at bounding box center [536, 428] width 602 height 24
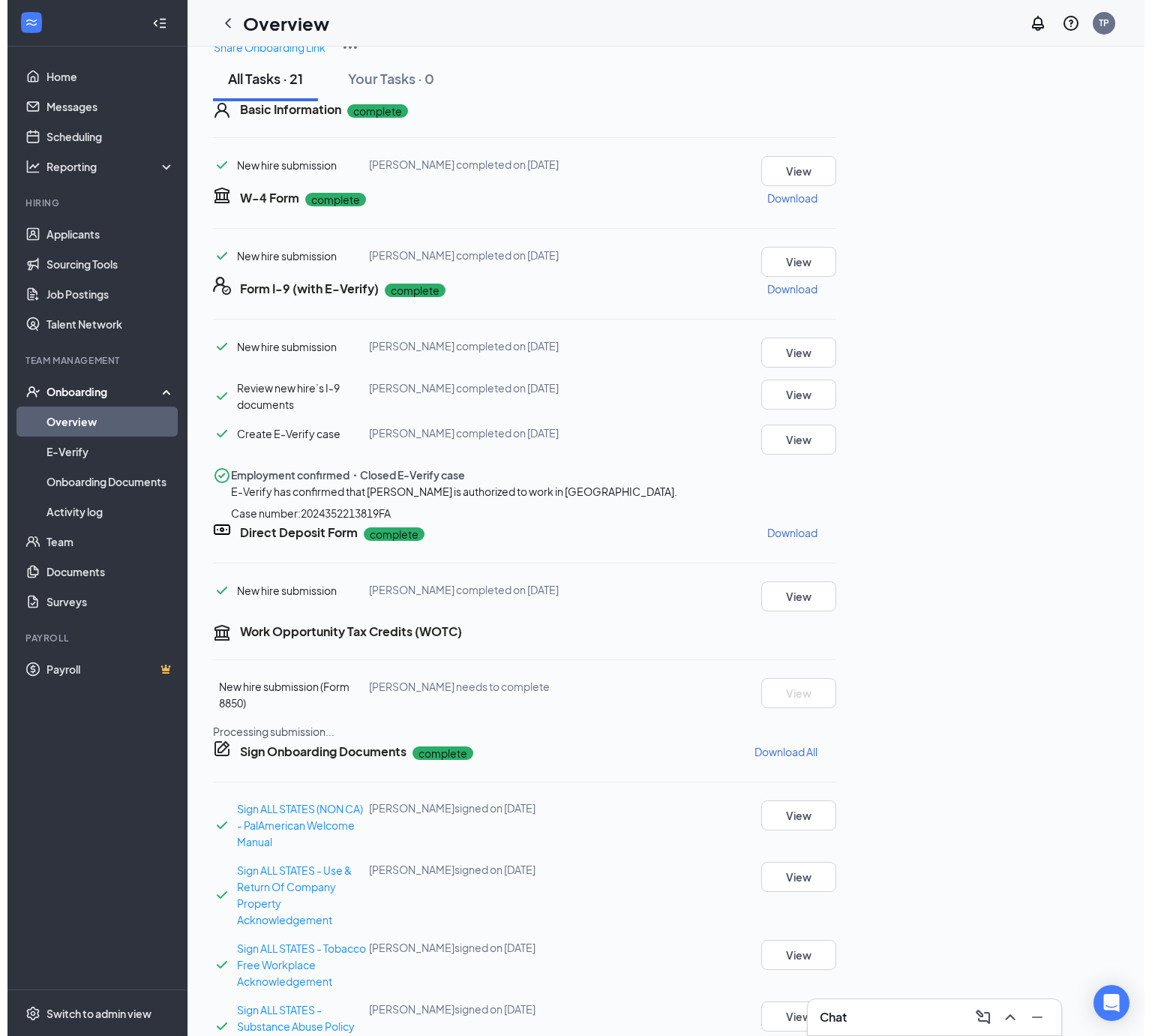
scroll to position [0, 0]
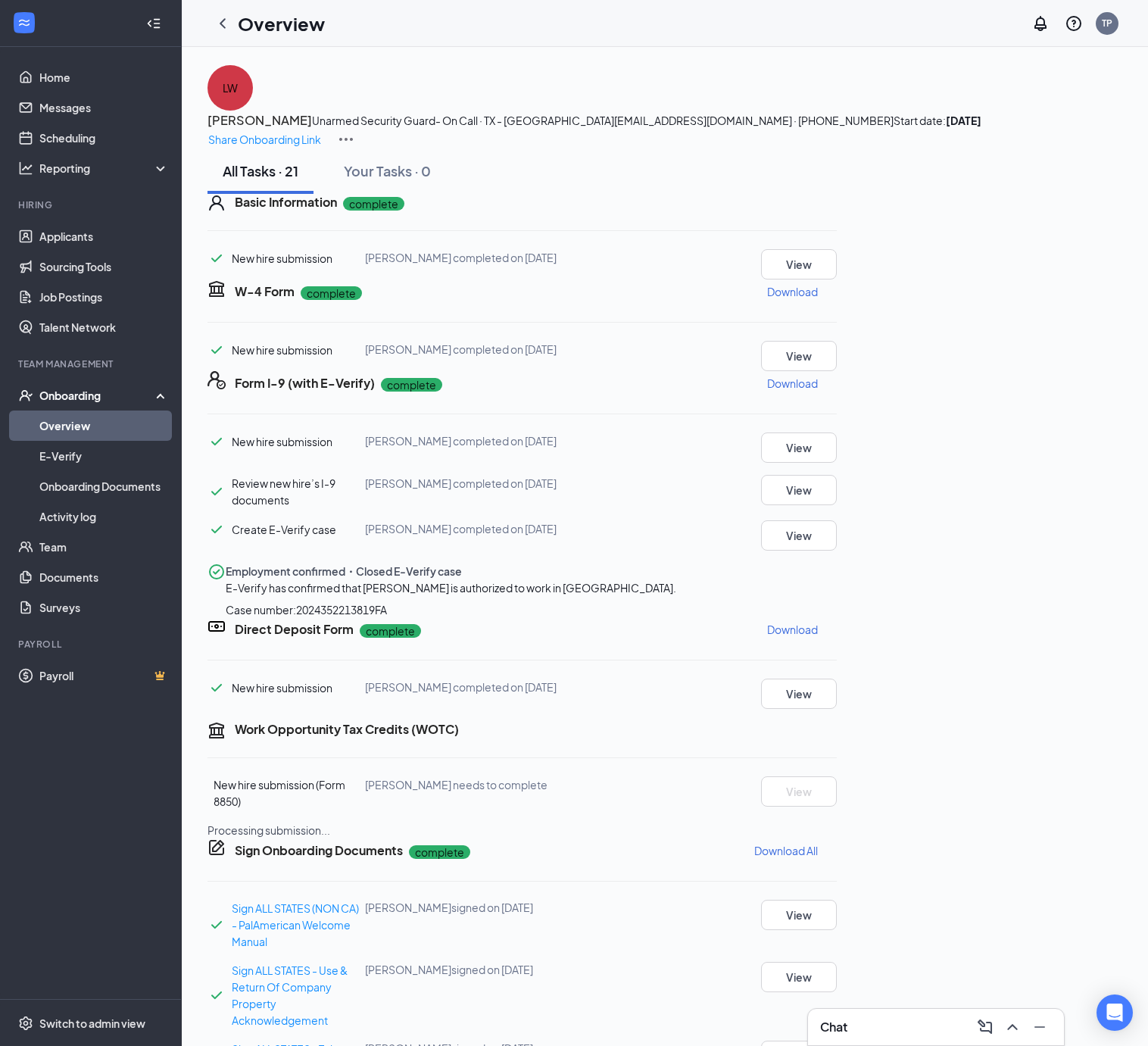
click at [837, 202] on icon "Ellipses" at bounding box center [837, 202] width 0 height 0
click at [940, 194] on div "All Tasks · 21 Your Tasks · 0" at bounding box center [665, 171] width 915 height 45
click at [56, 236] on link "Applicants" at bounding box center [104, 236] width 129 height 30
